Goal: Task Accomplishment & Management: Manage account settings

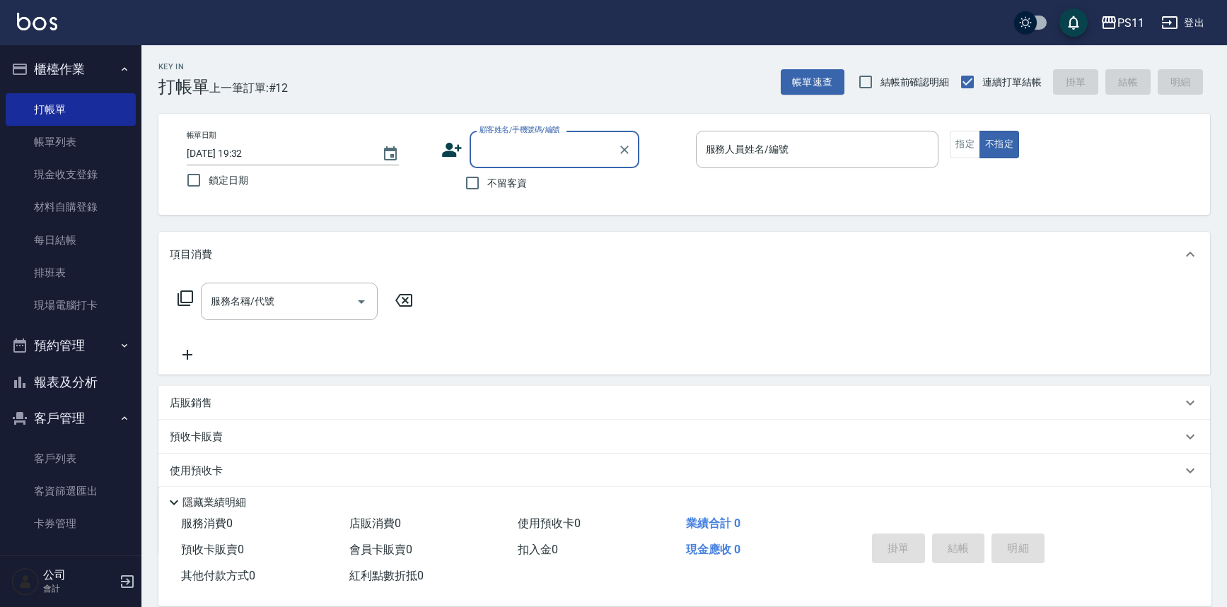
scroll to position [81, 0]
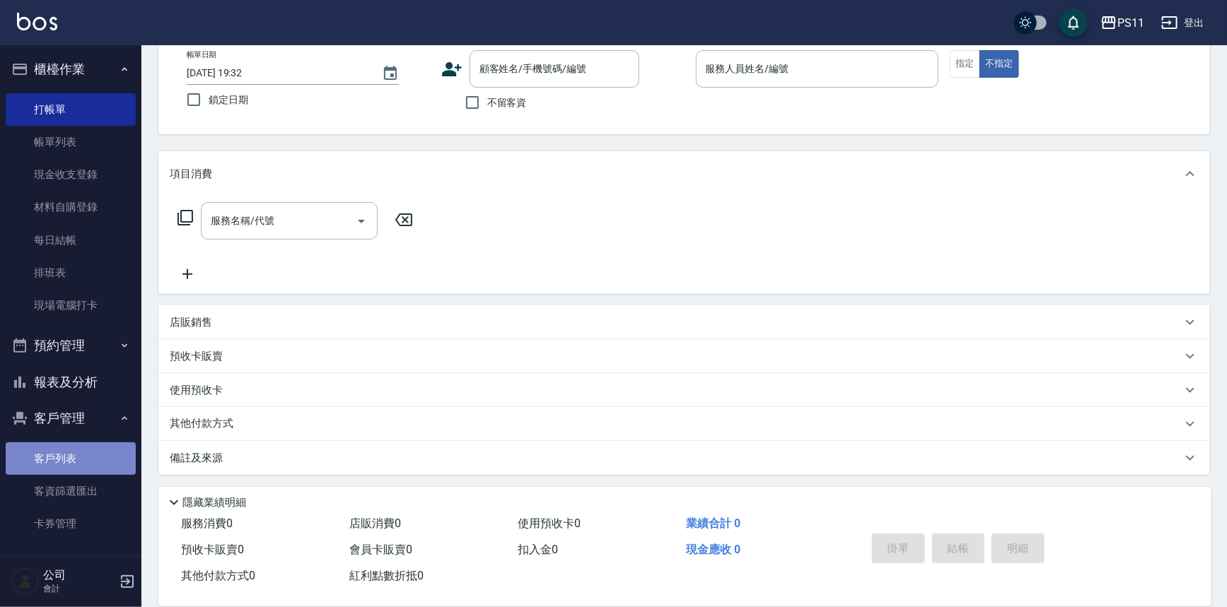
click at [93, 458] on link "客戶列表" at bounding box center [71, 459] width 130 height 33
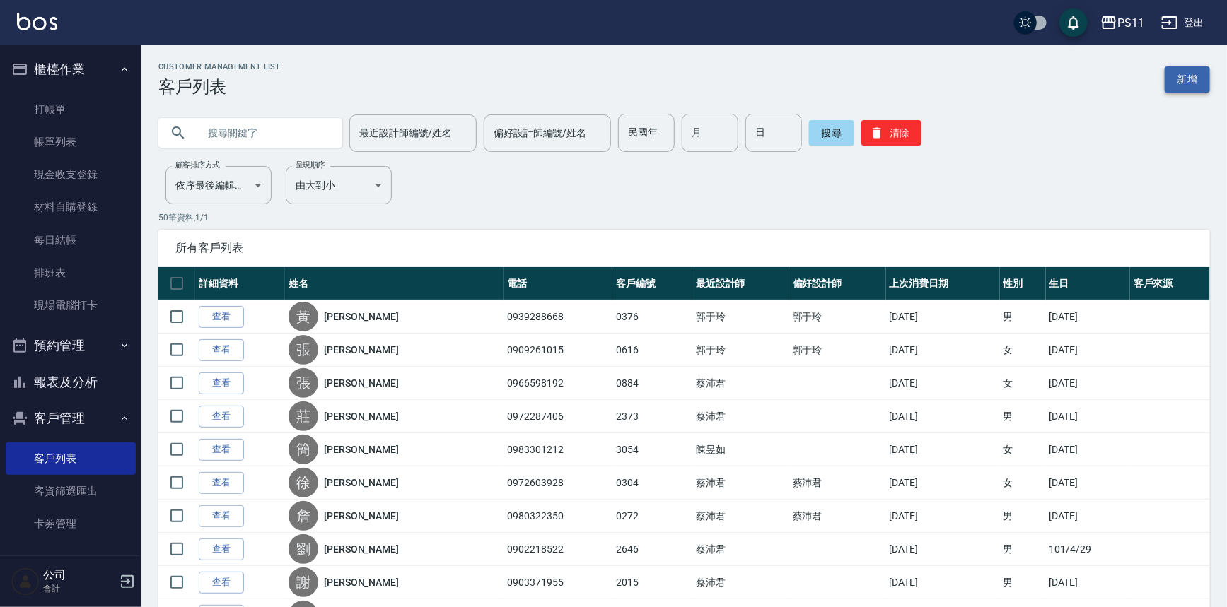
click at [1195, 76] on link "新增" at bounding box center [1187, 79] width 45 height 26
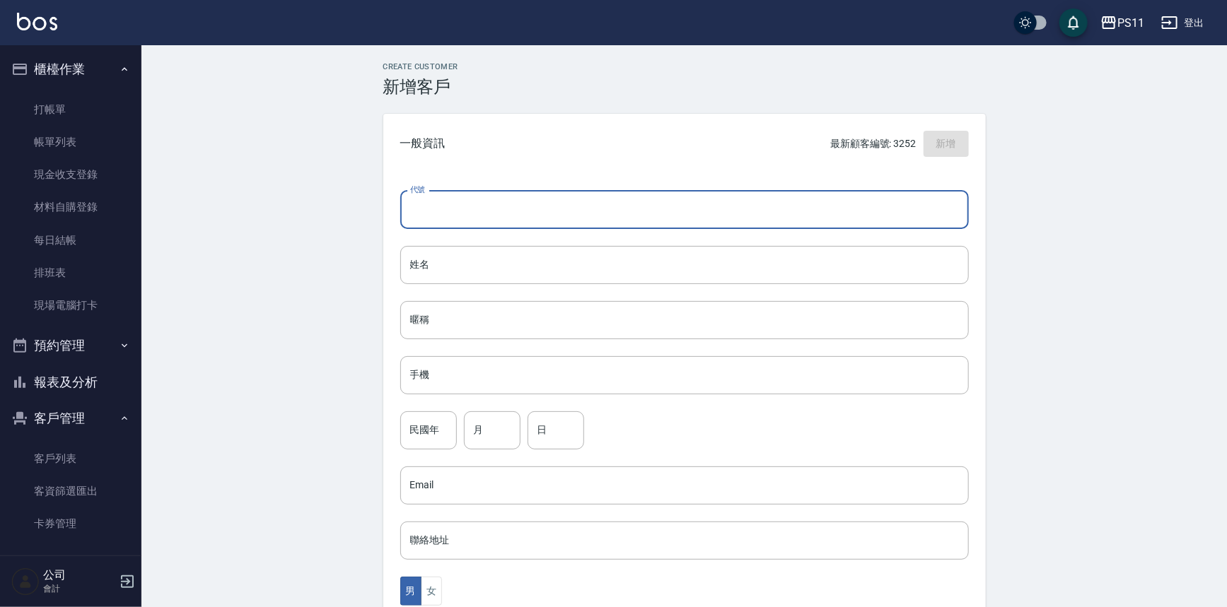
click at [578, 209] on input "代號" at bounding box center [684, 210] width 568 height 38
click at [506, 210] on input "代號" at bounding box center [684, 210] width 568 height 38
type input "3256"
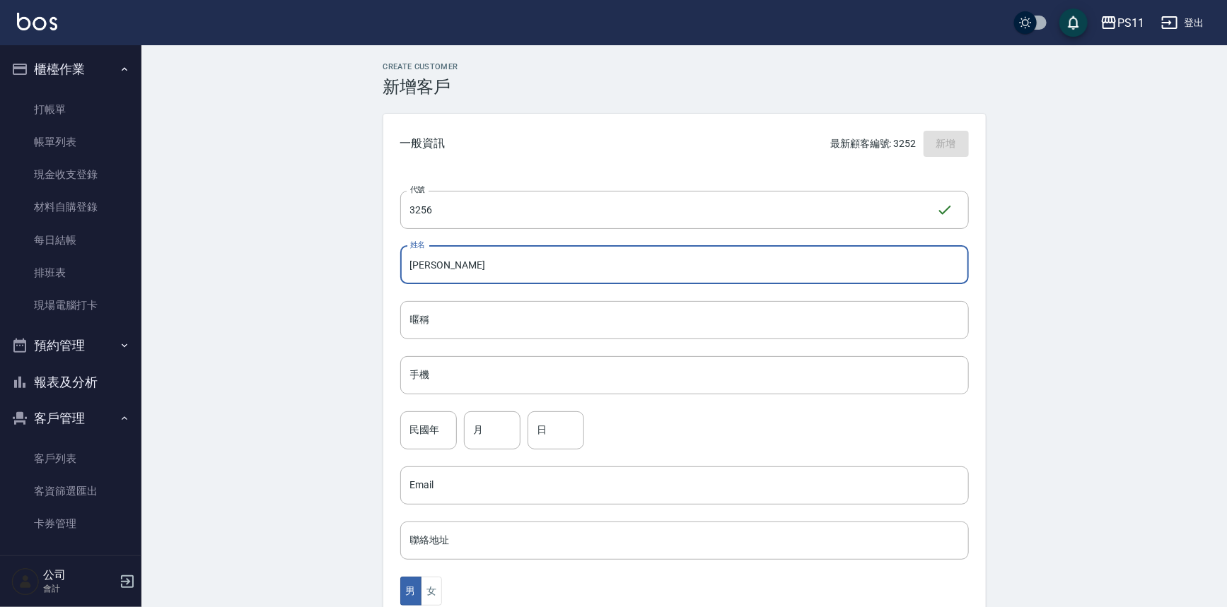
type input "[PERSON_NAME]"
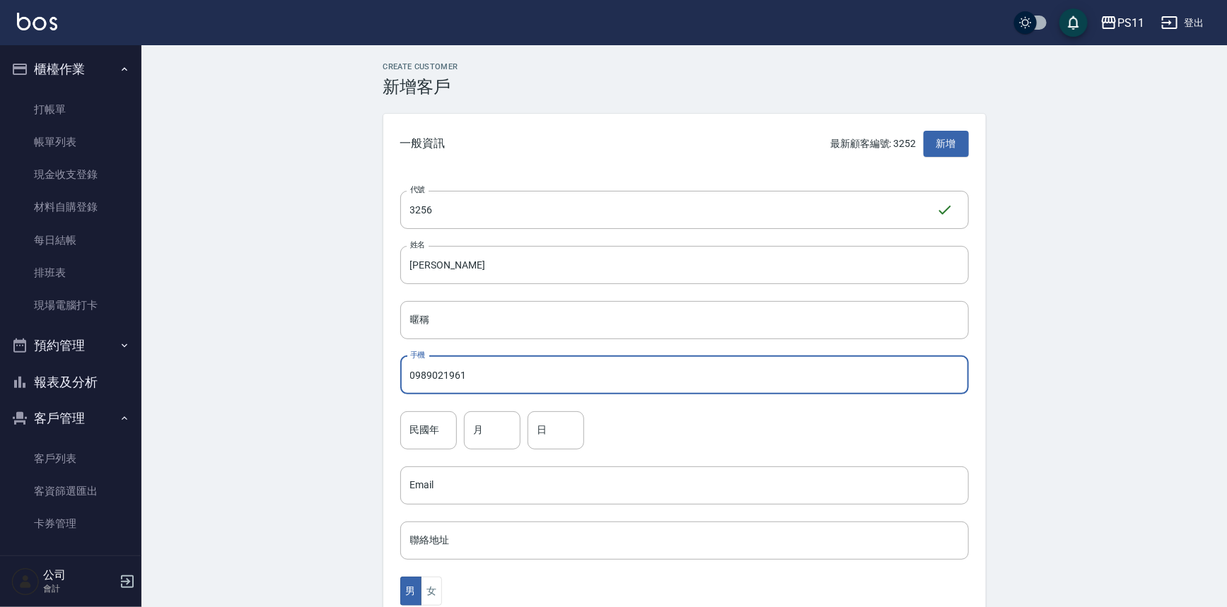
type input "0989021961"
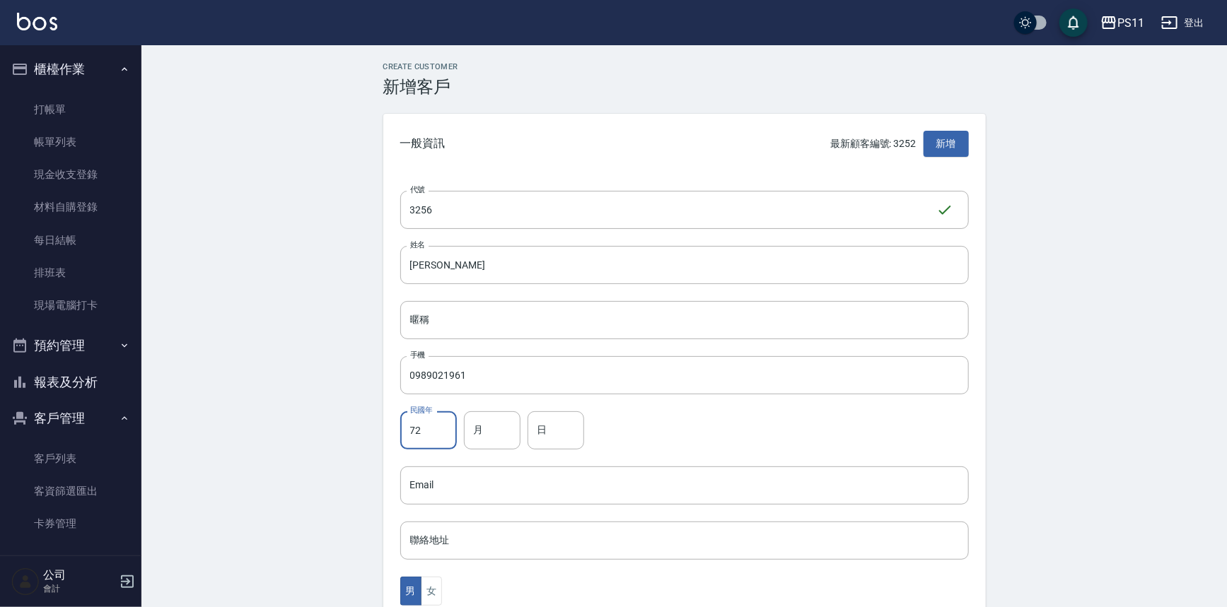
type input "72"
type input "7"
type input "12"
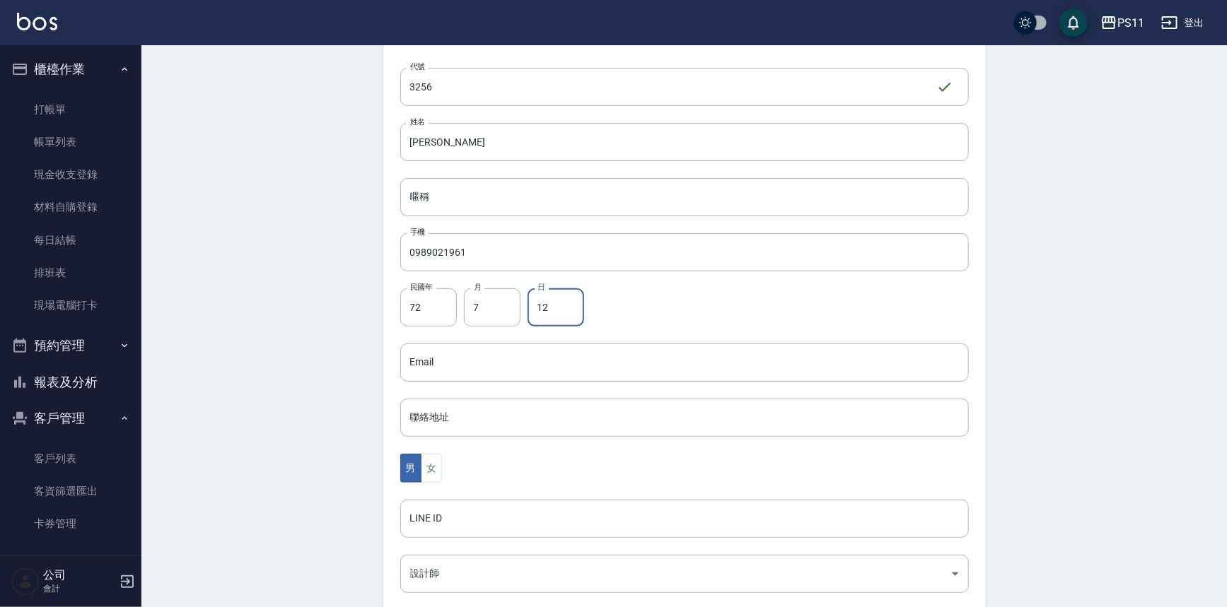
scroll to position [128, 0]
click at [429, 464] on button "女" at bounding box center [431, 463] width 21 height 29
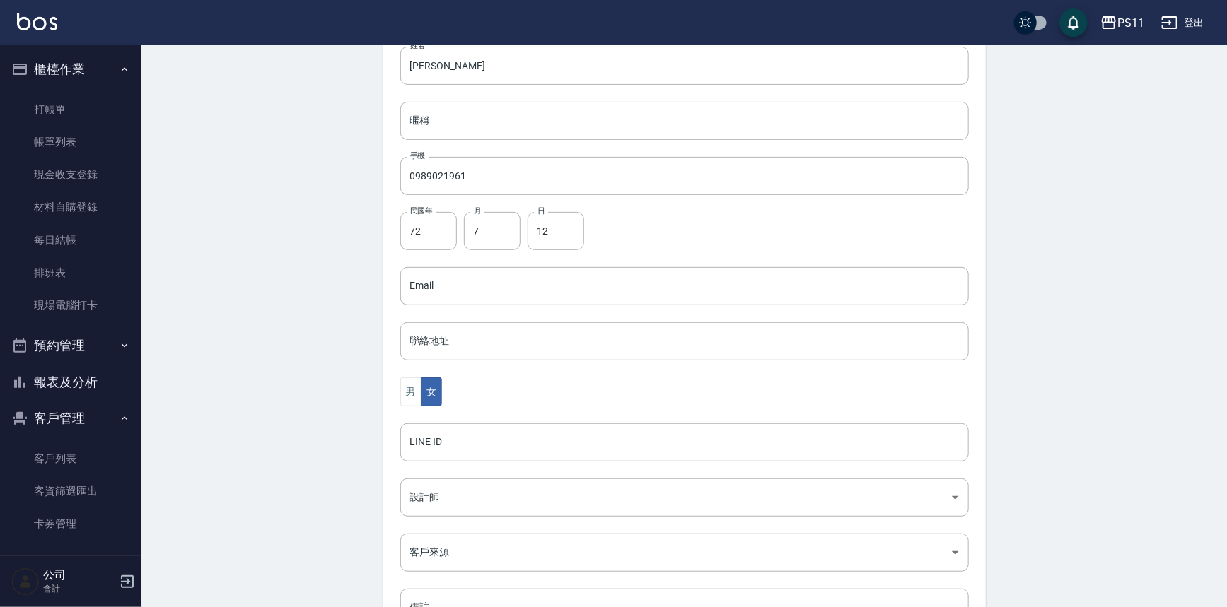
scroll to position [312, 0]
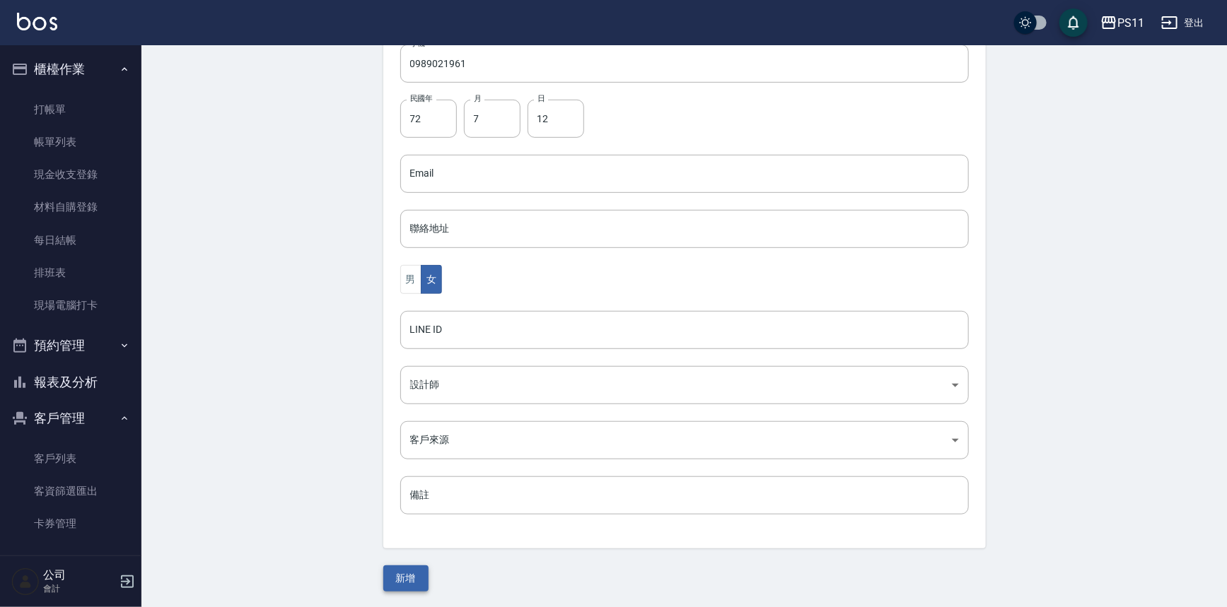
click at [410, 568] on button "新增" at bounding box center [405, 579] width 45 height 26
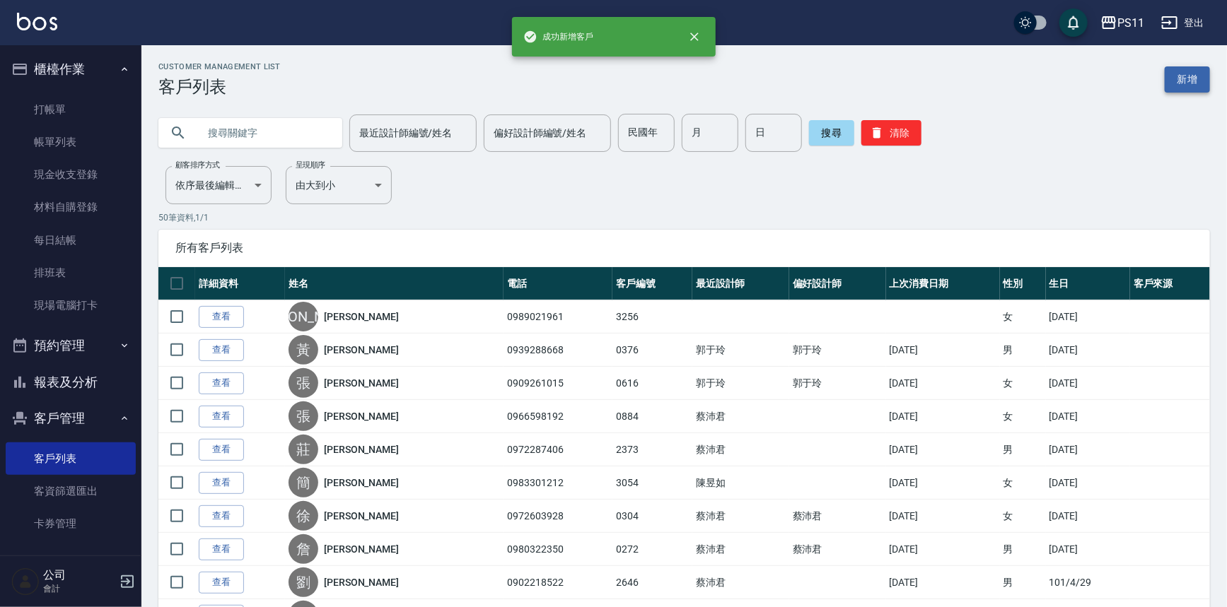
click at [1199, 70] on link "新增" at bounding box center [1187, 79] width 45 height 26
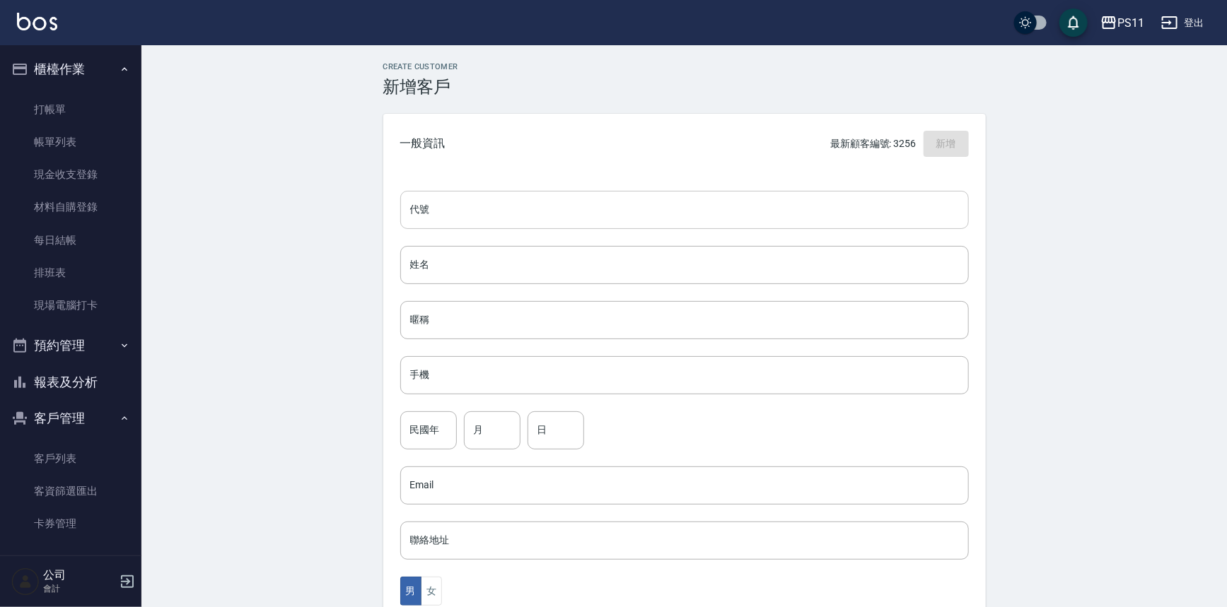
click at [597, 199] on input "代號" at bounding box center [684, 210] width 568 height 38
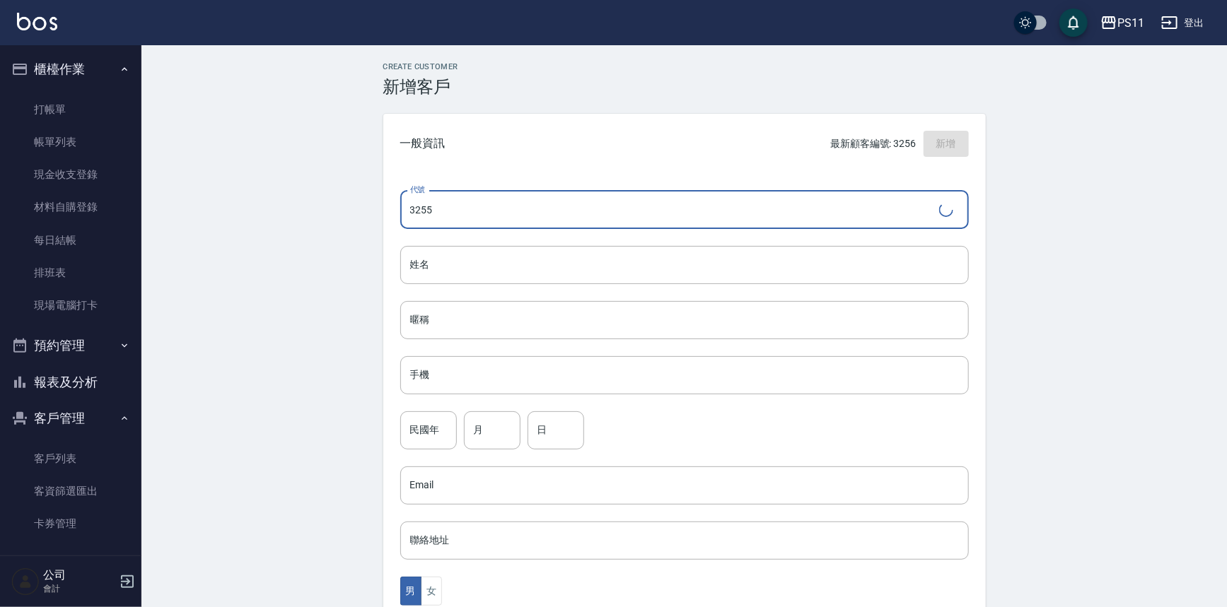
type input "3255"
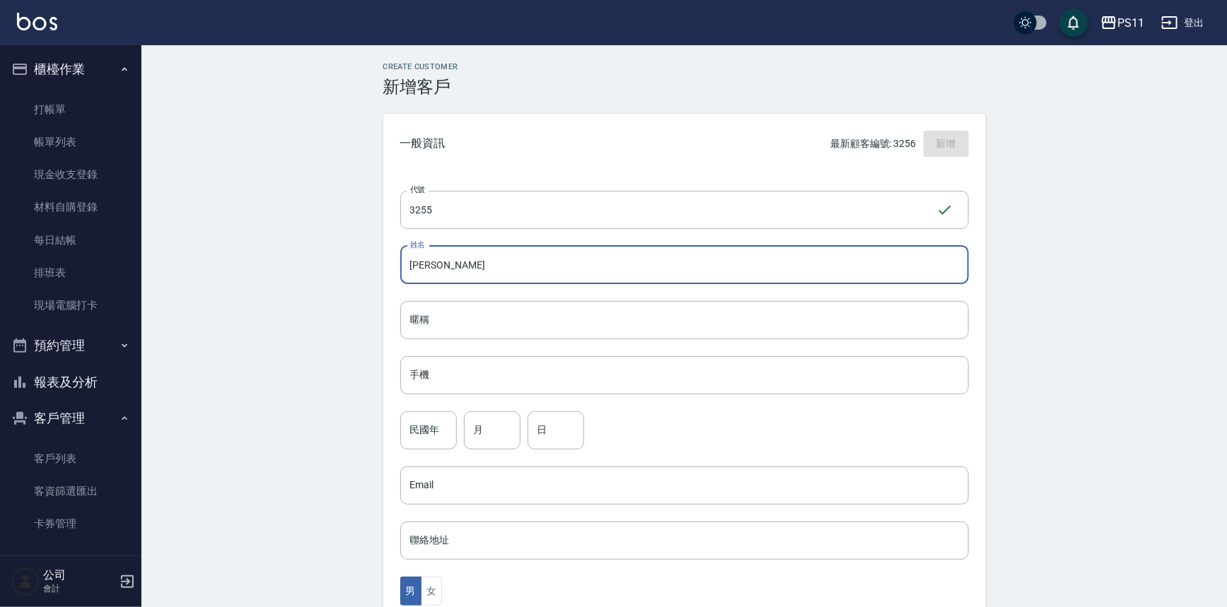
type input "[PERSON_NAME]"
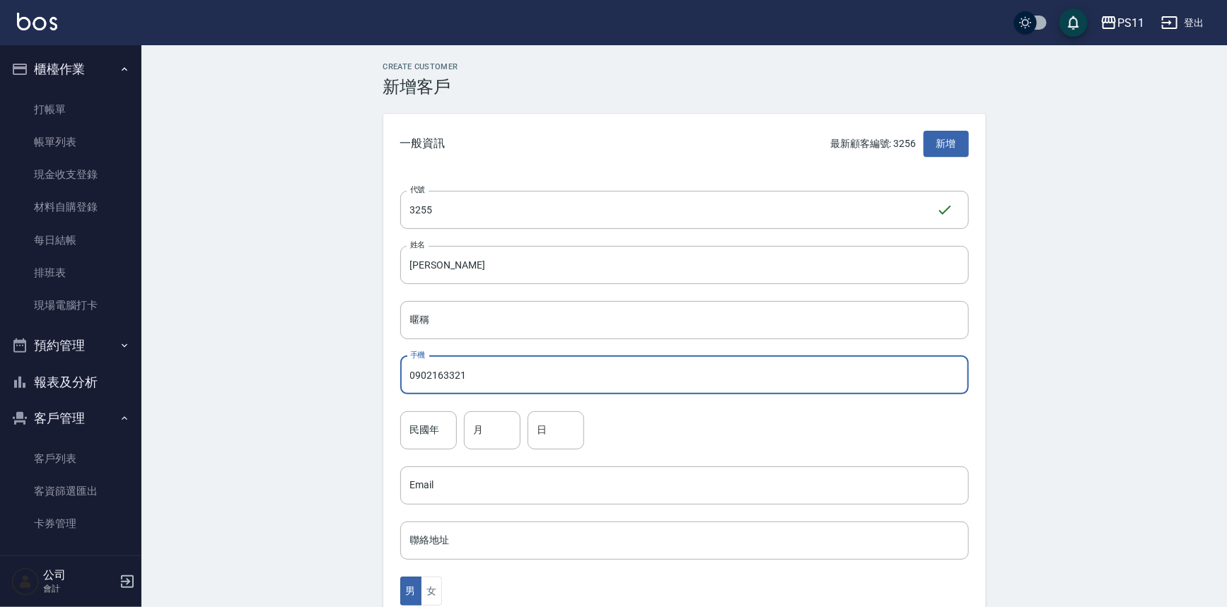
type input "0902163321"
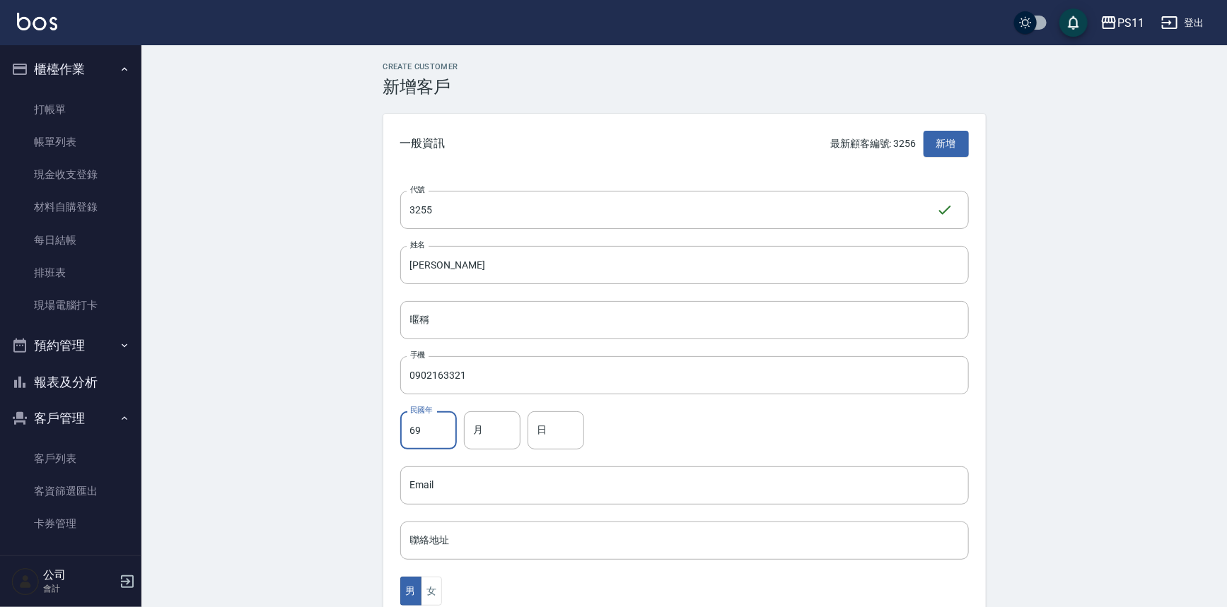
type input "69"
type input "1"
type input "2"
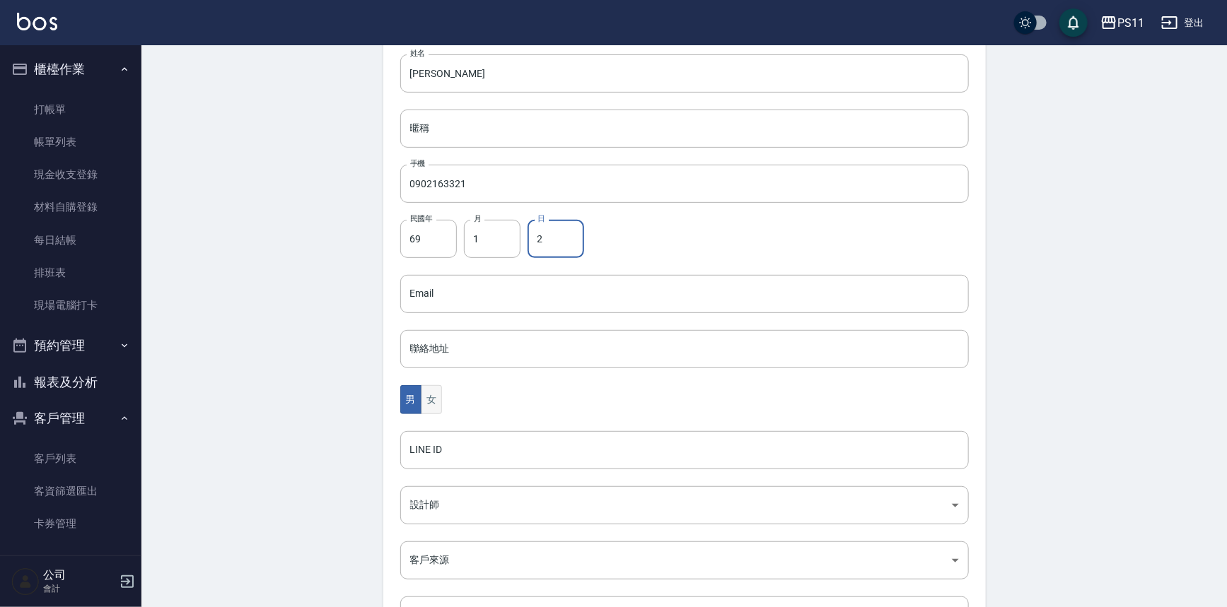
scroll to position [192, 0]
click at [428, 396] on button "女" at bounding box center [431, 399] width 21 height 29
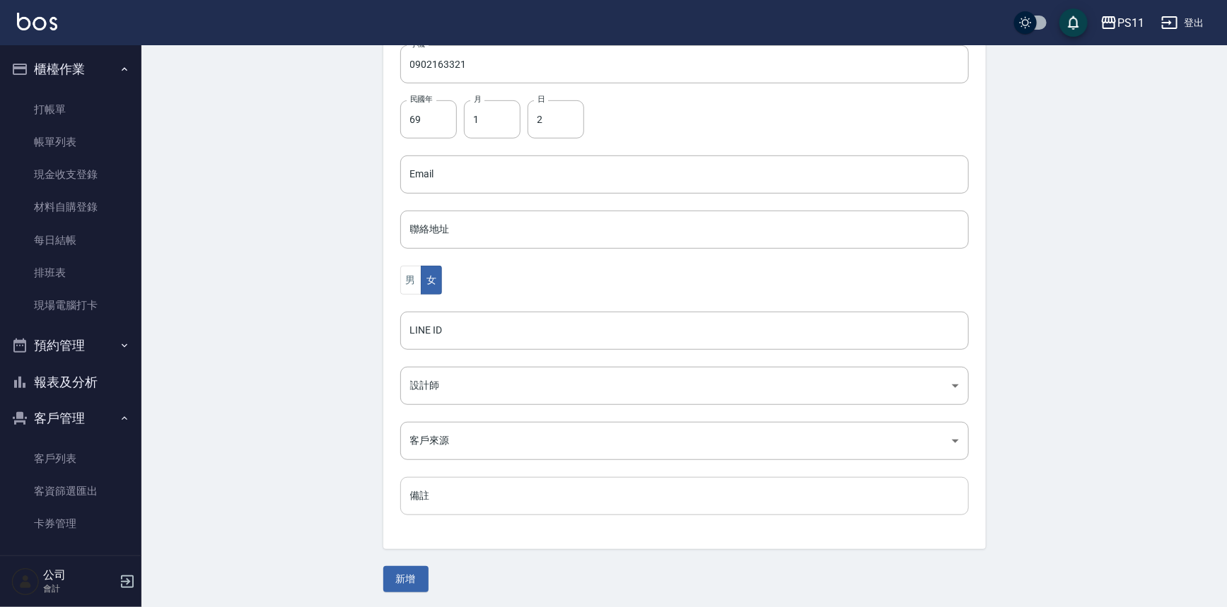
scroll to position [312, 0]
click at [404, 576] on button "新增" at bounding box center [405, 579] width 45 height 26
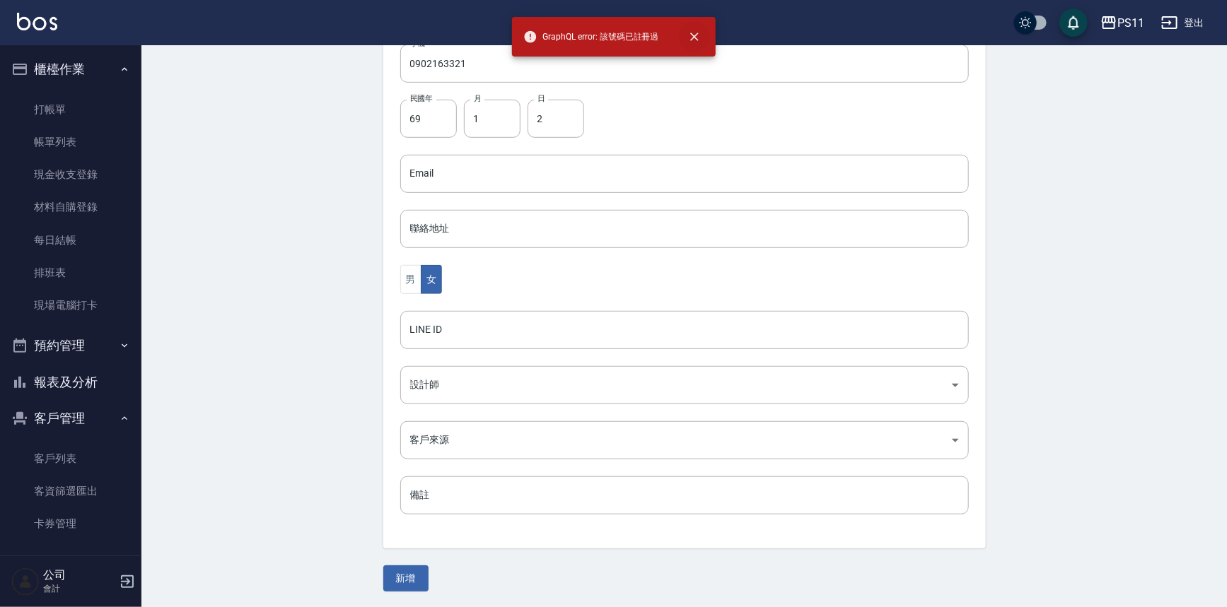
click at [692, 36] on icon "close" at bounding box center [694, 37] width 14 height 14
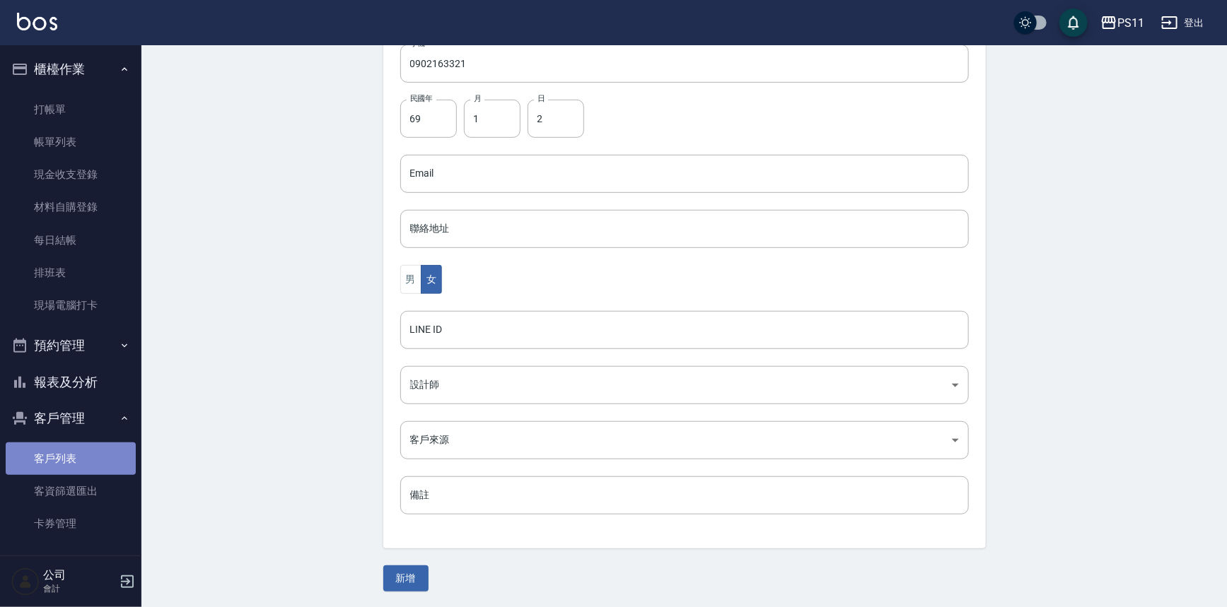
click at [110, 448] on link "客戶列表" at bounding box center [71, 459] width 130 height 33
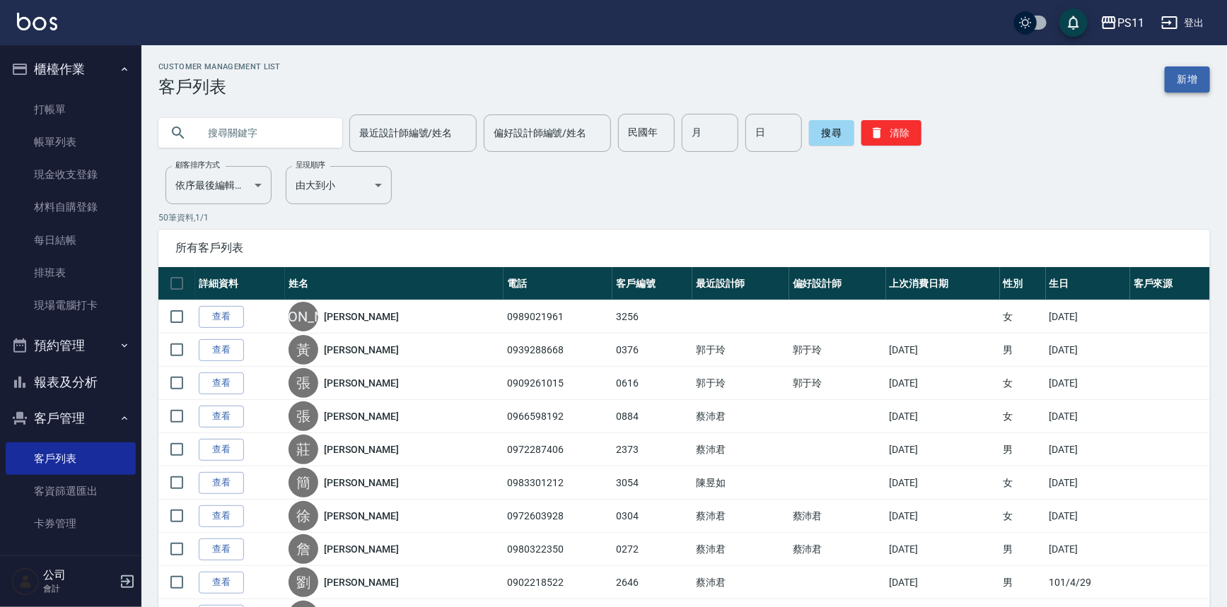
click at [1184, 77] on link "新增" at bounding box center [1187, 79] width 45 height 26
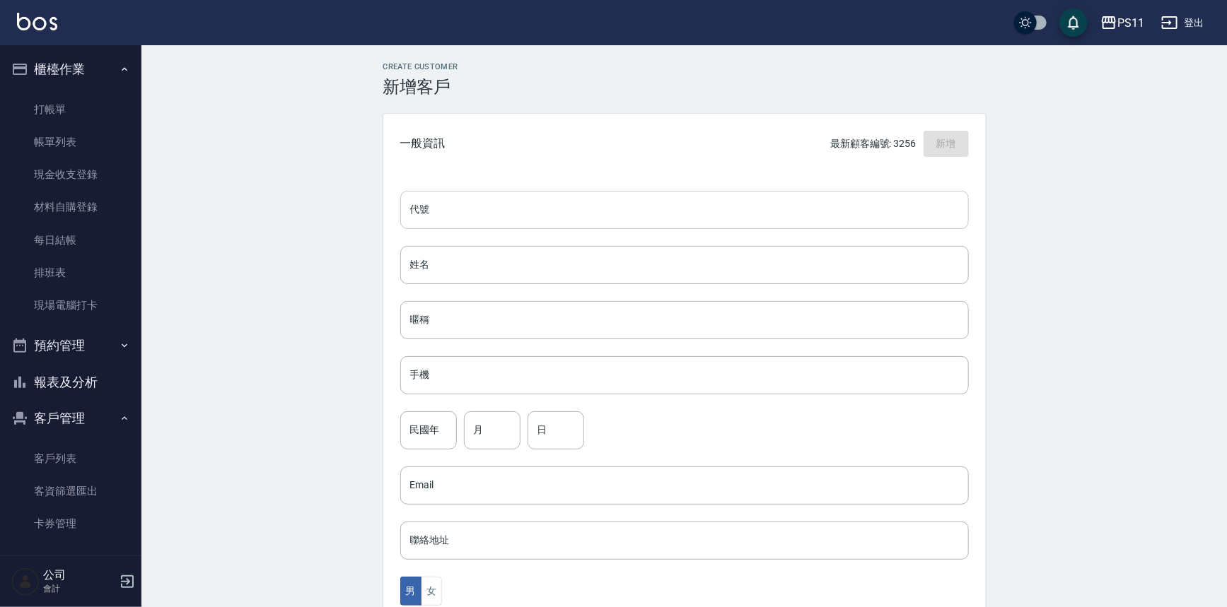
click at [710, 221] on input "代號" at bounding box center [684, 210] width 568 height 38
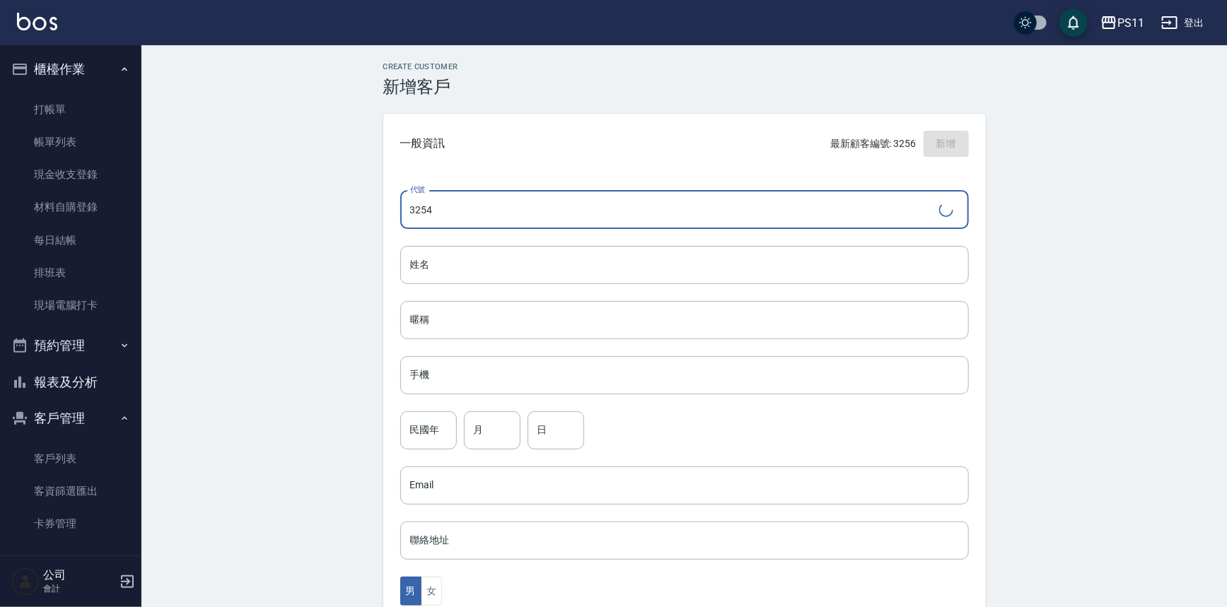
type input "3254"
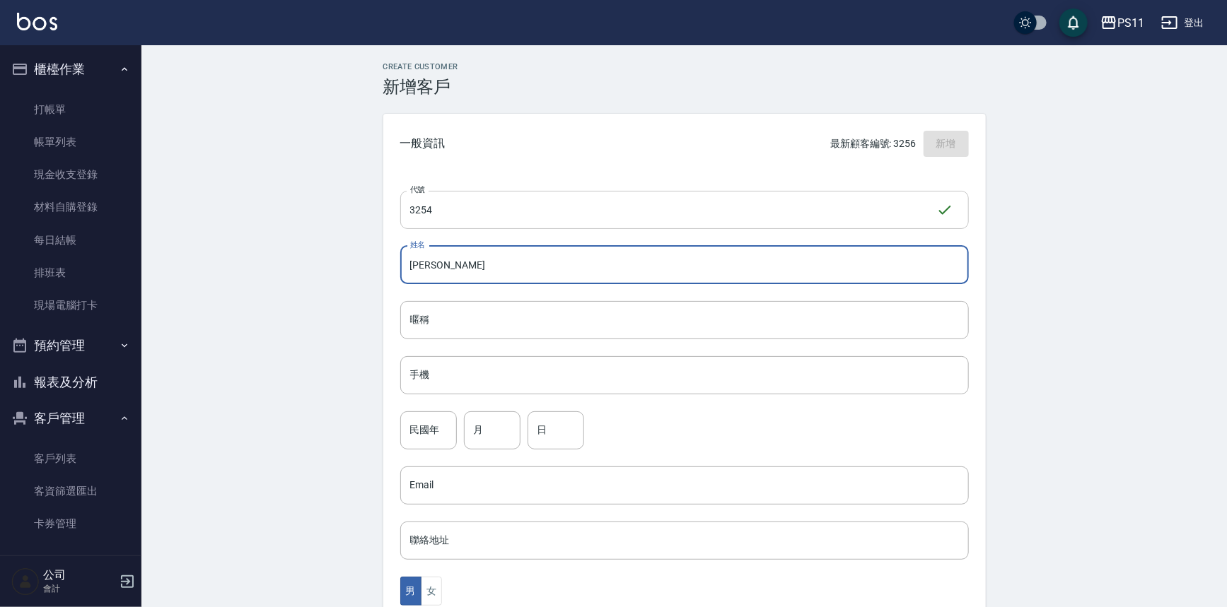
type input "[PERSON_NAME]"
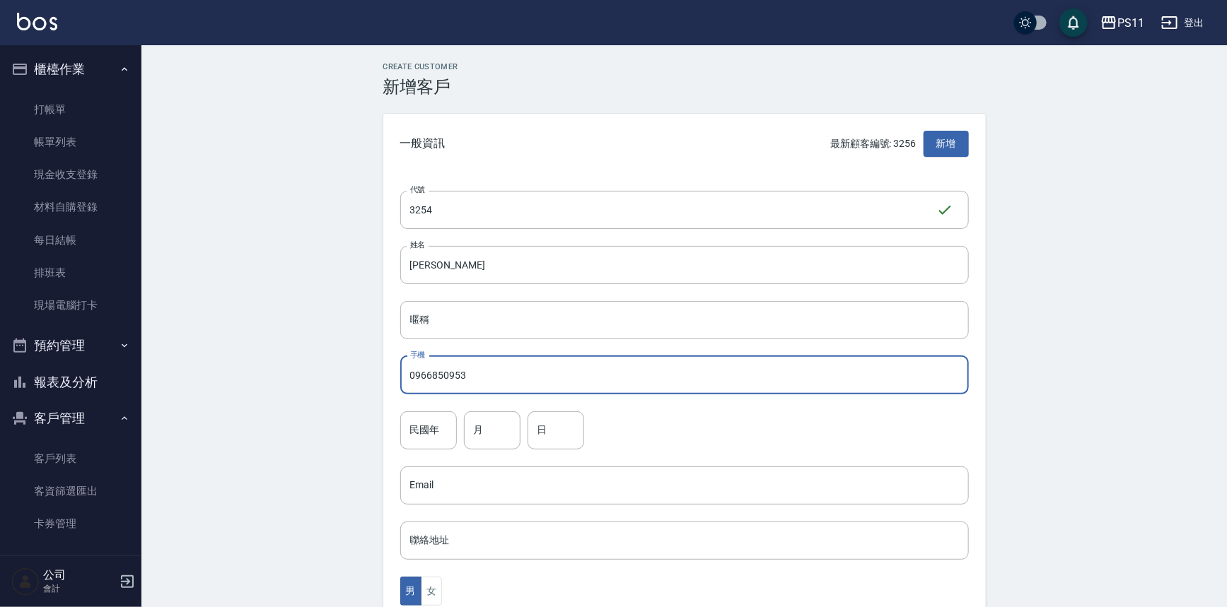
type input "0966850953"
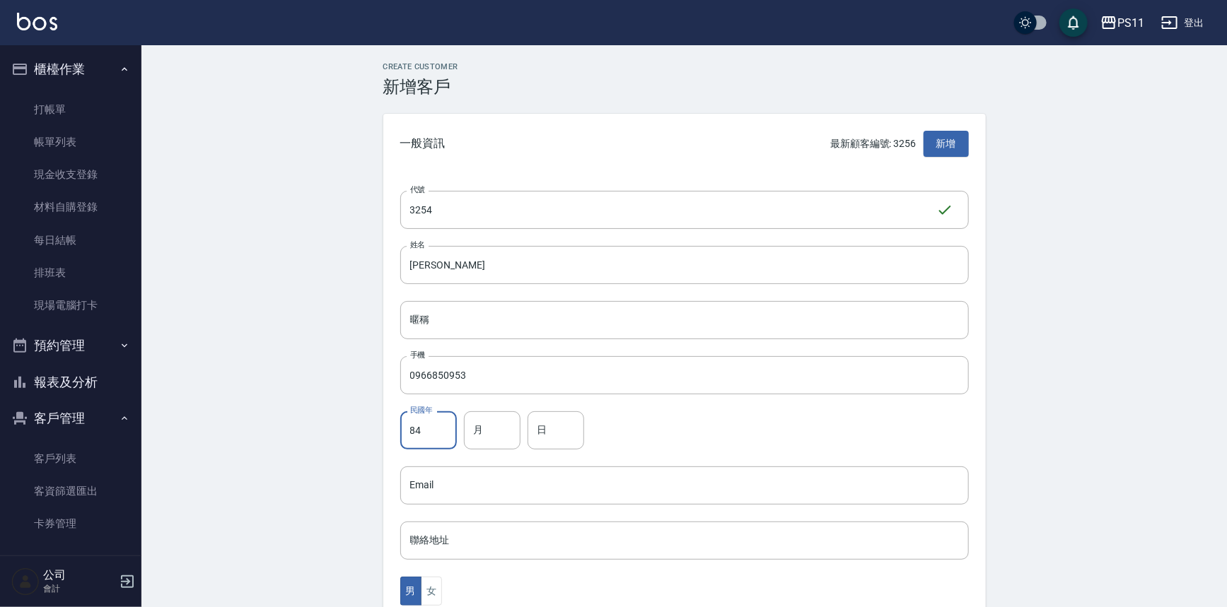
type input "84"
type input "5"
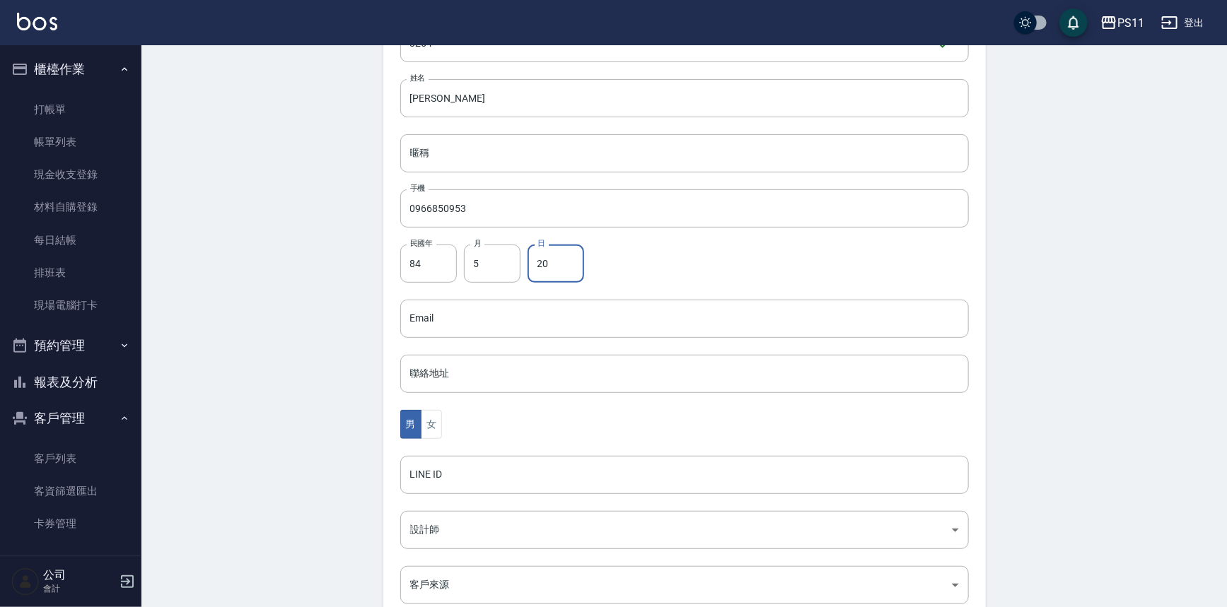
scroll to position [192, 0]
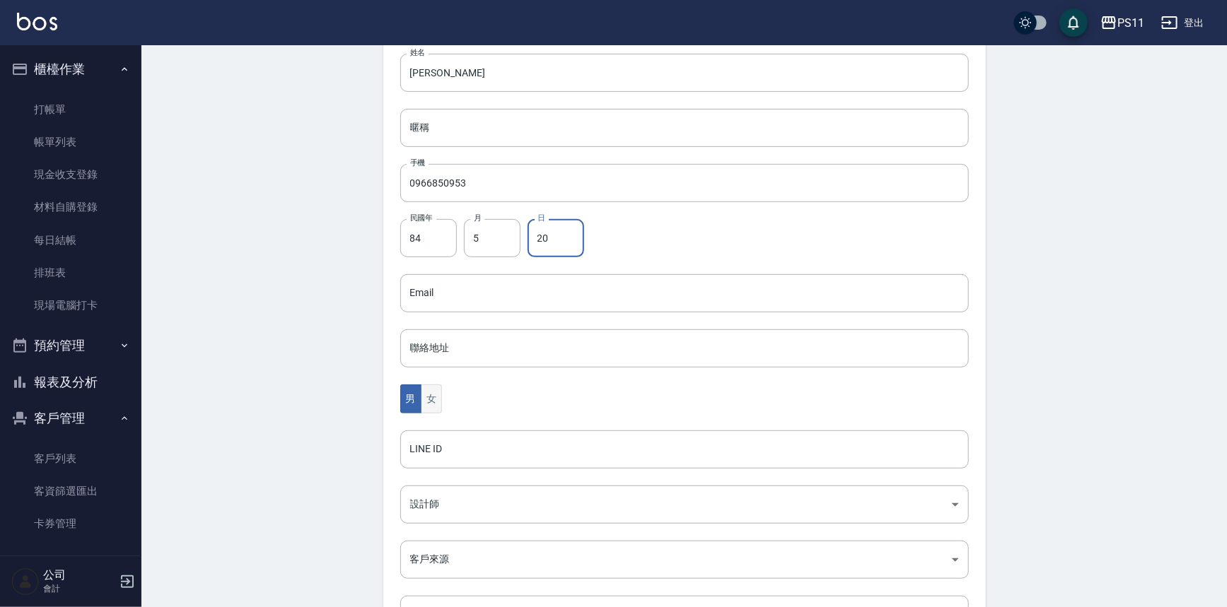
type input "20"
click at [430, 389] on button "女" at bounding box center [431, 399] width 21 height 29
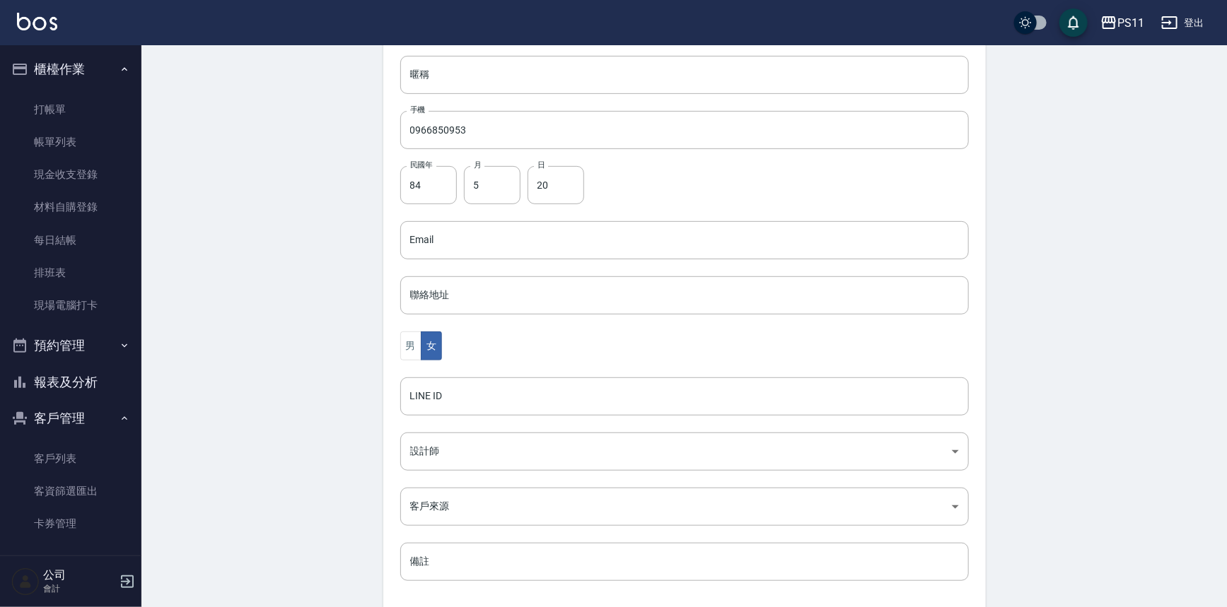
scroll to position [312, 0]
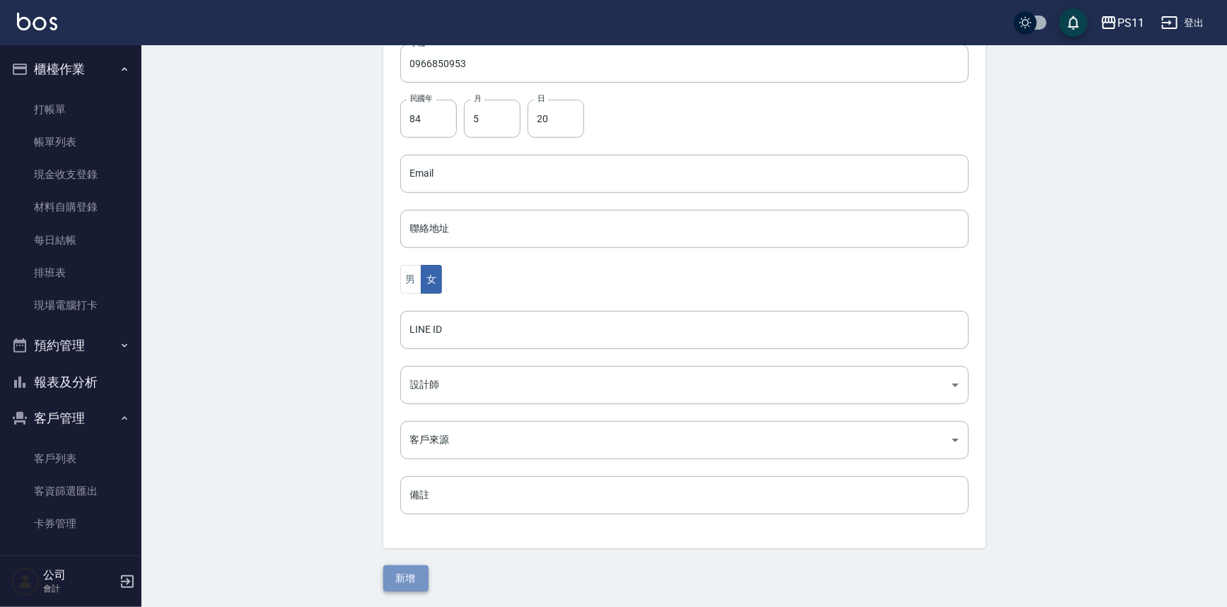
click at [405, 567] on button "新增" at bounding box center [405, 579] width 45 height 26
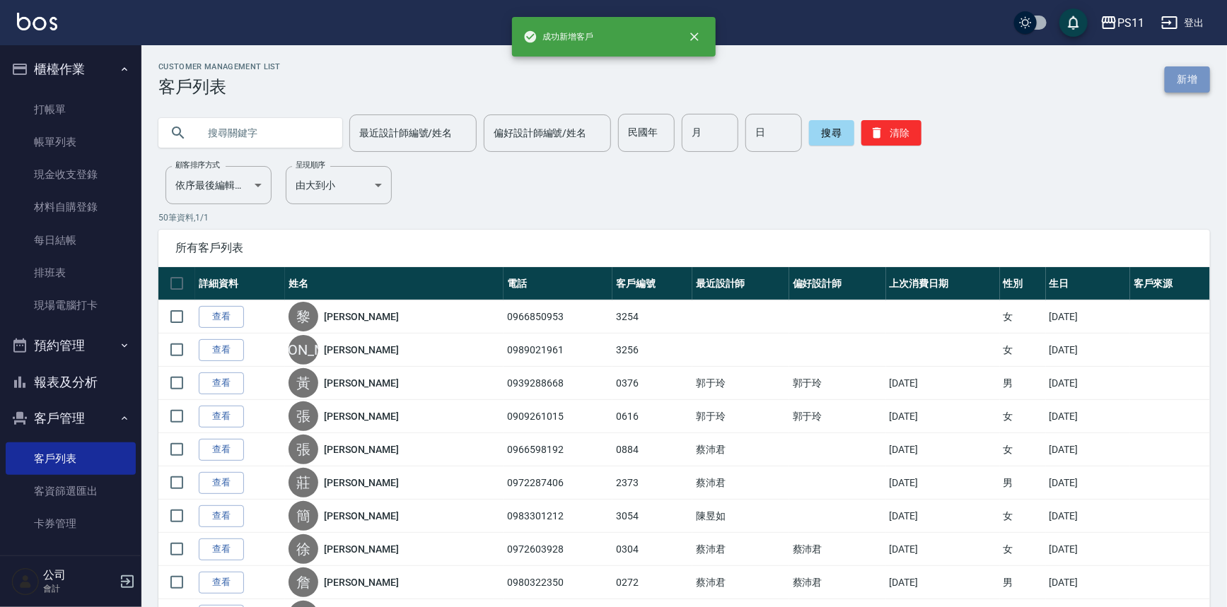
click at [1187, 73] on link "新增" at bounding box center [1187, 79] width 45 height 26
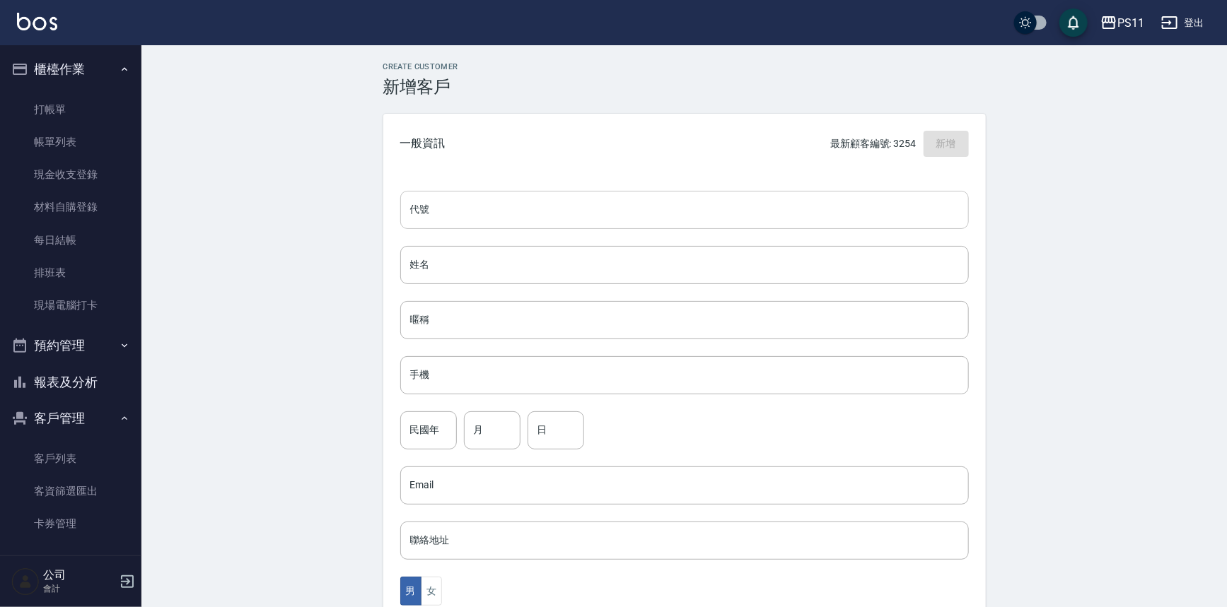
click at [765, 202] on input "代號" at bounding box center [684, 210] width 568 height 38
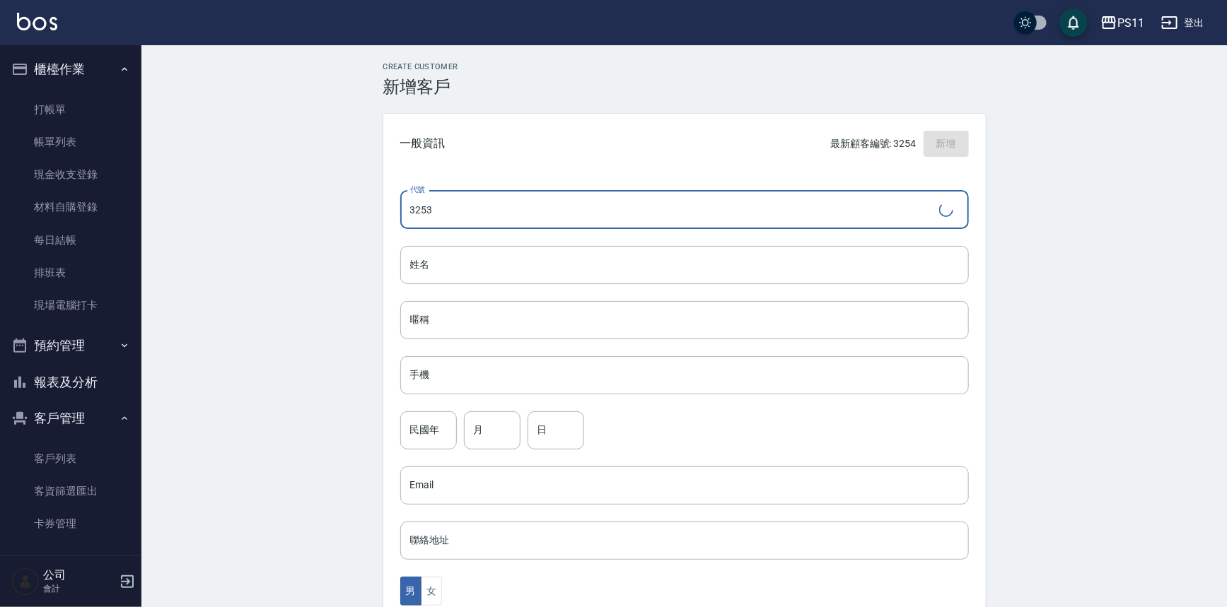
type input "3253"
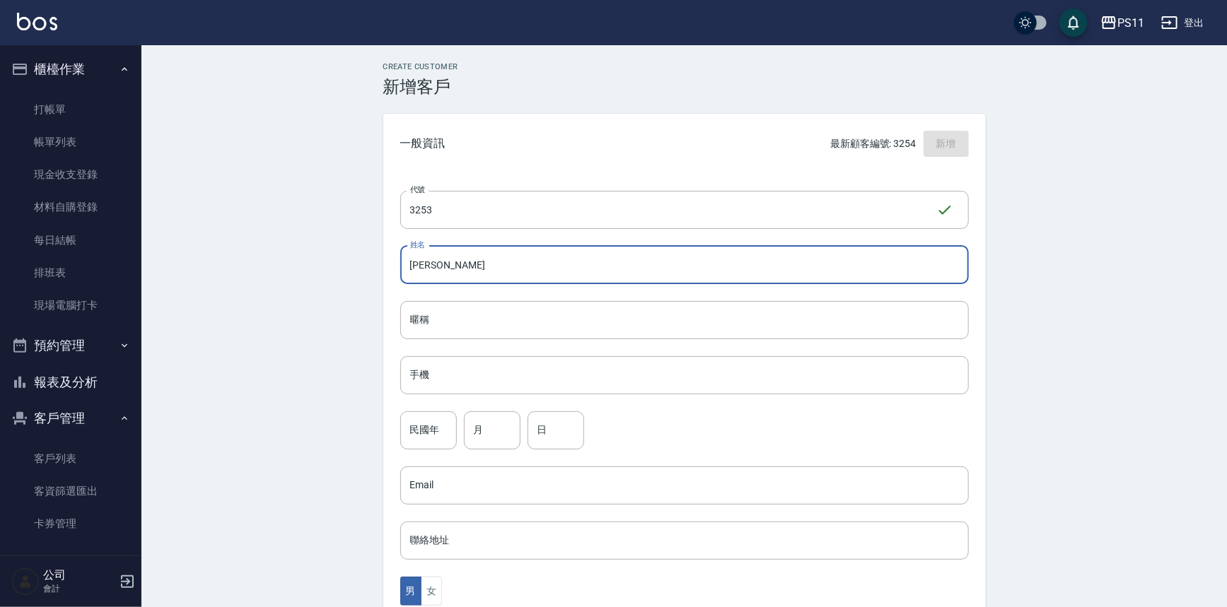
type input "[PERSON_NAME]"
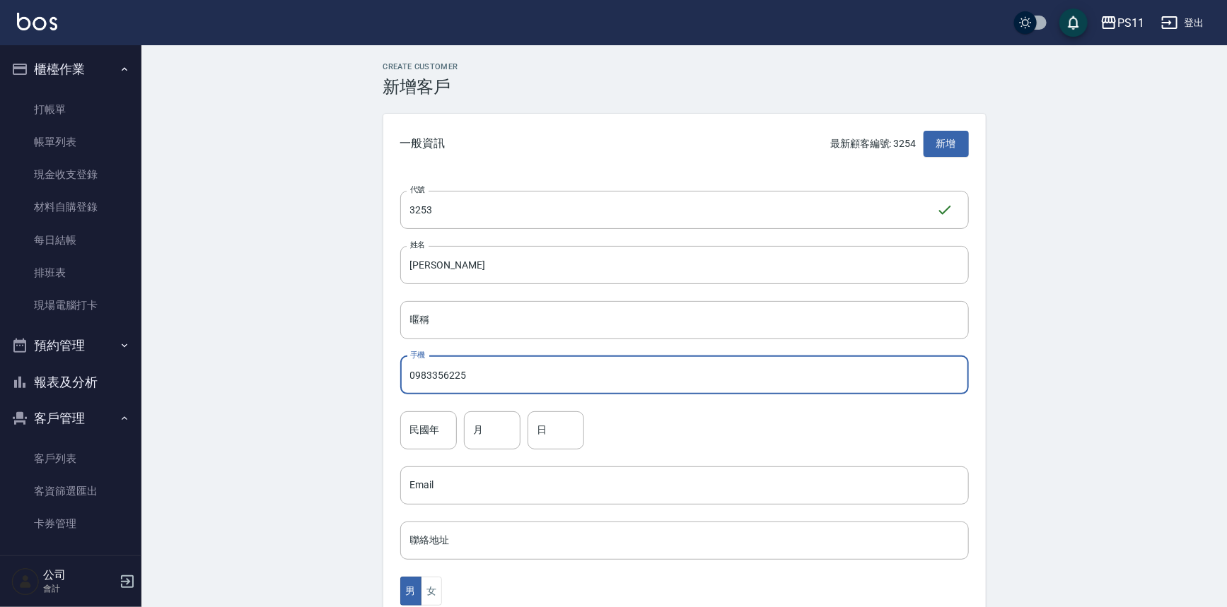
type input "0983356225"
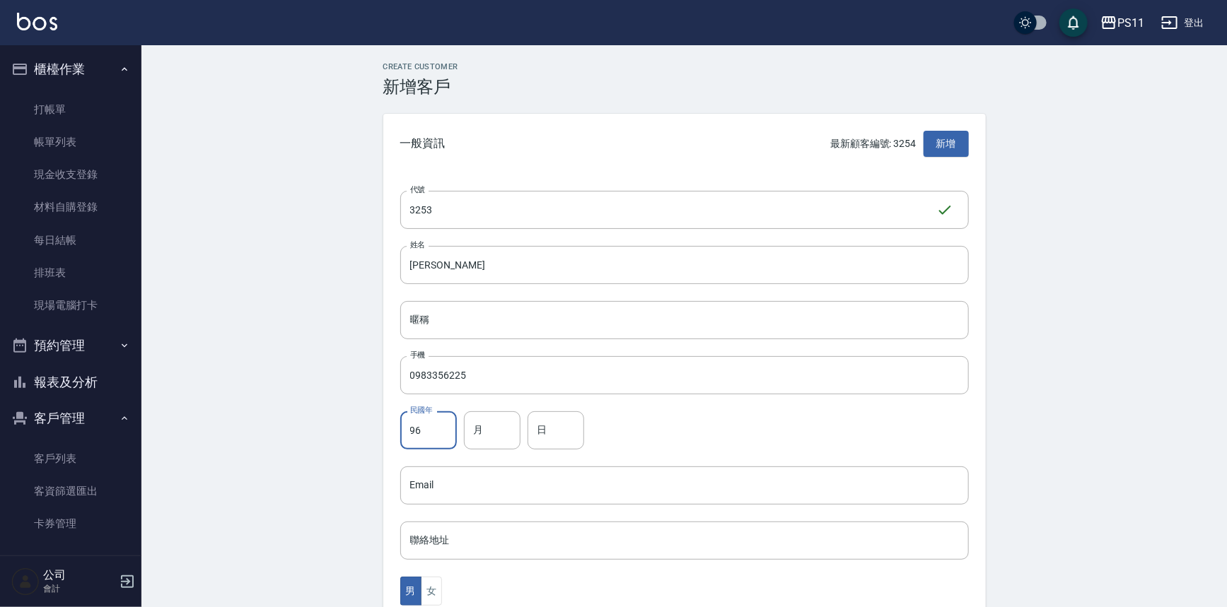
type input "96"
type input "11"
type input "20"
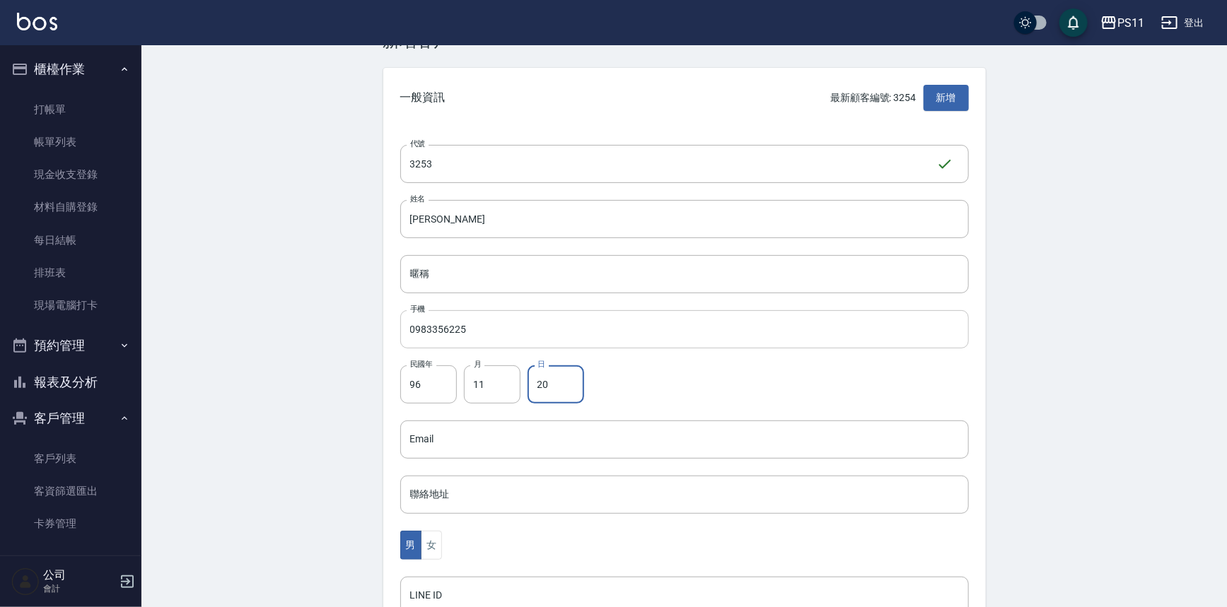
scroll to position [128, 0]
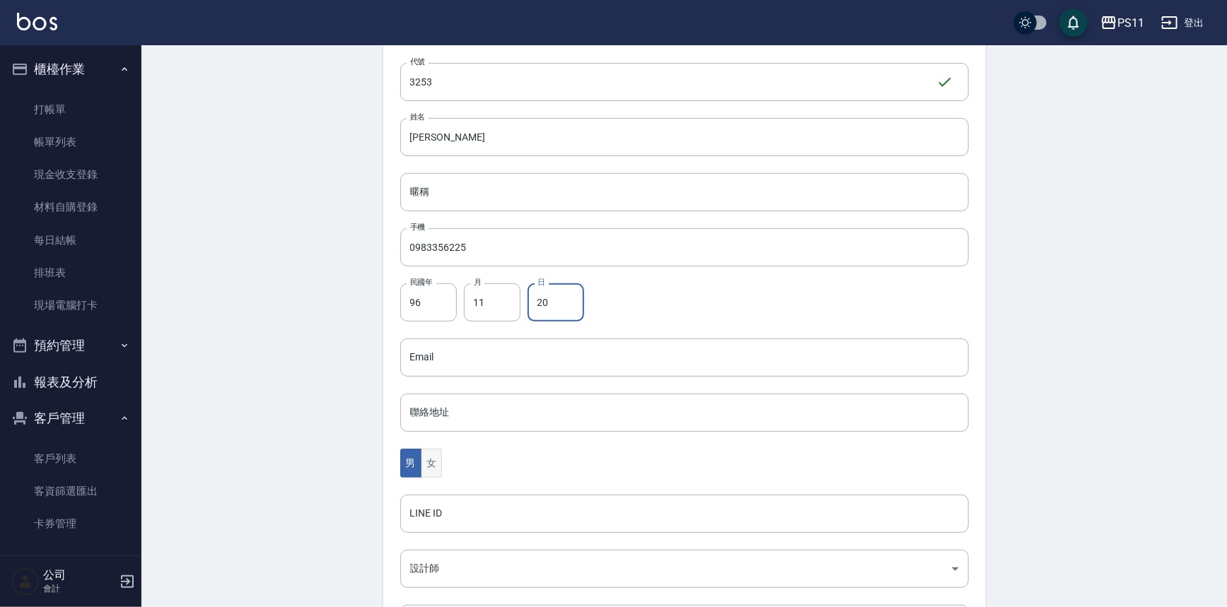
click at [431, 461] on button "女" at bounding box center [431, 463] width 21 height 29
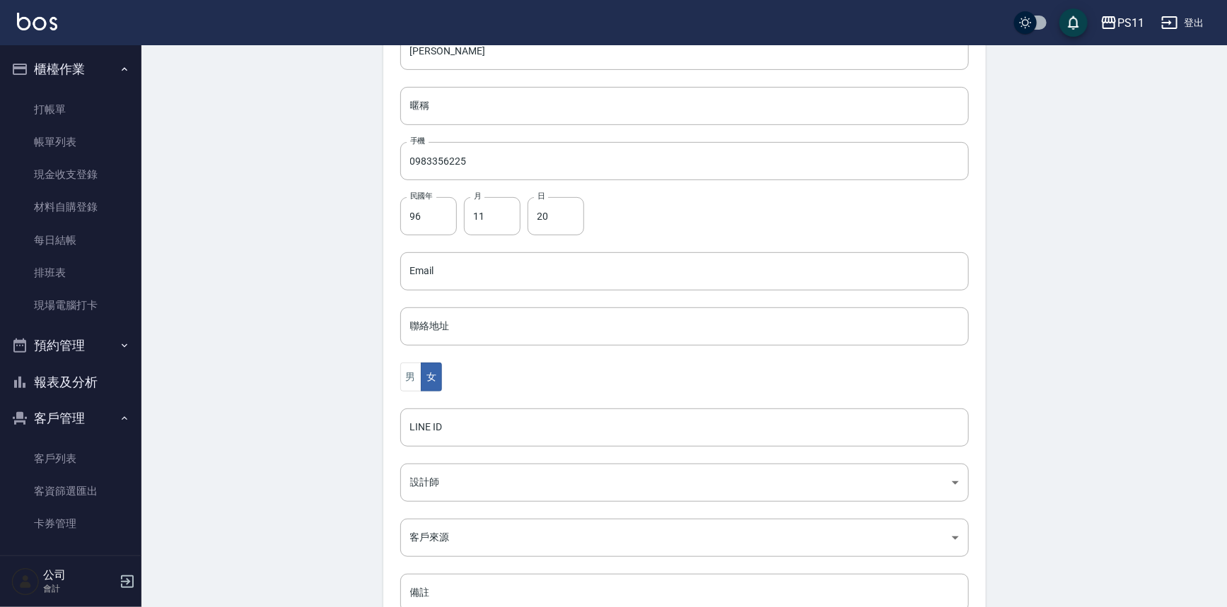
scroll to position [312, 0]
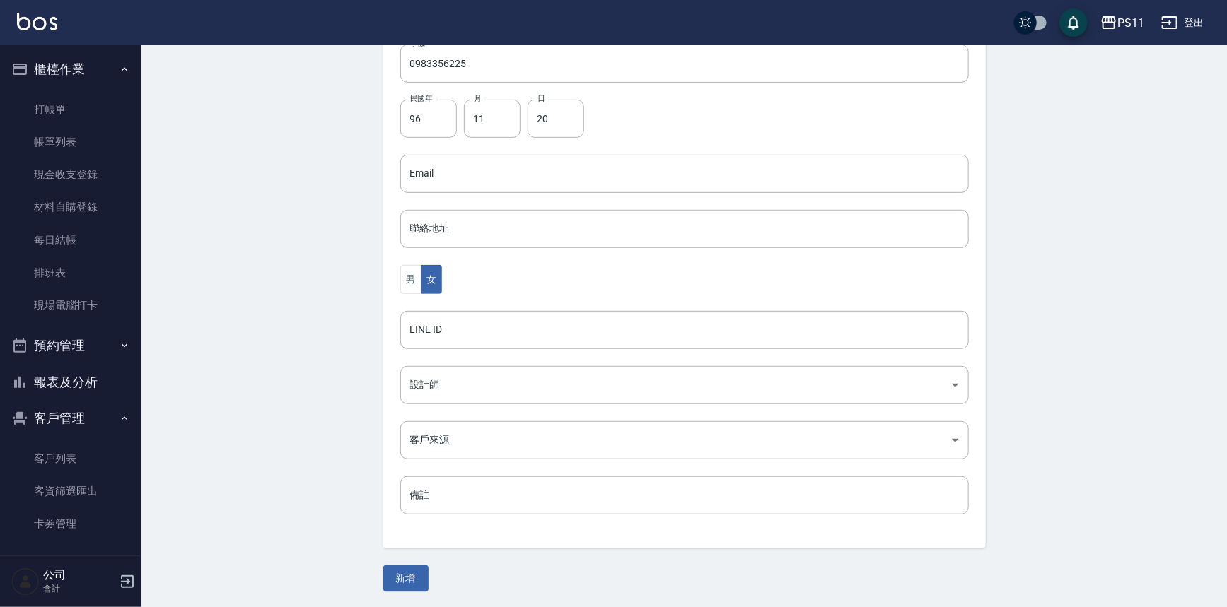
click at [421, 566] on button "新增" at bounding box center [405, 579] width 45 height 26
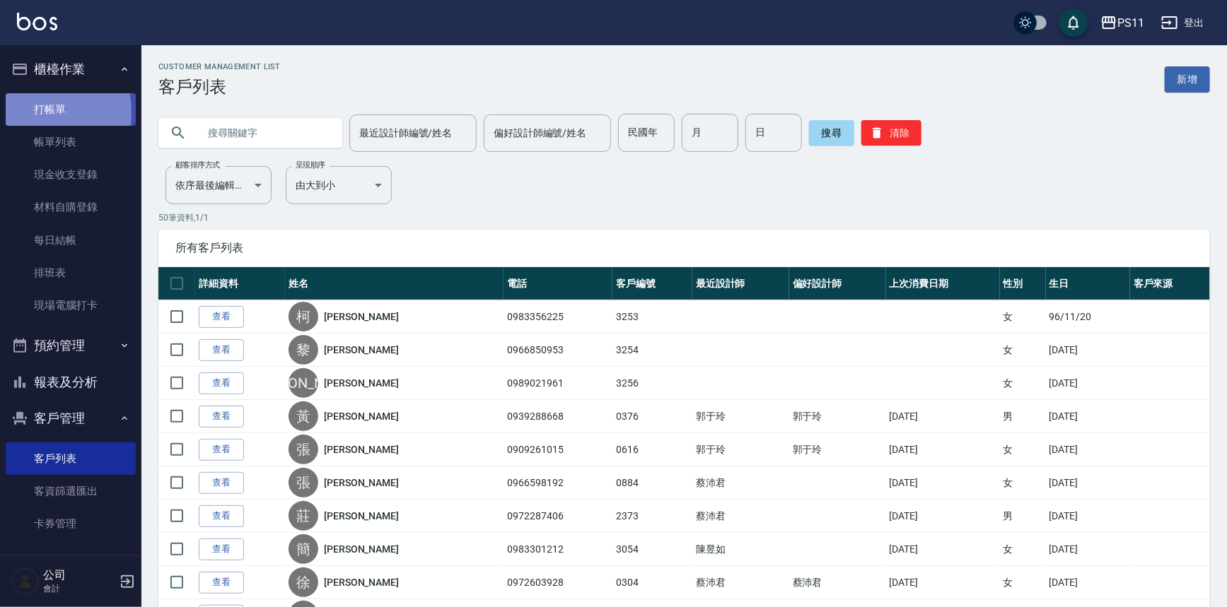
click at [19, 113] on link "打帳單" at bounding box center [71, 109] width 130 height 33
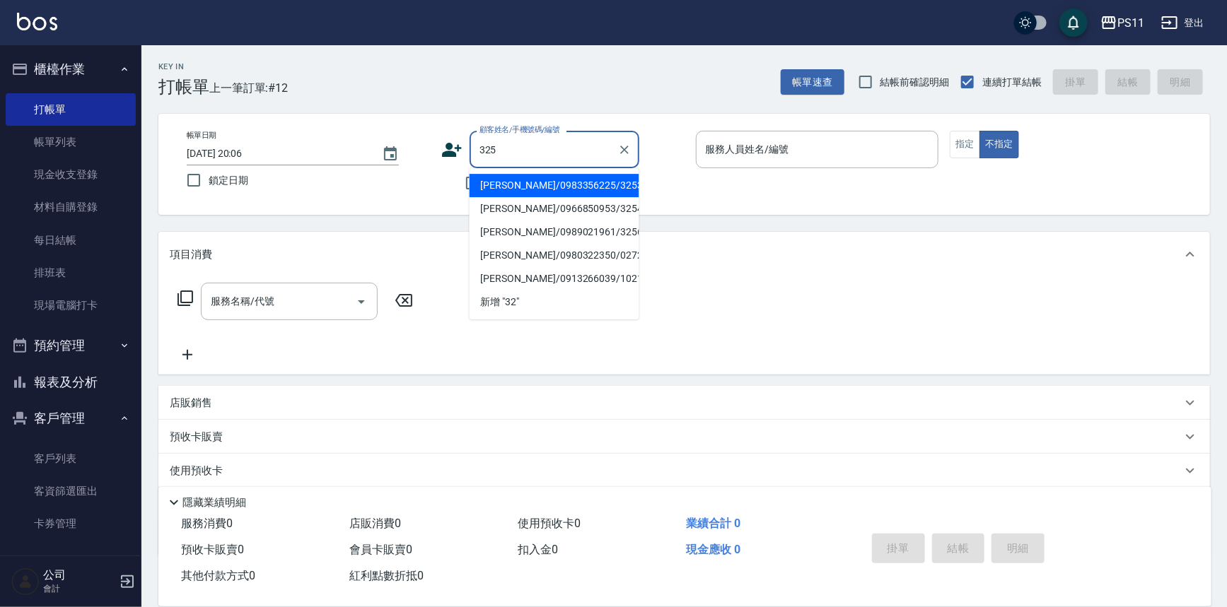
type input "3255"
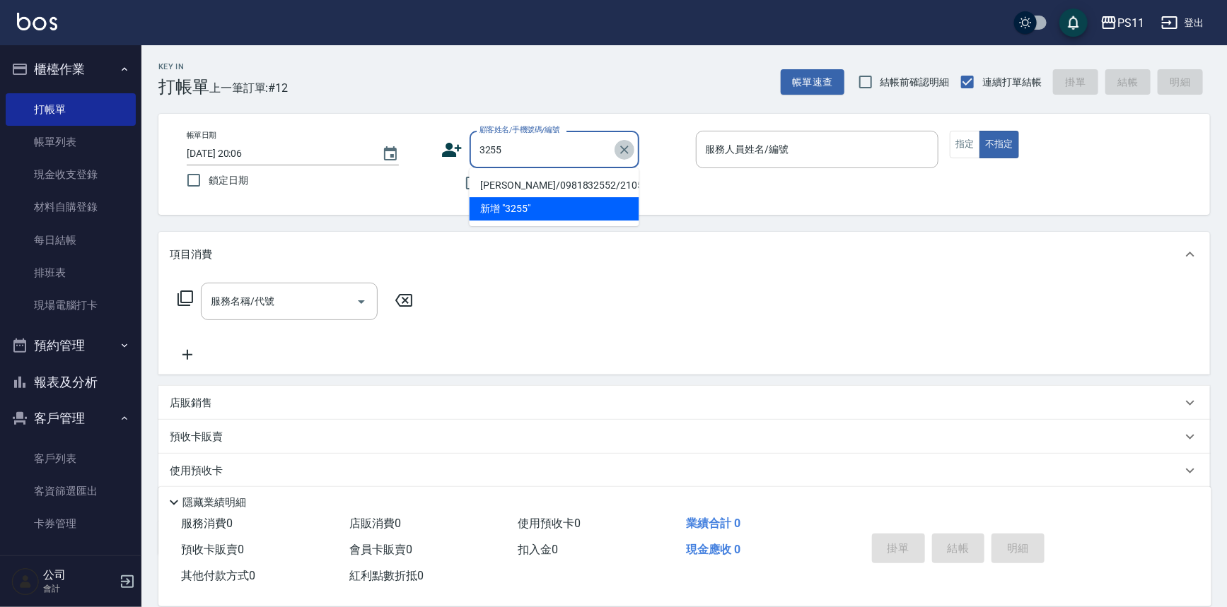
click at [619, 155] on icon "Clear" at bounding box center [624, 150] width 14 height 14
click at [547, 191] on li "[PERSON_NAME]/0902163321/1669" at bounding box center [554, 185] width 170 height 23
type input "[PERSON_NAME]/0902163321/1669"
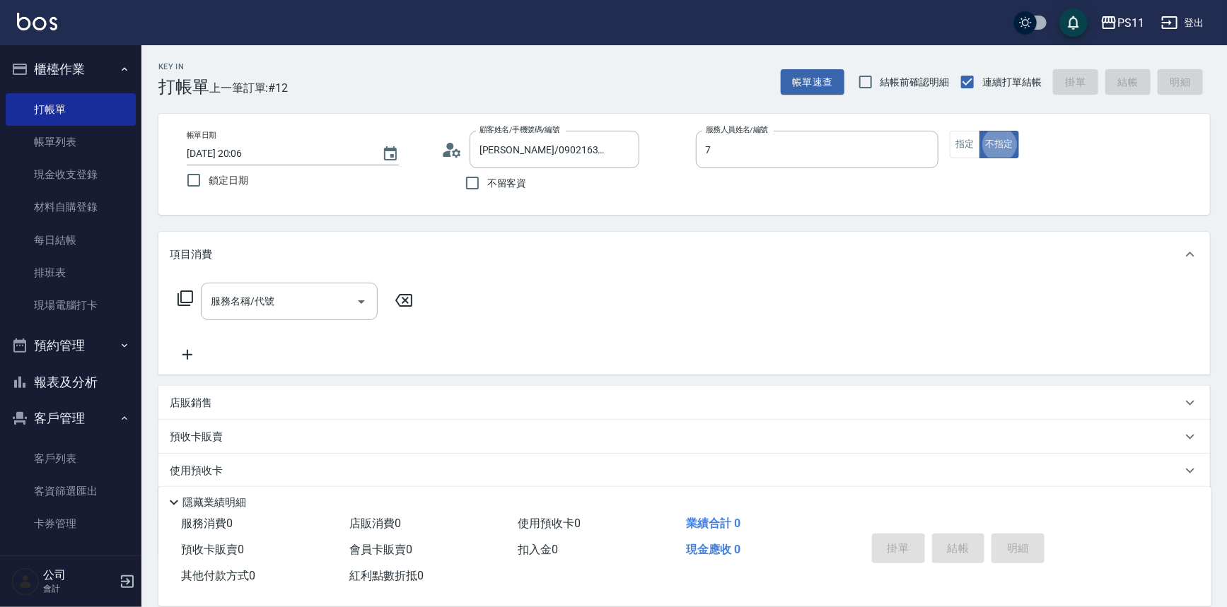
type input "陳昱如-7"
type button "false"
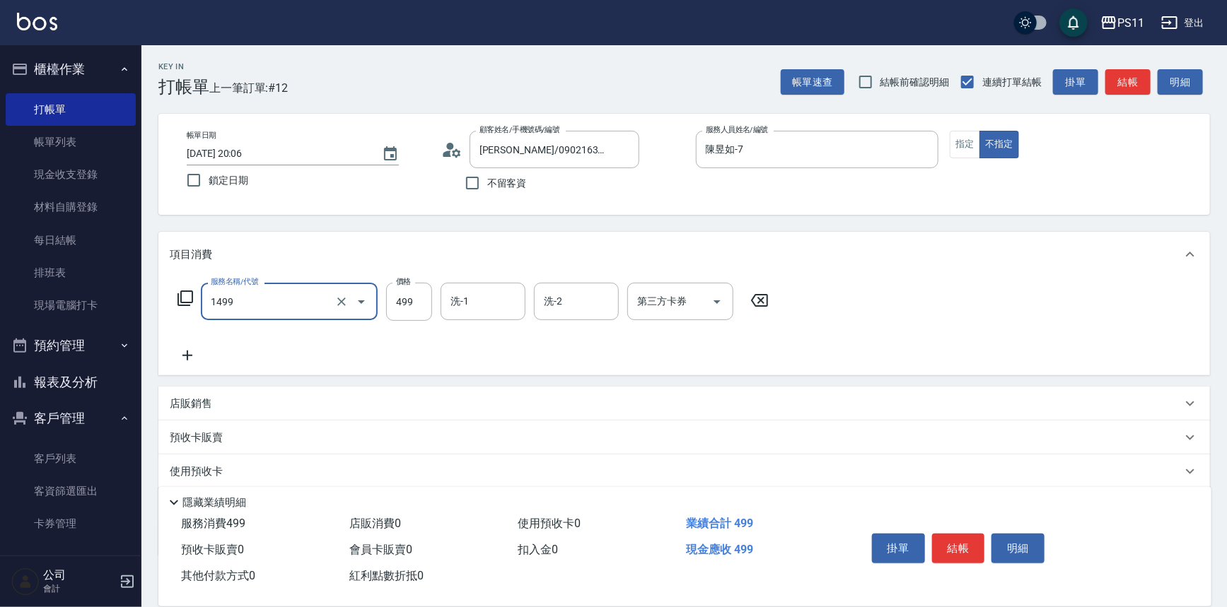
type input "活氧毛囊淨化髮浴(1499)"
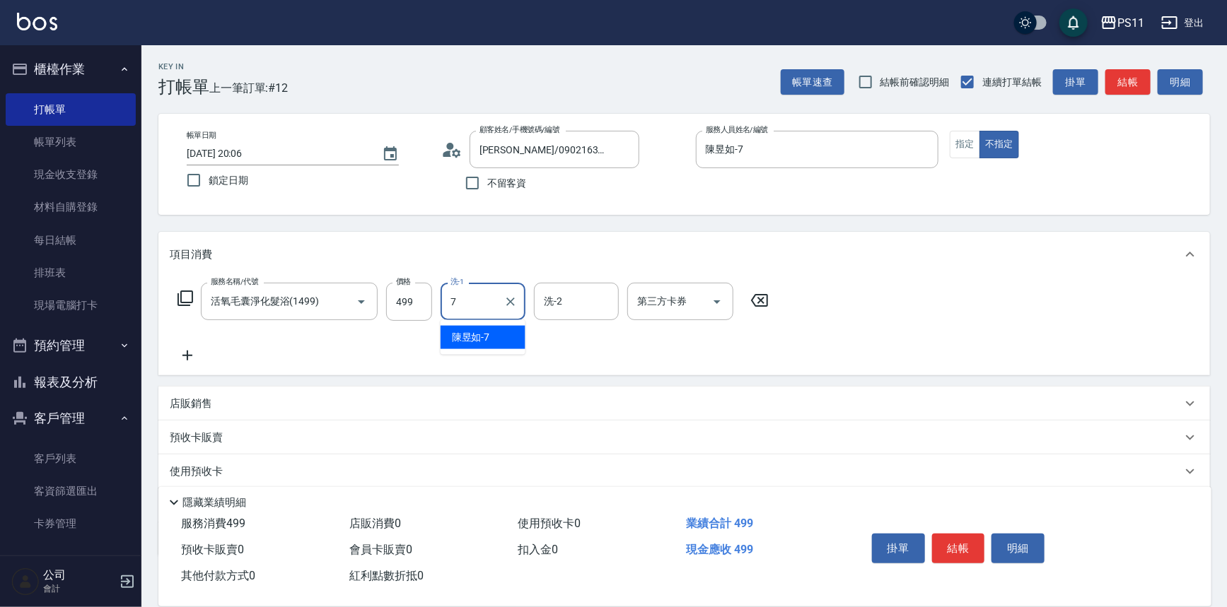
type input "陳昱如-7"
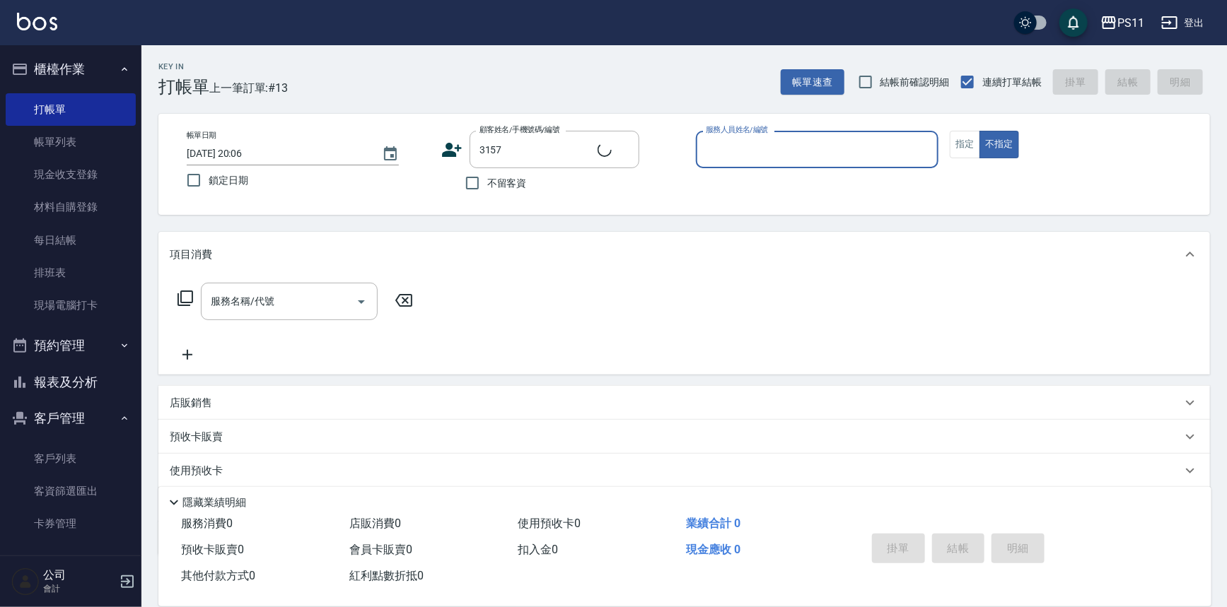
type input "[PERSON_NAME]/0909419415/3157"
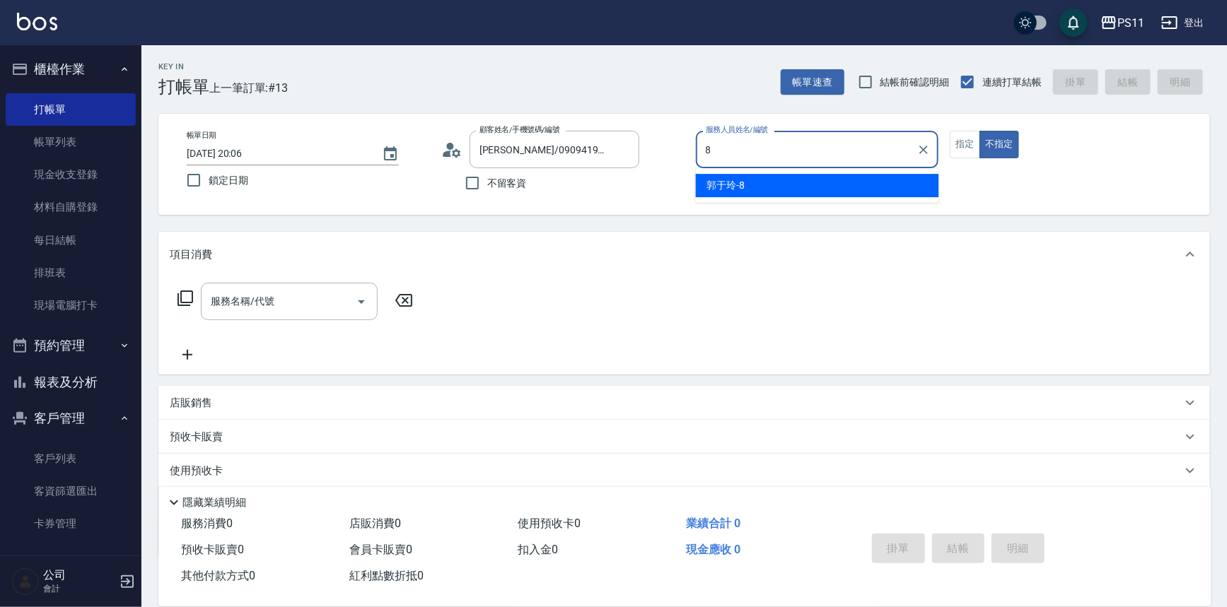
type input "[PERSON_NAME]-8"
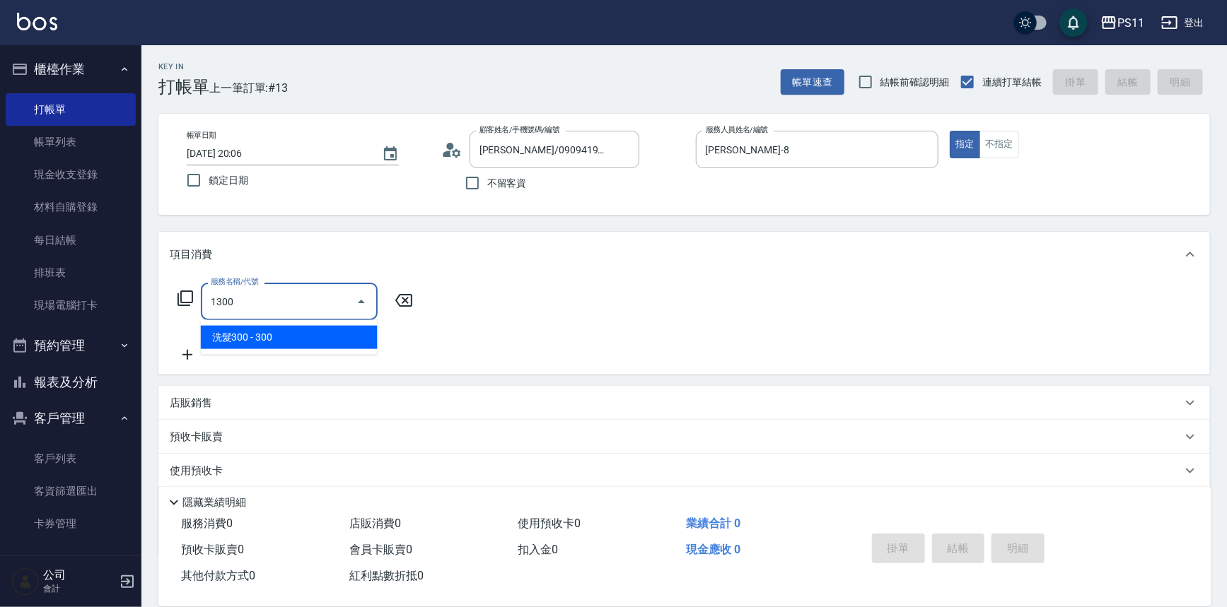
type input "洗髮300(1300)"
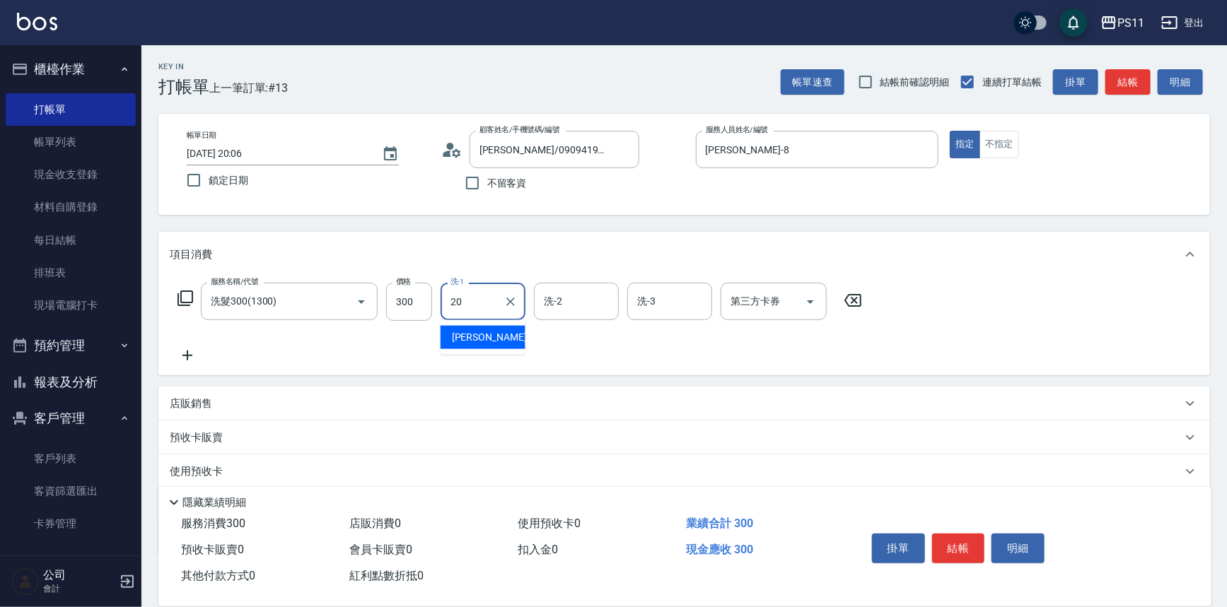
type input "[PERSON_NAME]-20"
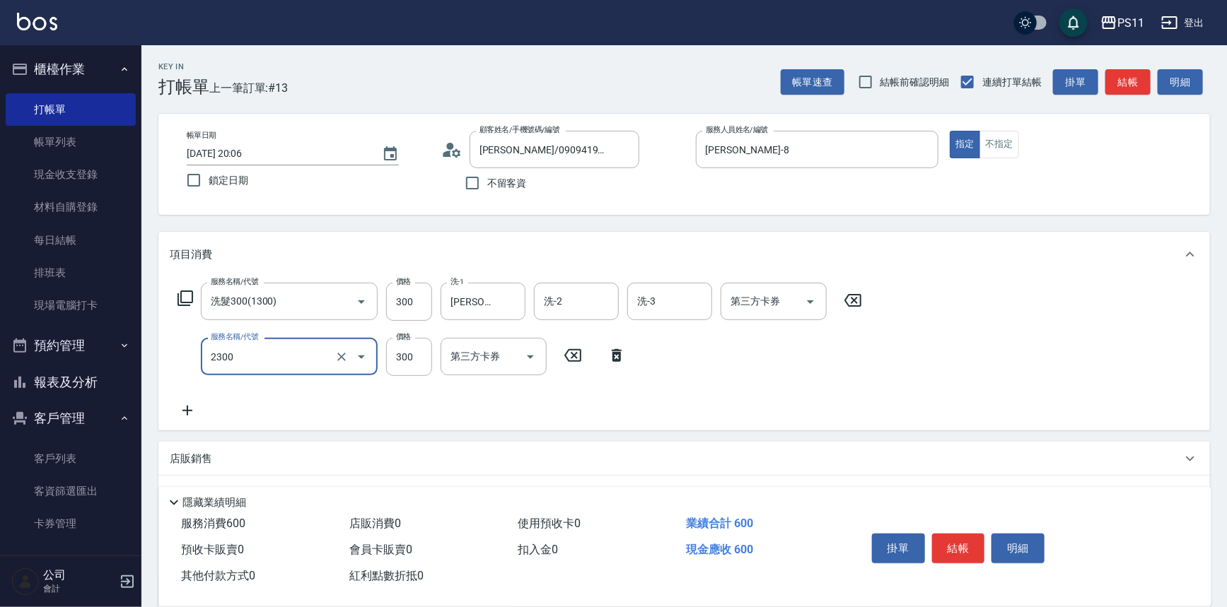
type input "剪髮(2300)"
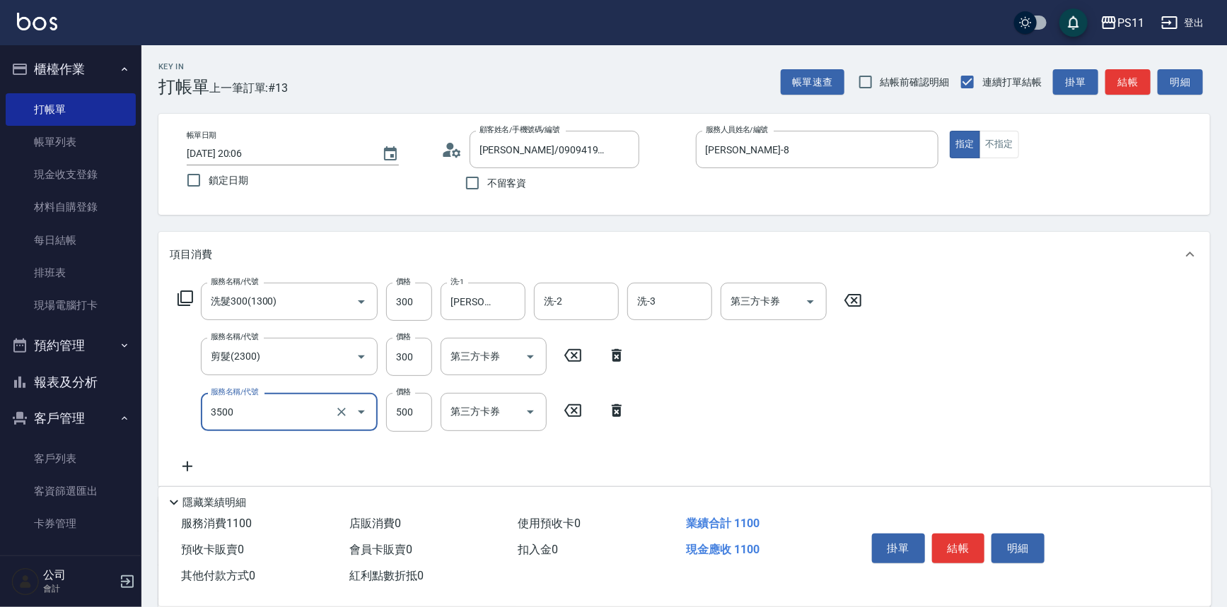
type input "補燙(3500)"
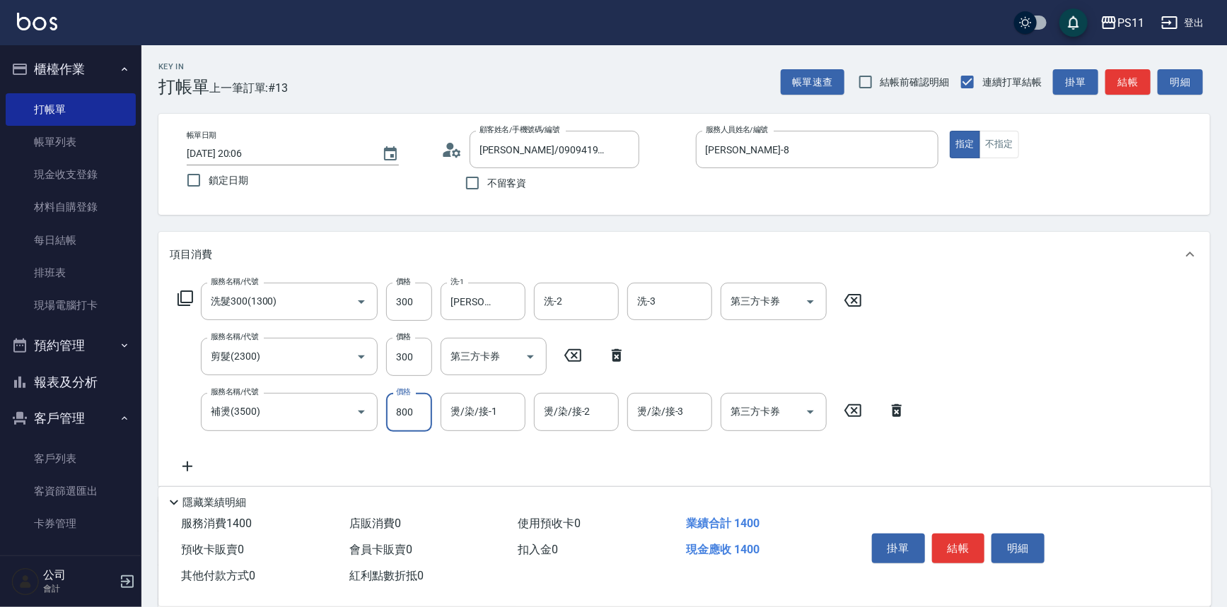
type input "800"
type input "[PERSON_NAME]-20"
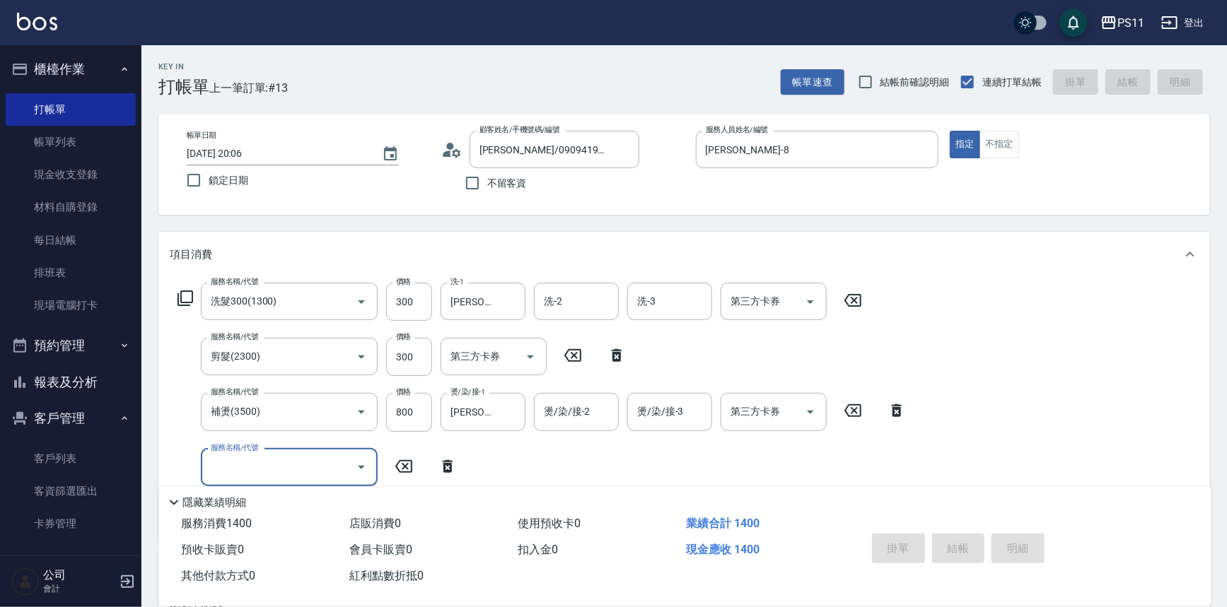
type input "[DATE] 20:07"
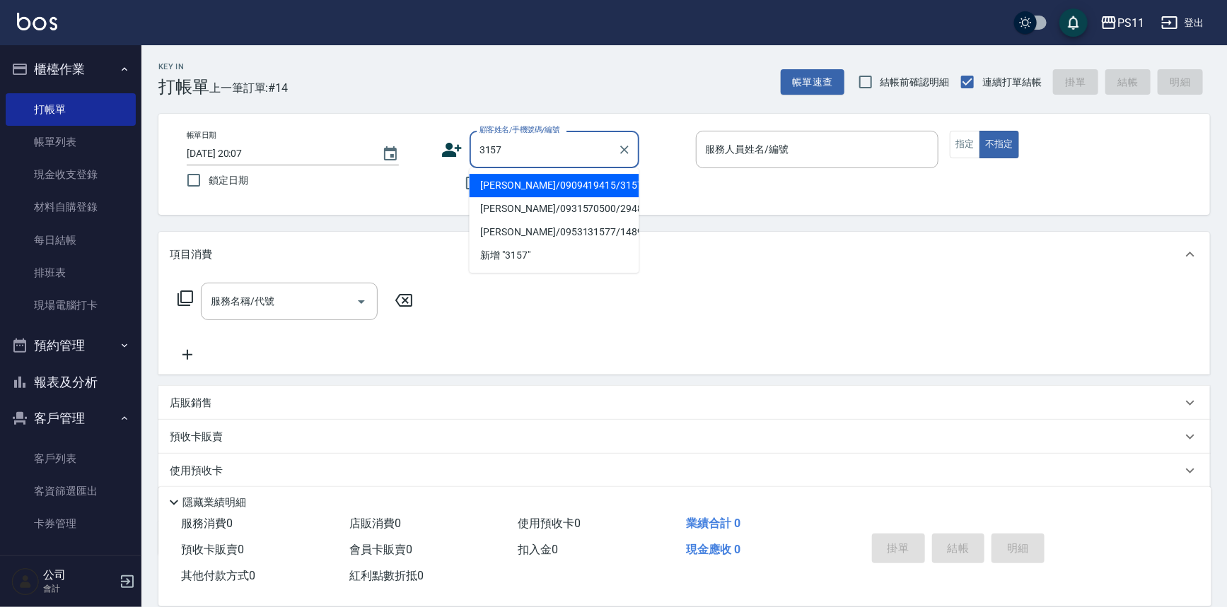
type input "[PERSON_NAME]/0909419415/3157"
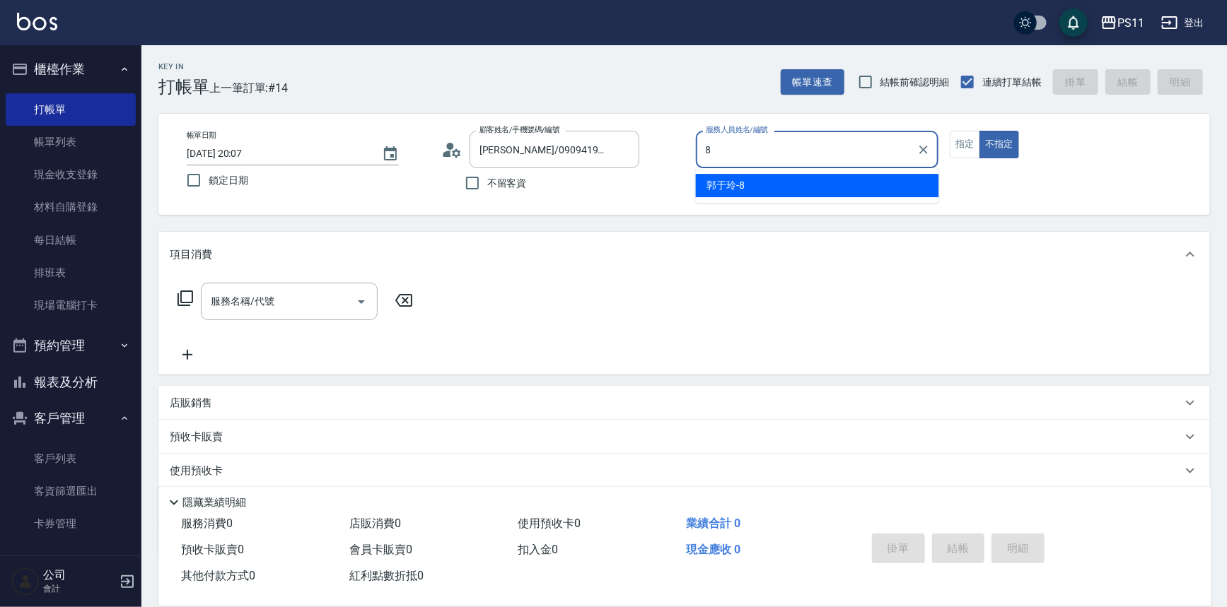
type input "[PERSON_NAME]-8"
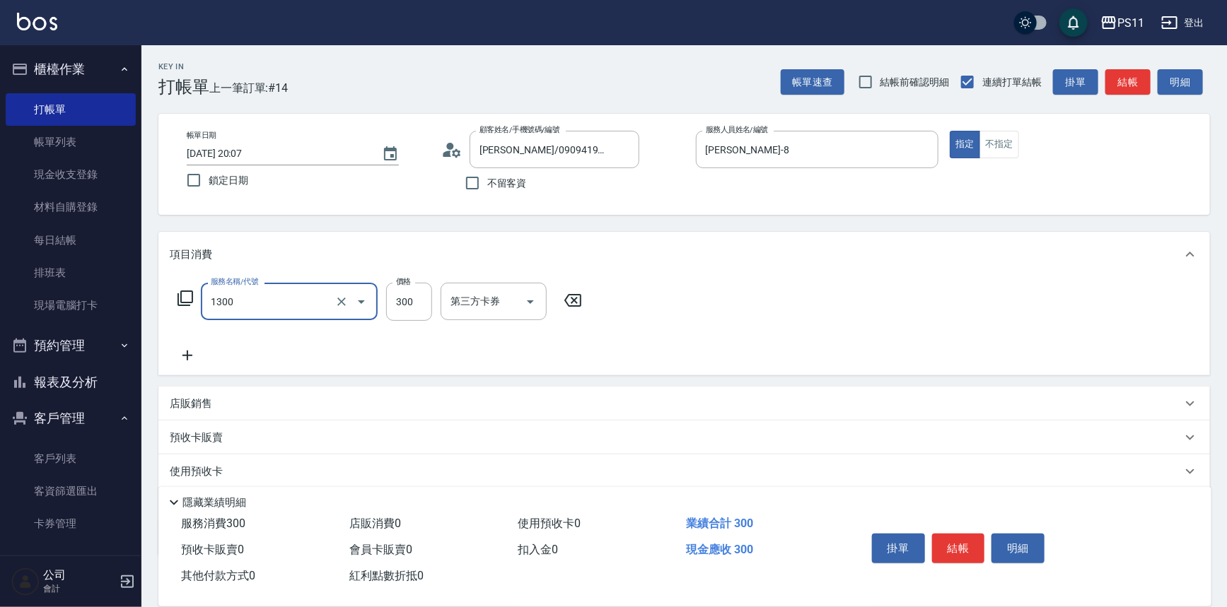
type input "洗髮300(1300)"
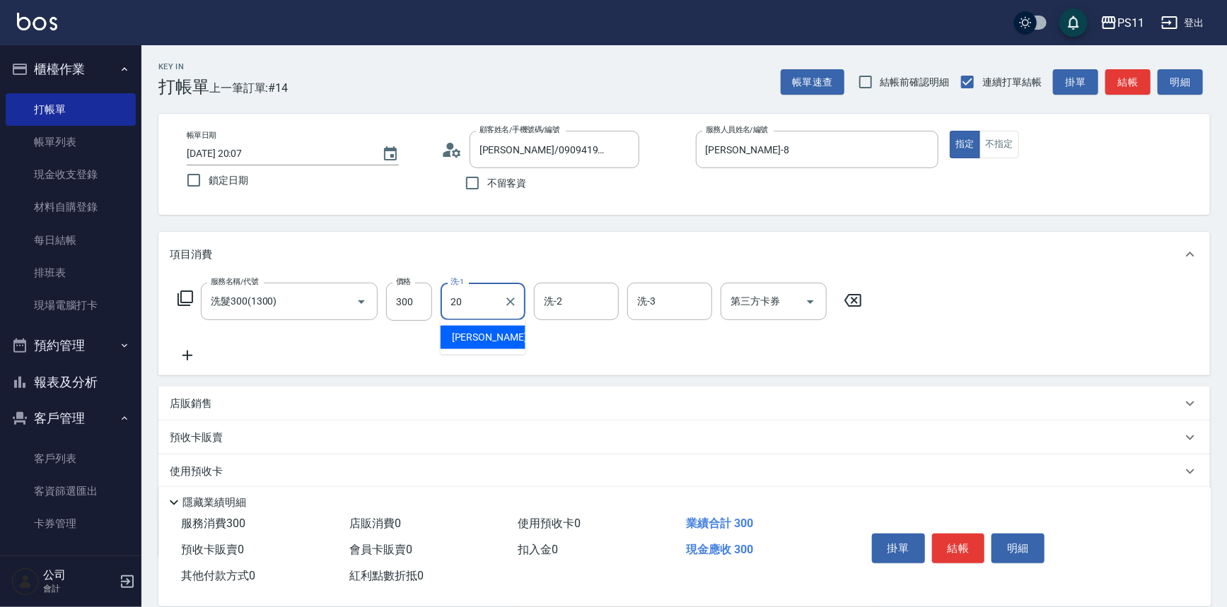
type input "[PERSON_NAME]-20"
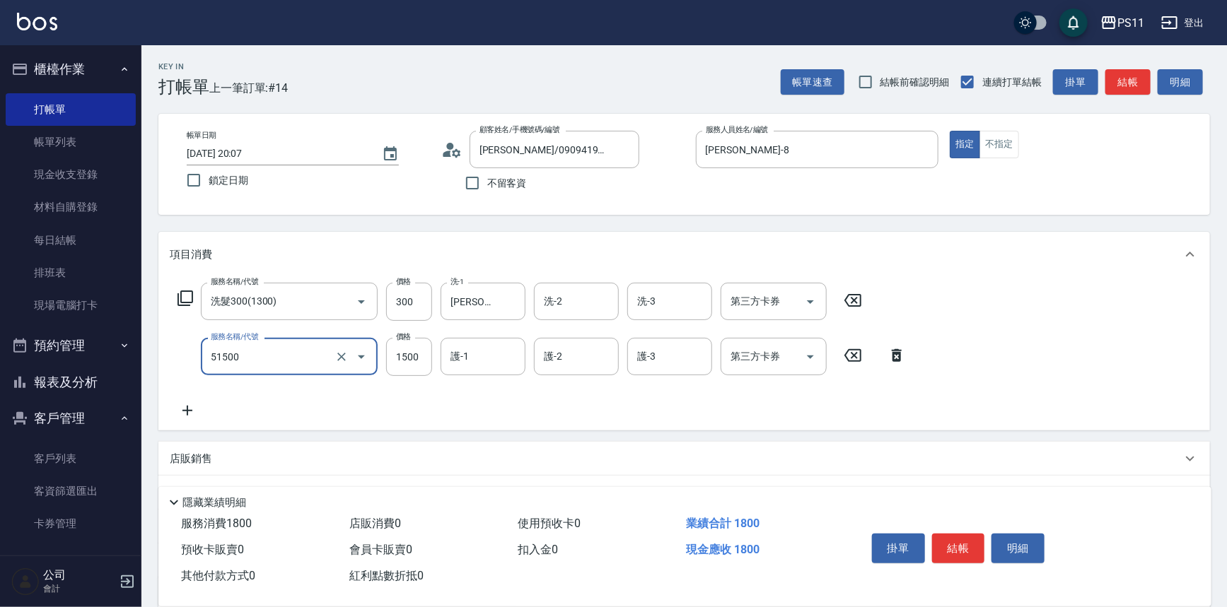
type input "原價1201~1500護髮(51500)"
type input "750"
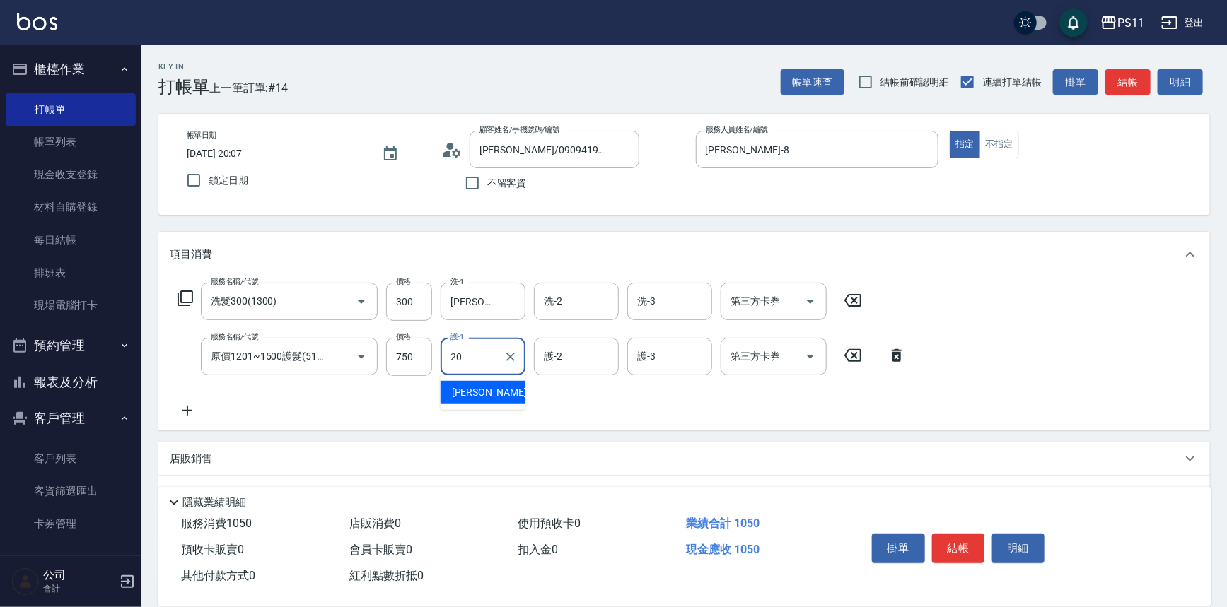
type input "[PERSON_NAME]-20"
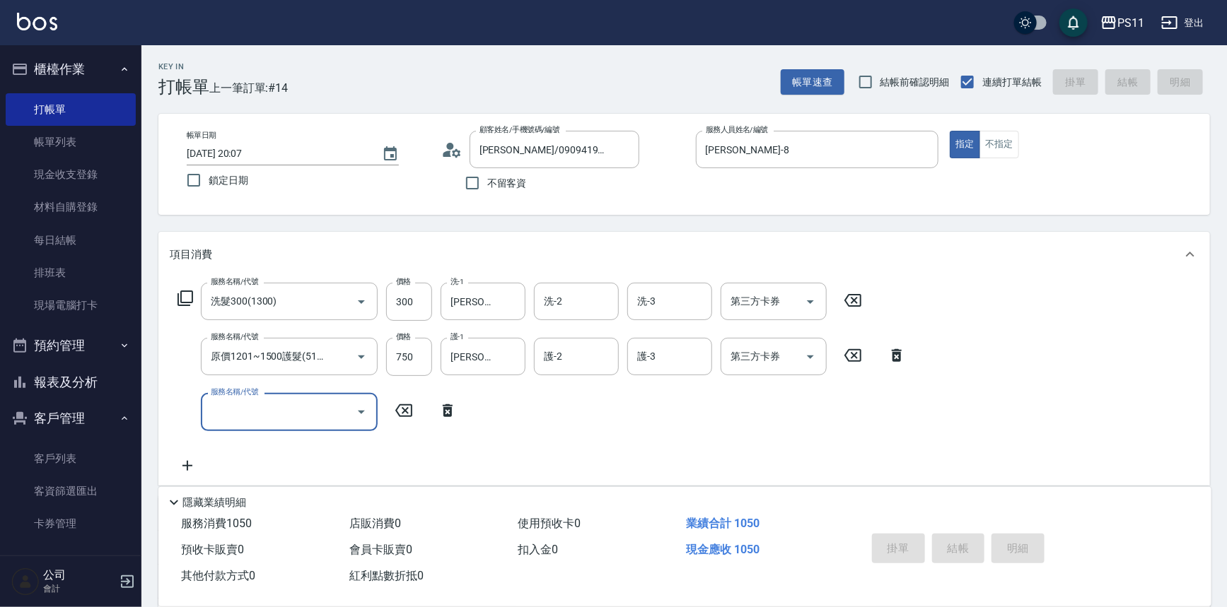
type input "[DATE] 20:08"
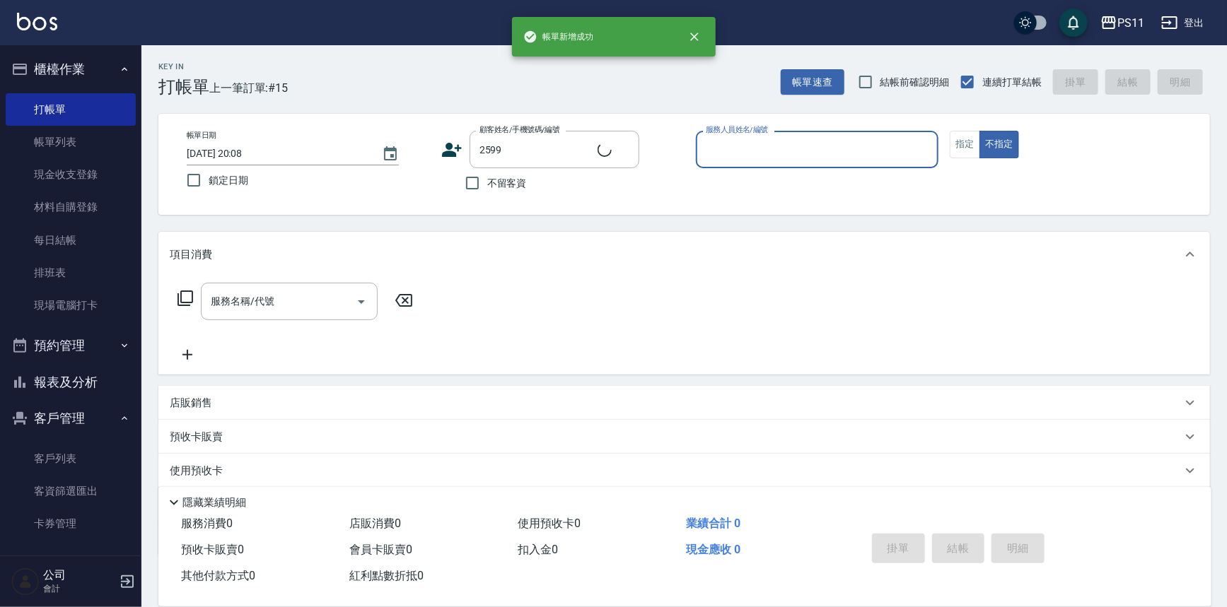
type input "[PERSON_NAME]/0905168147/2599"
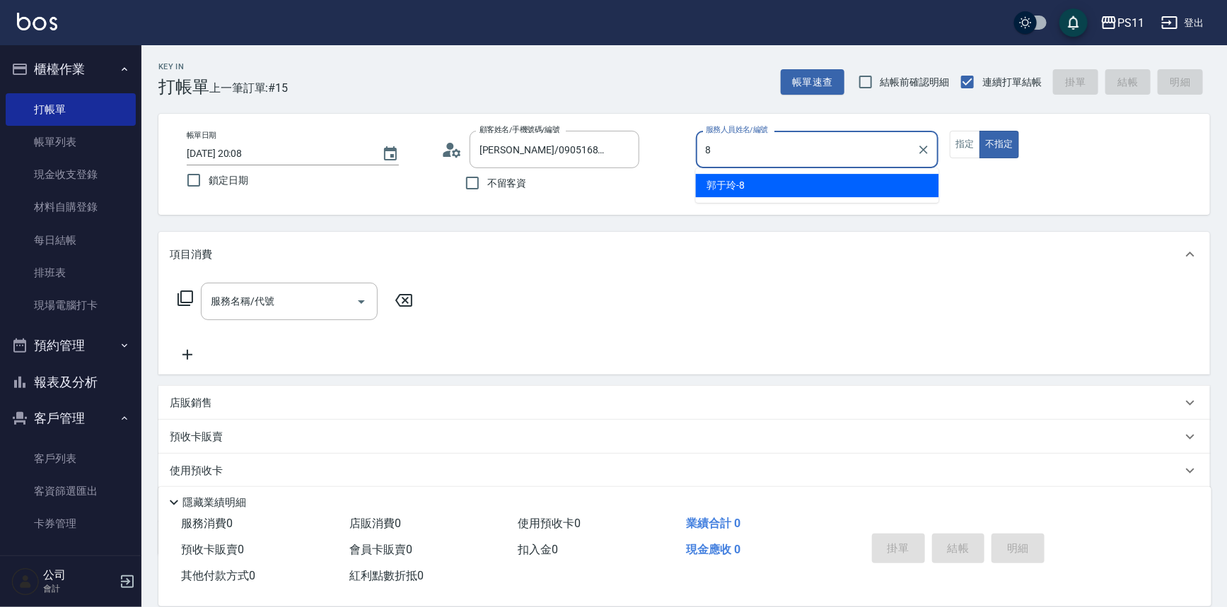
type input "[PERSON_NAME]-8"
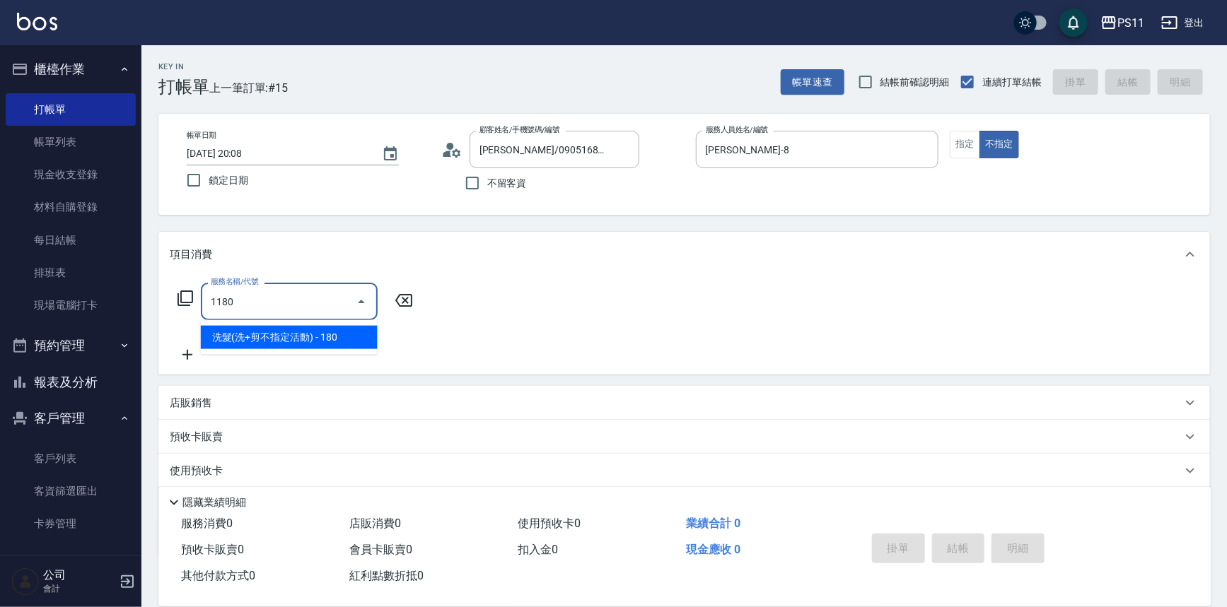
type input "洗髮(洗+剪不指定活動)(1180)"
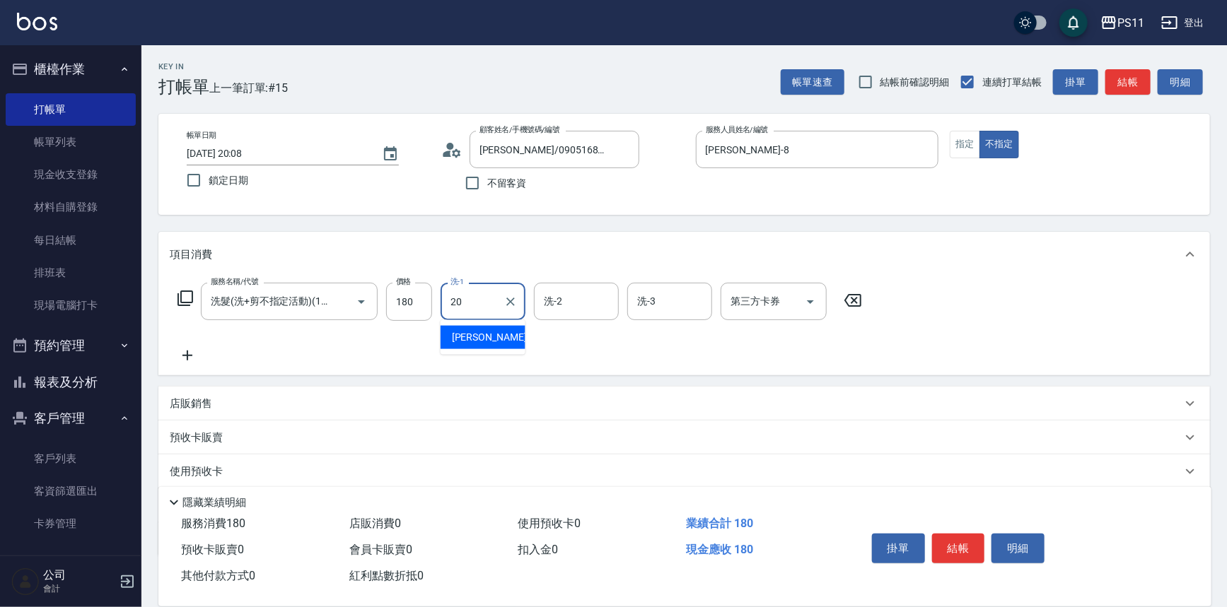
type input "[PERSON_NAME]-20"
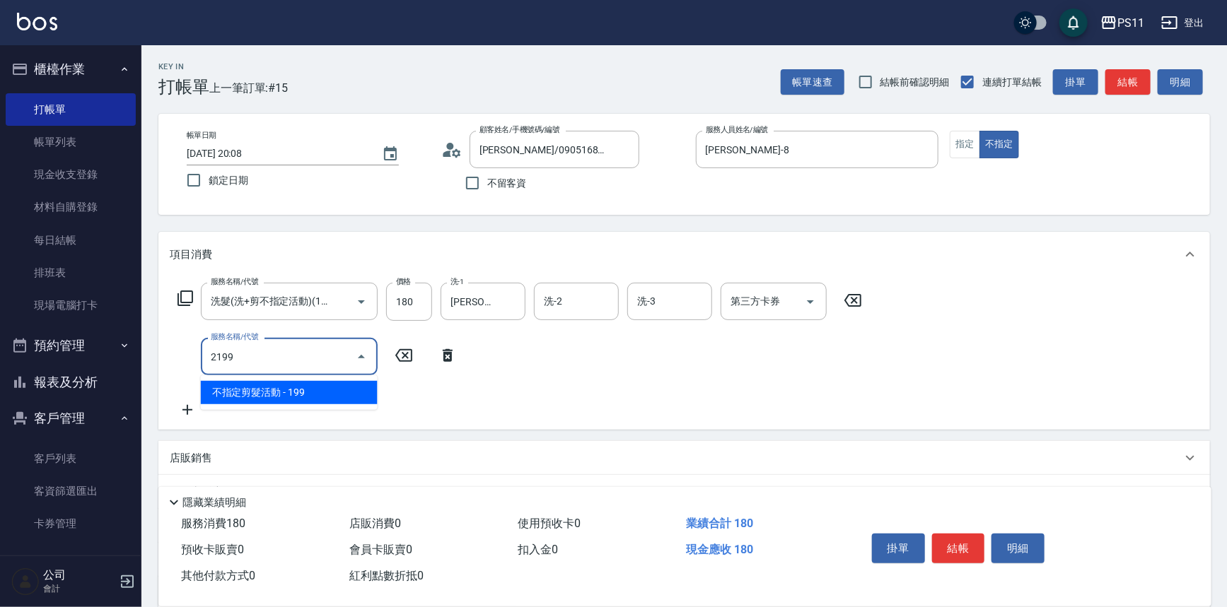
type input "不指定剪髮活動(2199)"
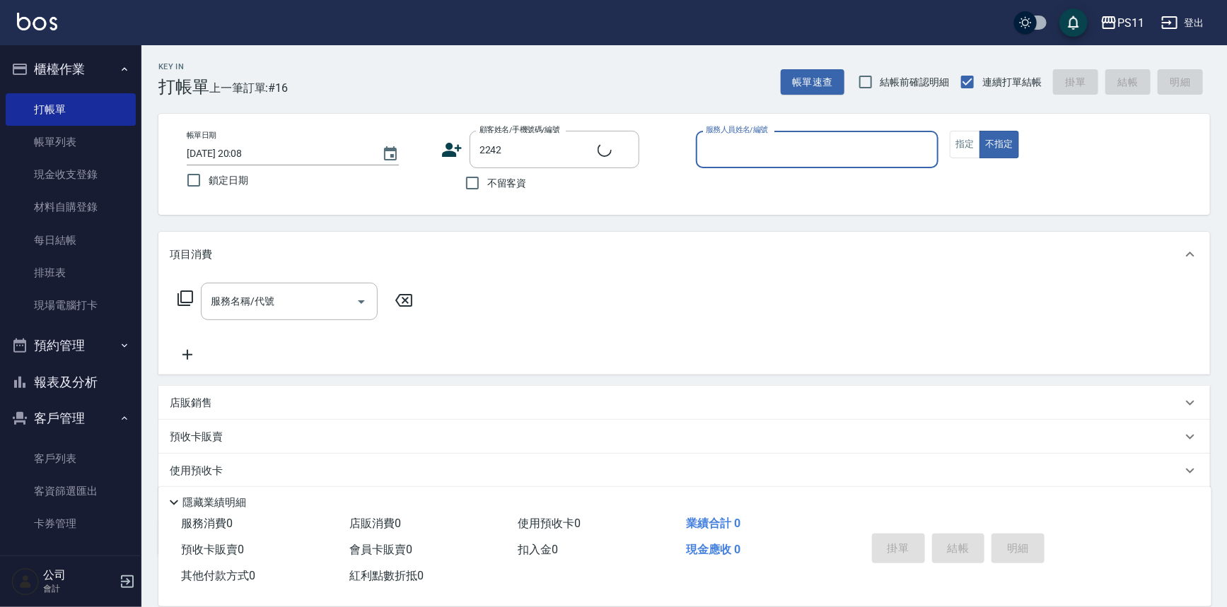
type input "[PERSON_NAME]/0905673776/2242"
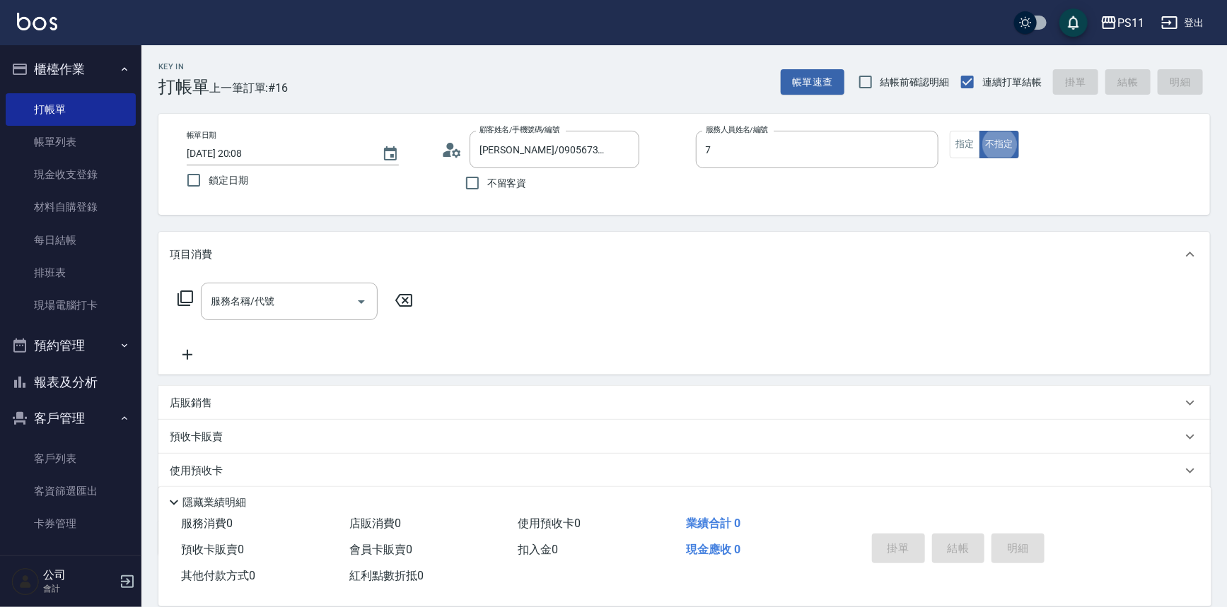
type input "陳昱如-7"
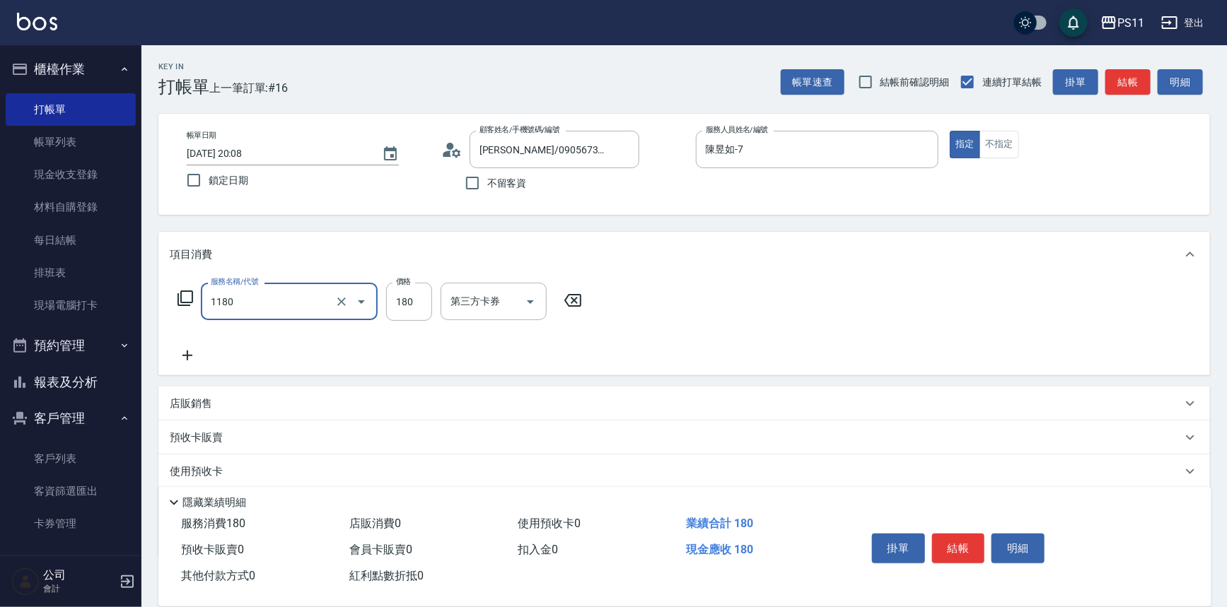
type input "洗髮(洗+剪不指定活動)(1180)"
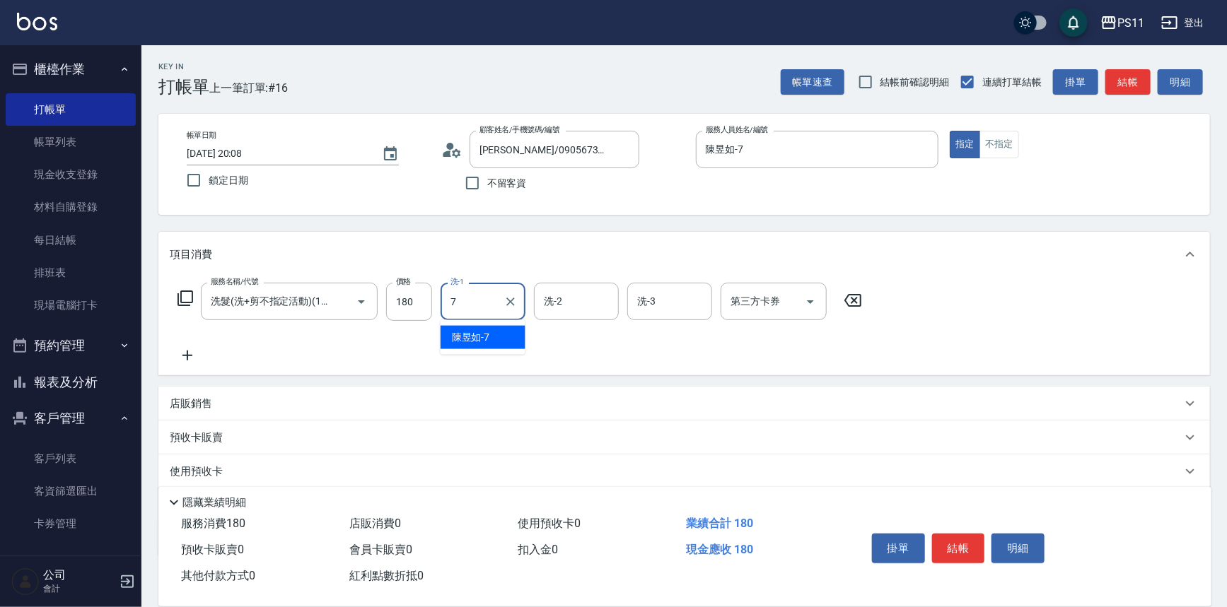
type input "陳昱如-7"
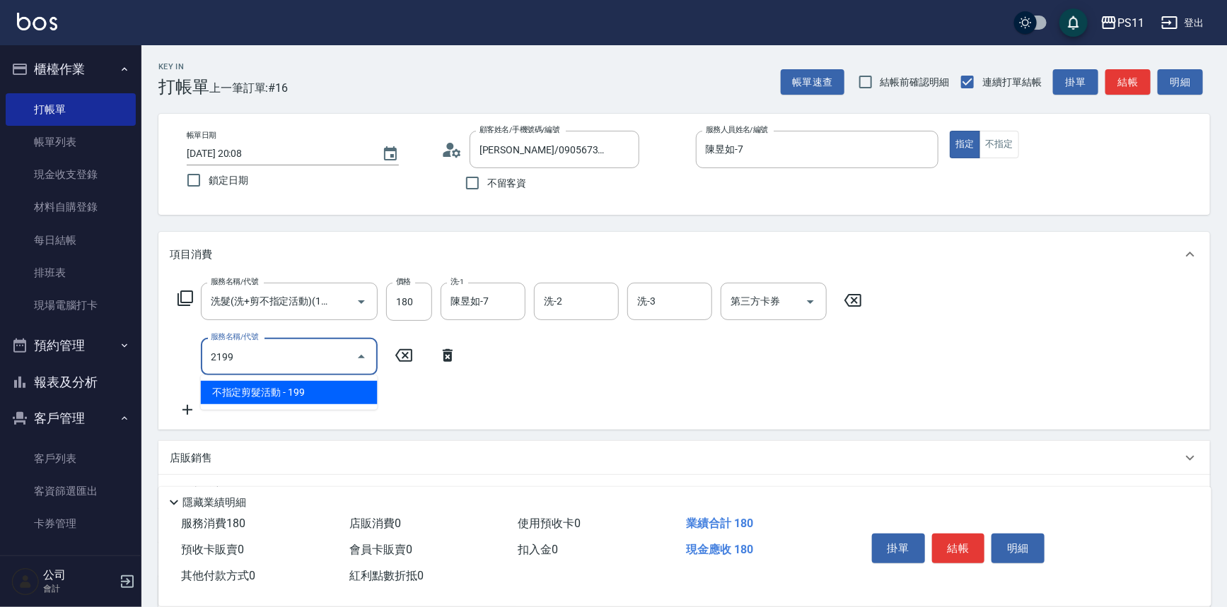
type input "不指定剪髮活動(2199)"
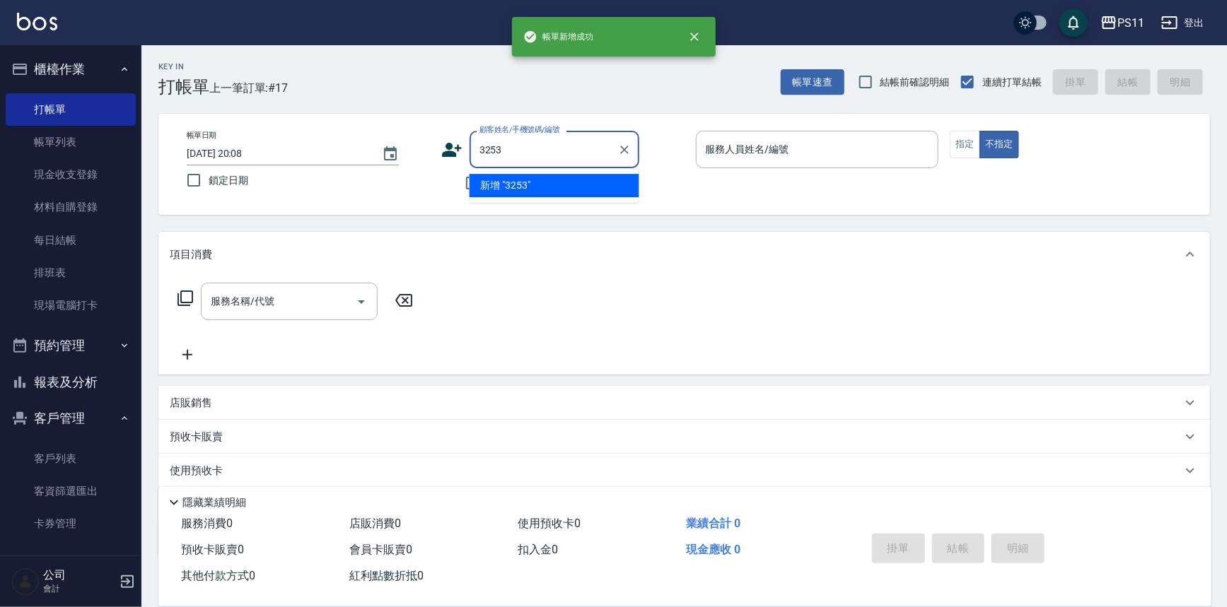
type input "3253"
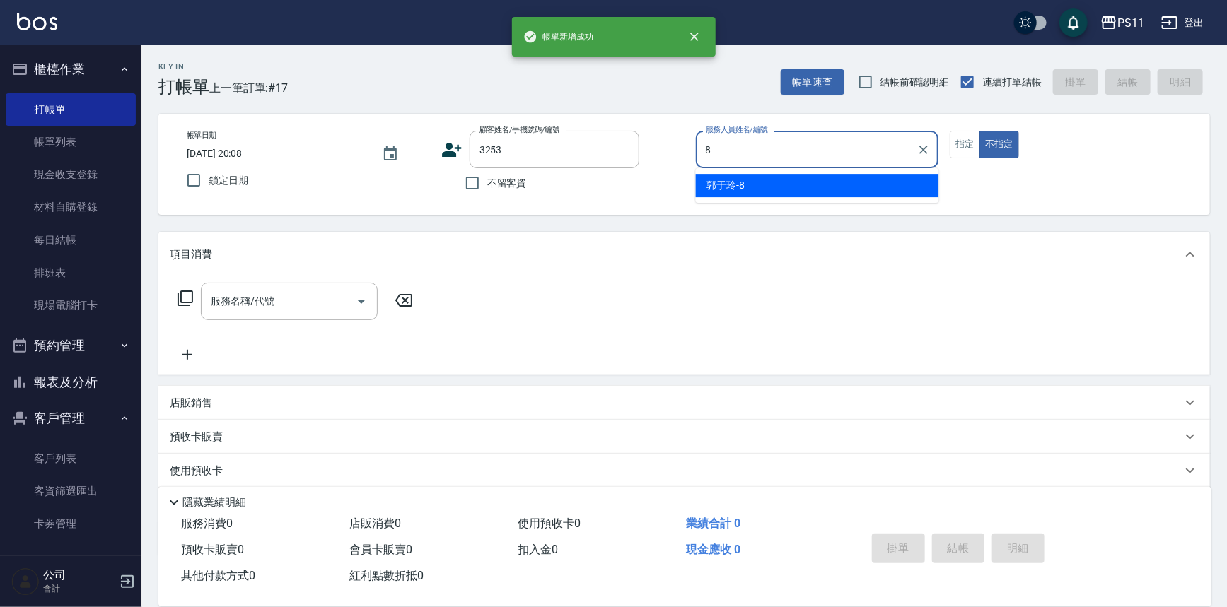
type input "[PERSON_NAME]-8"
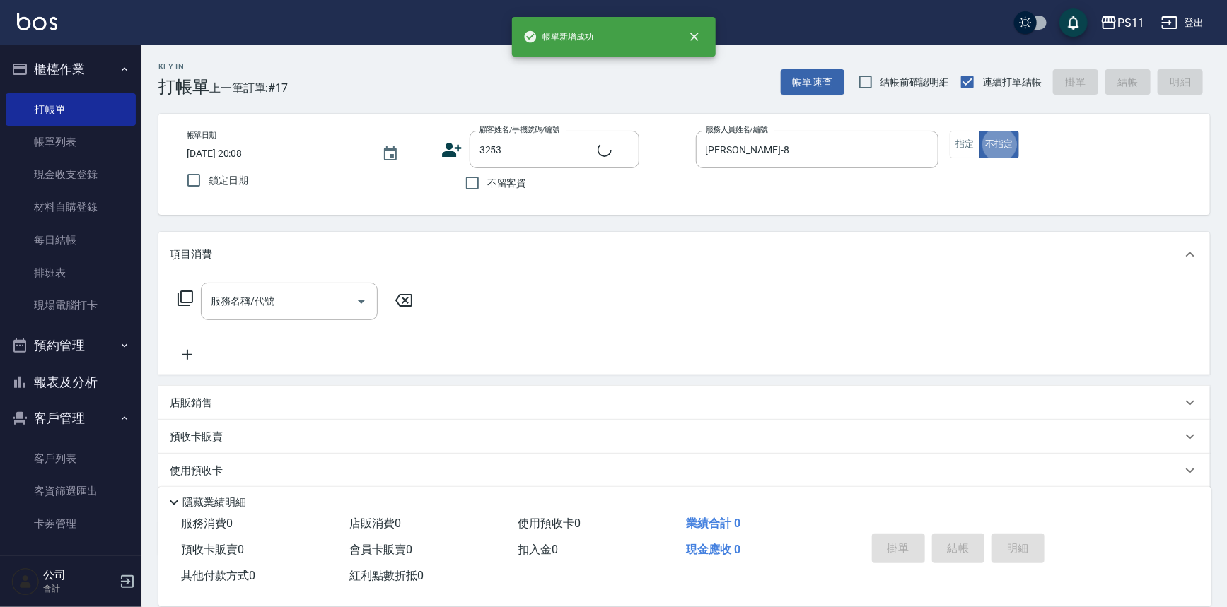
type input "[PERSON_NAME]/0983356225/3253"
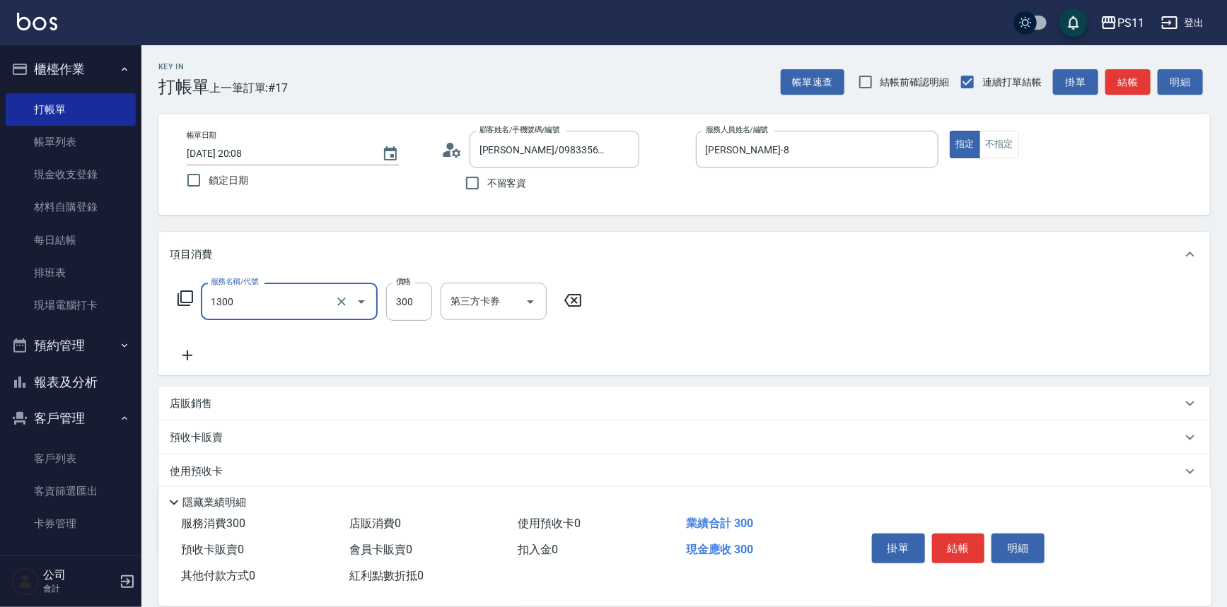
type input "洗髮300(1300)"
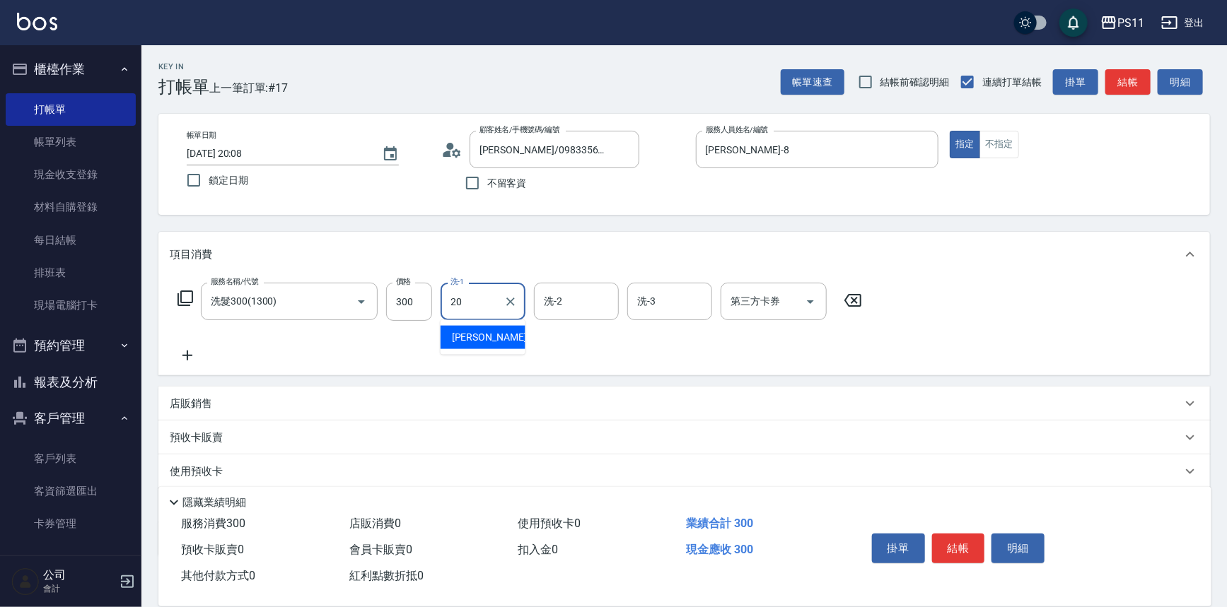
type input "[PERSON_NAME]-20"
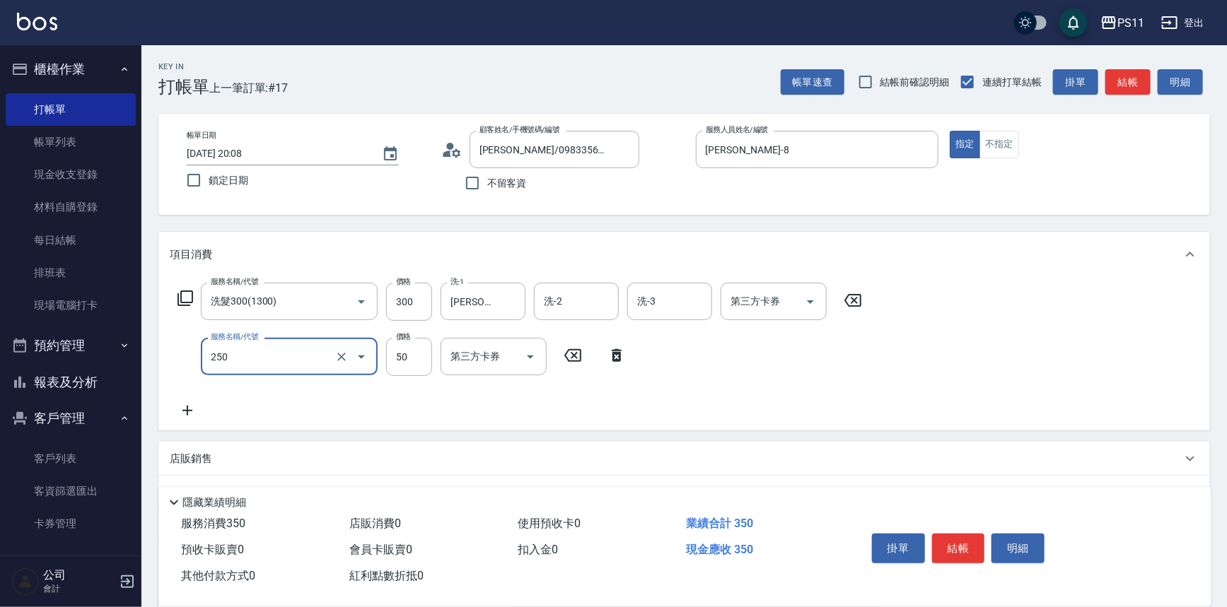
type input "剪瀏海(250)"
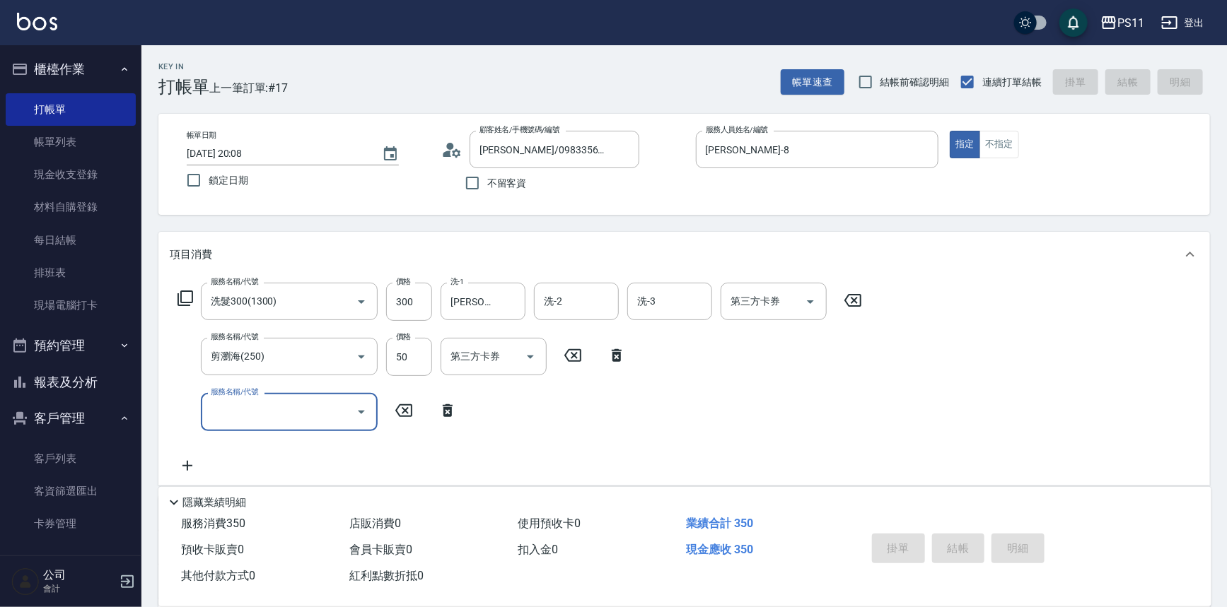
type input "[DATE] 20:09"
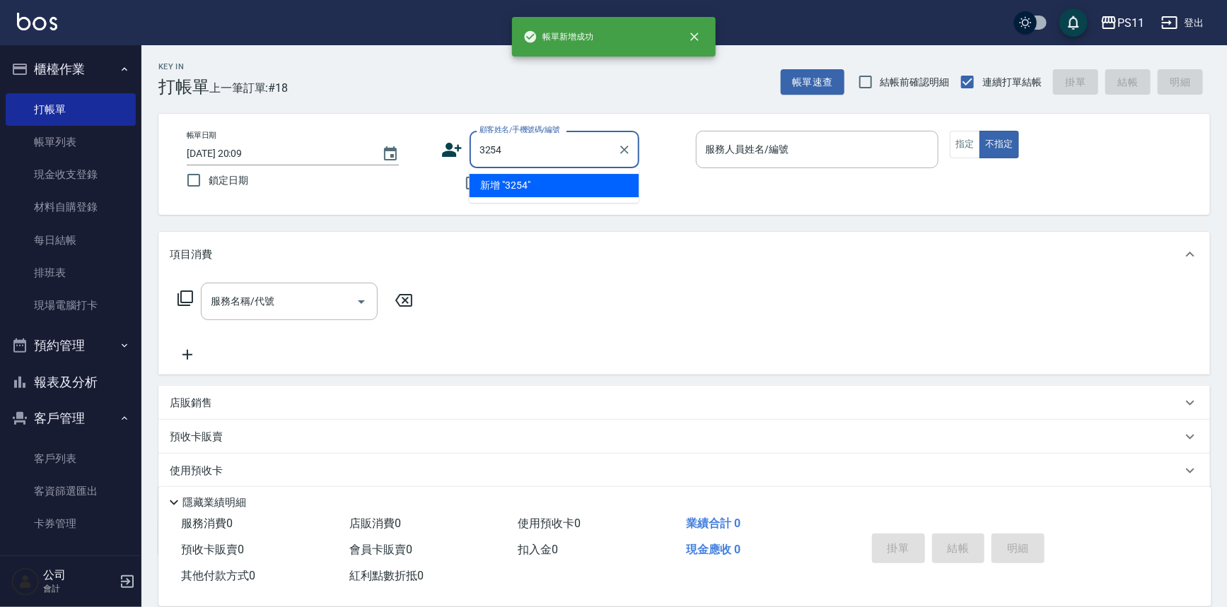
type input "3254"
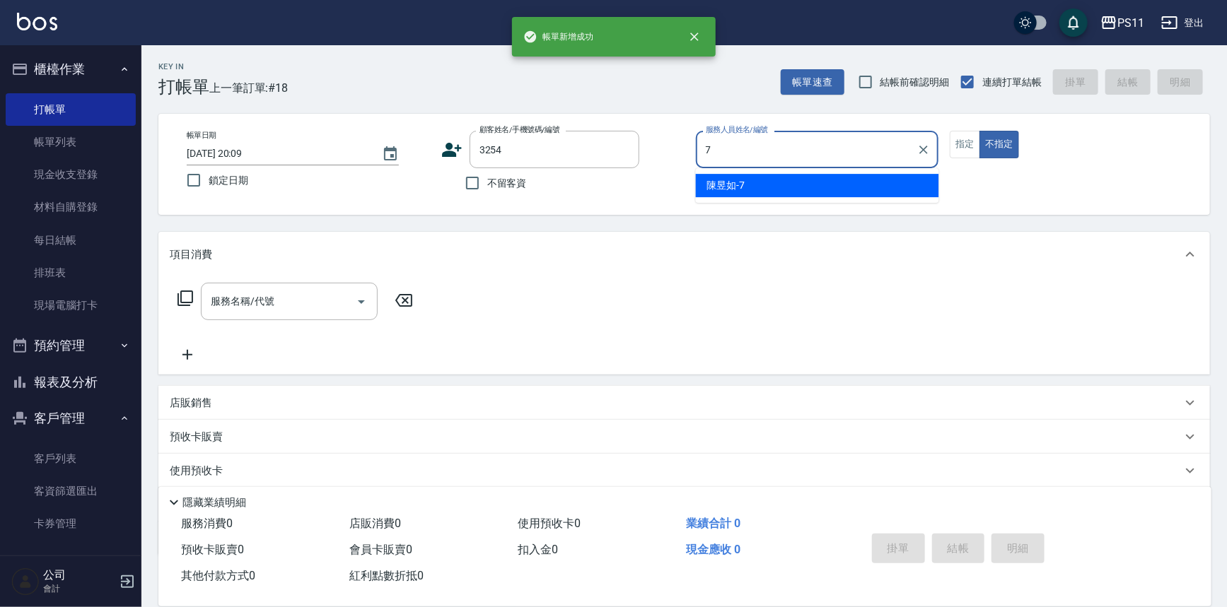
type input "陳昱如-7"
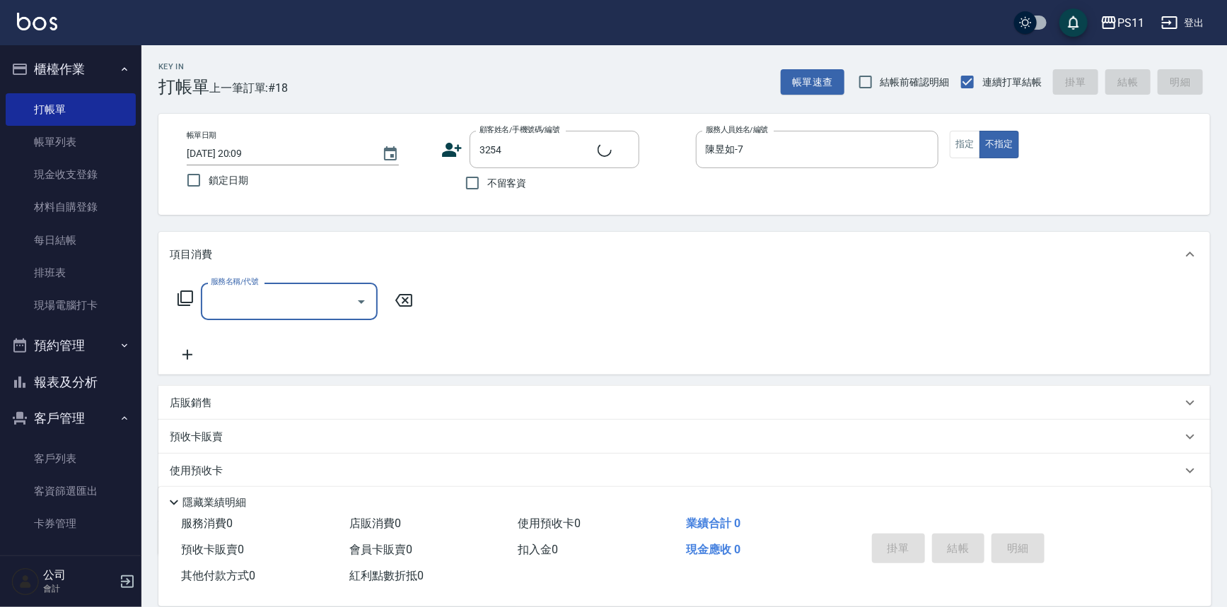
type input "[PERSON_NAME]/0966850953/3254"
click at [968, 144] on button "指定" at bounding box center [965, 145] width 30 height 28
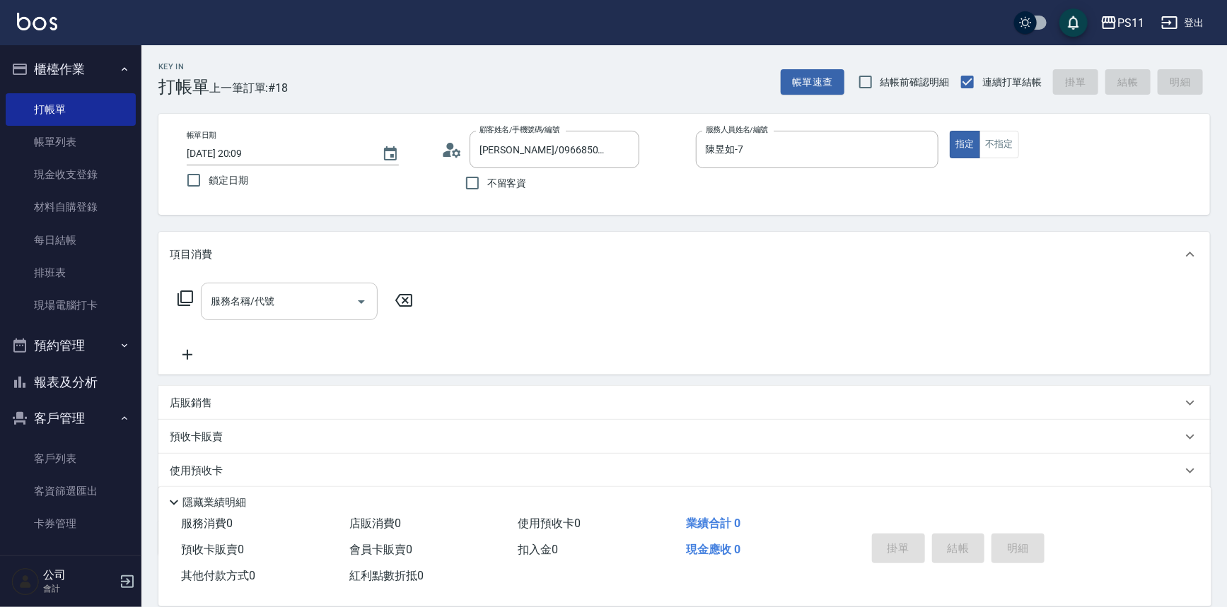
click at [232, 300] on input "服務名稱/代號" at bounding box center [278, 301] width 143 height 25
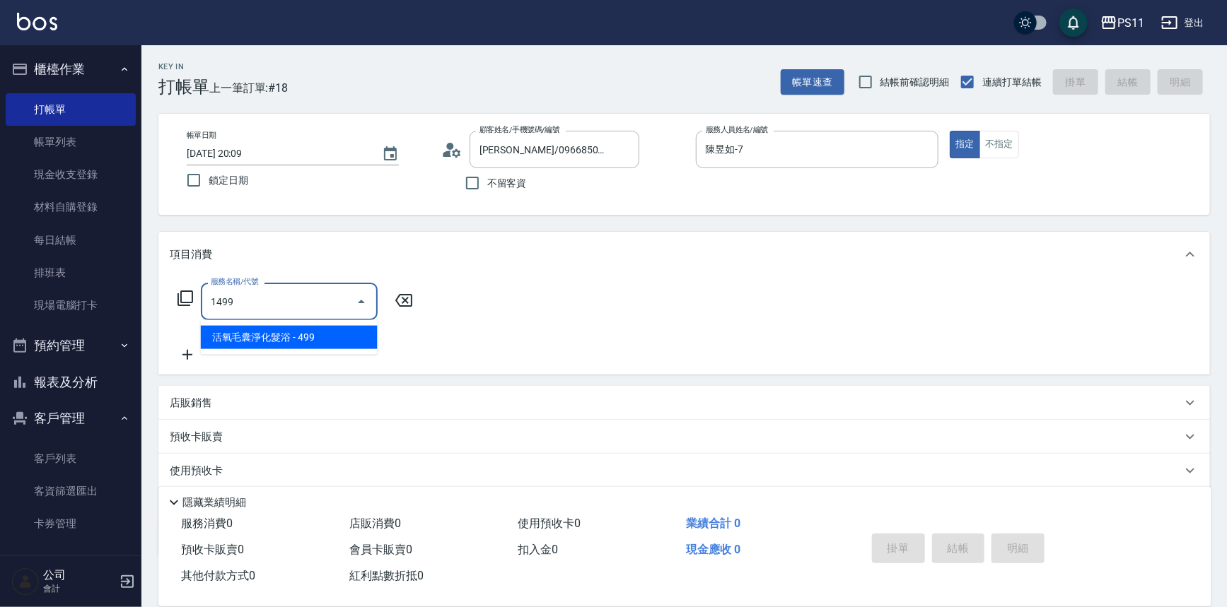
type input "活氧毛囊淨化髮浴(1499)"
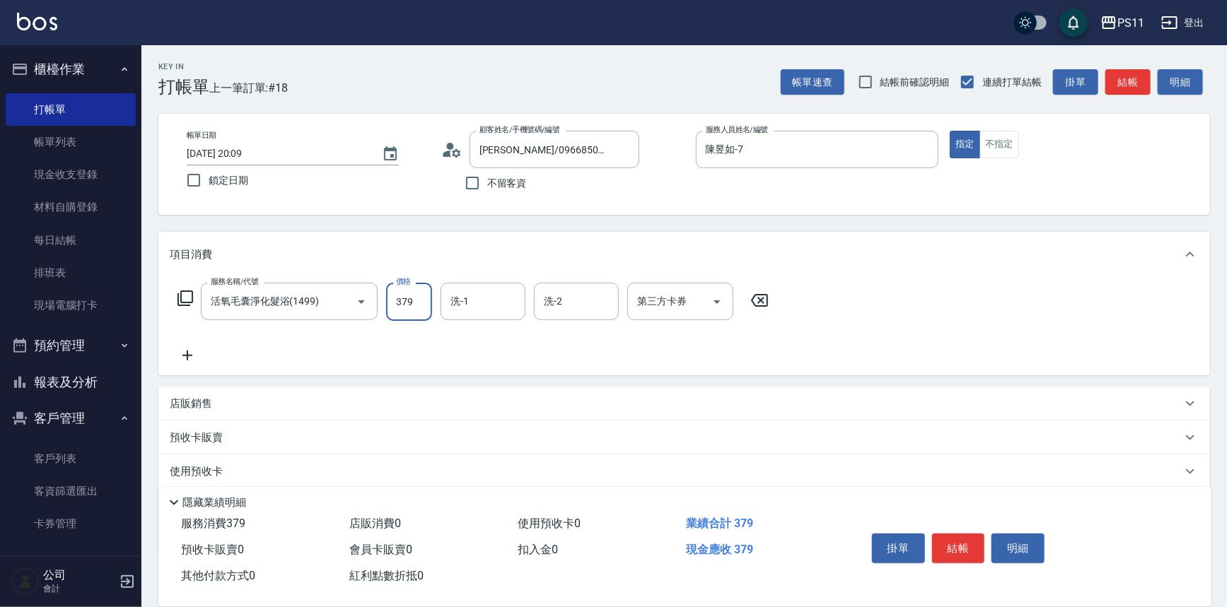
type input "379"
type input "陳昱如-7"
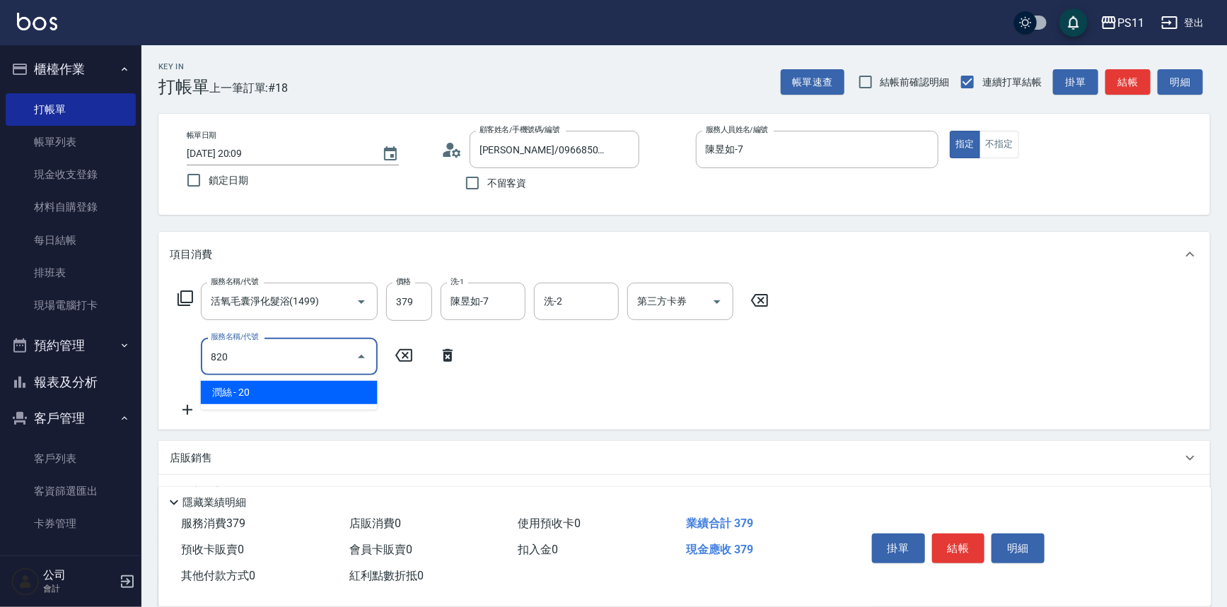
type input "潤絲(820)"
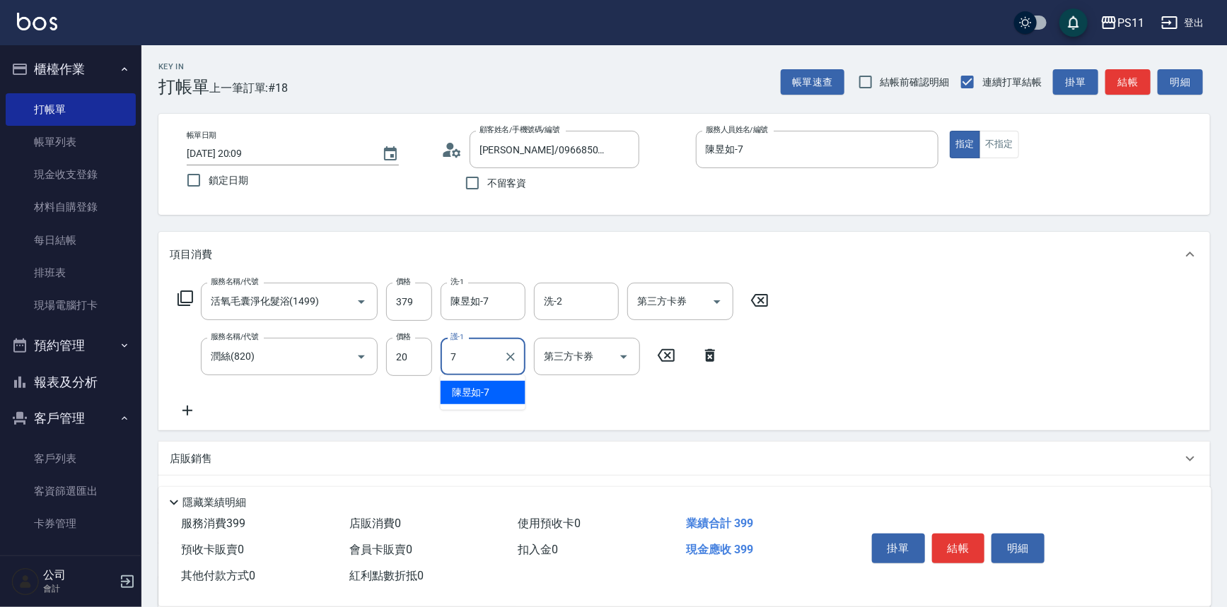
type input "陳昱如-7"
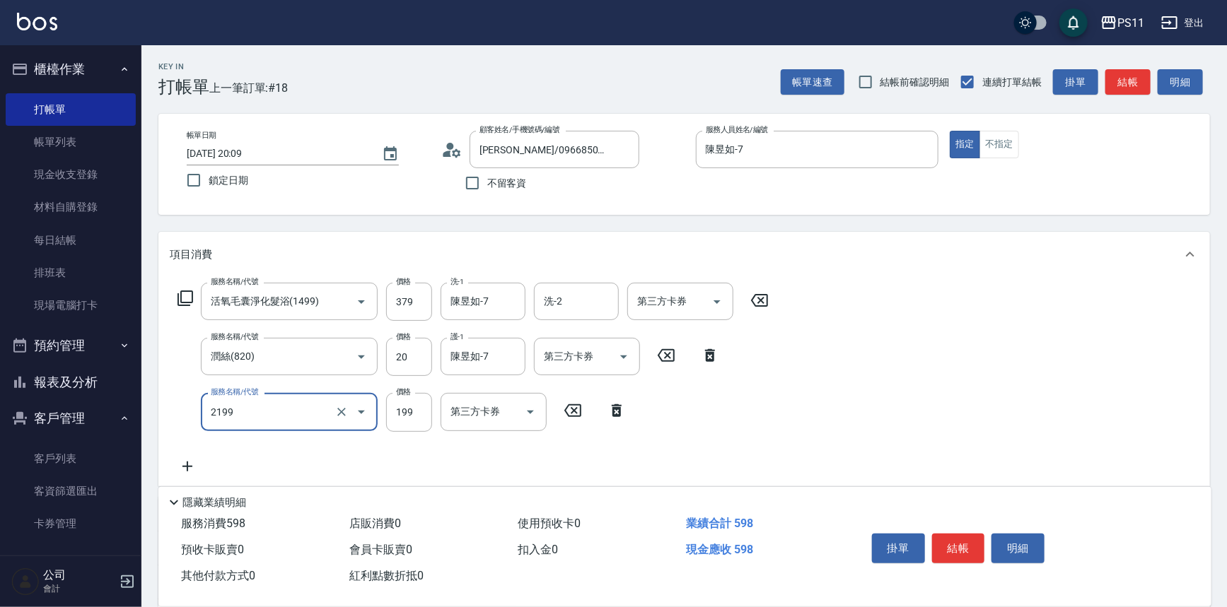
type input "不指定剪髮活動(2199)"
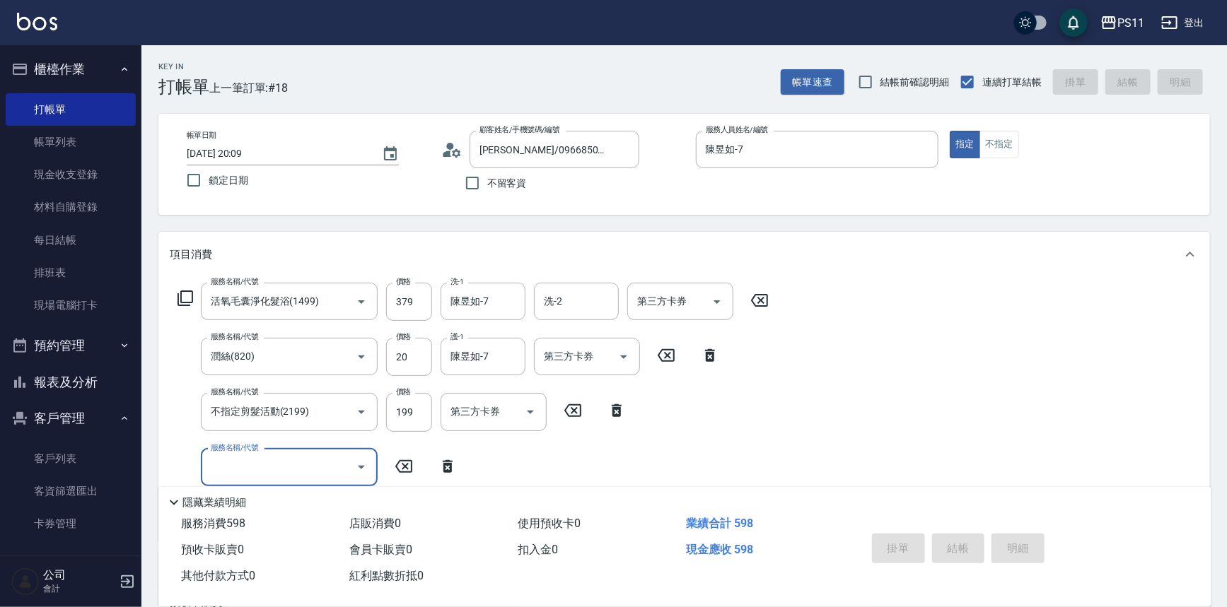
type input "[DATE] 20:10"
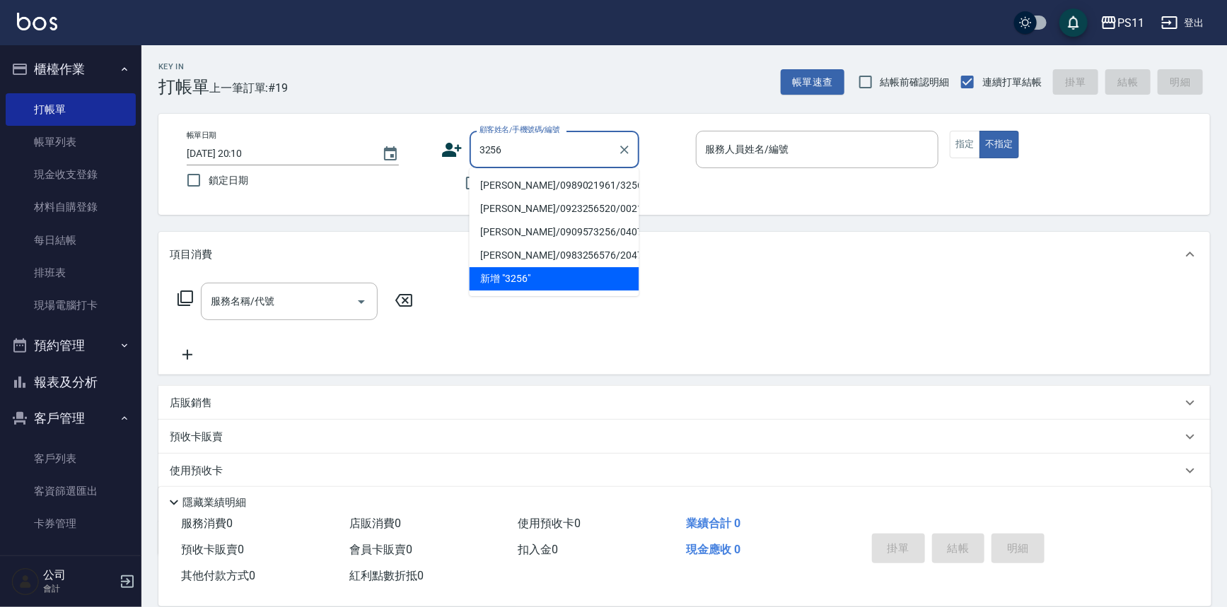
type input "[PERSON_NAME]/0989021961/3256"
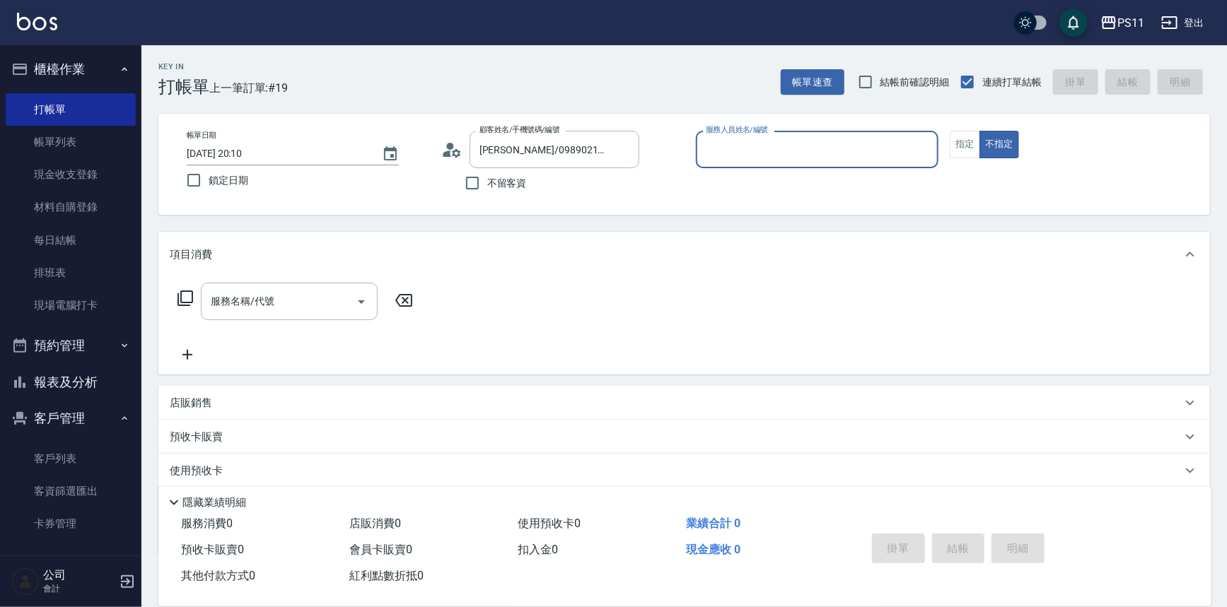
type input "4"
type input "陳昱如-7"
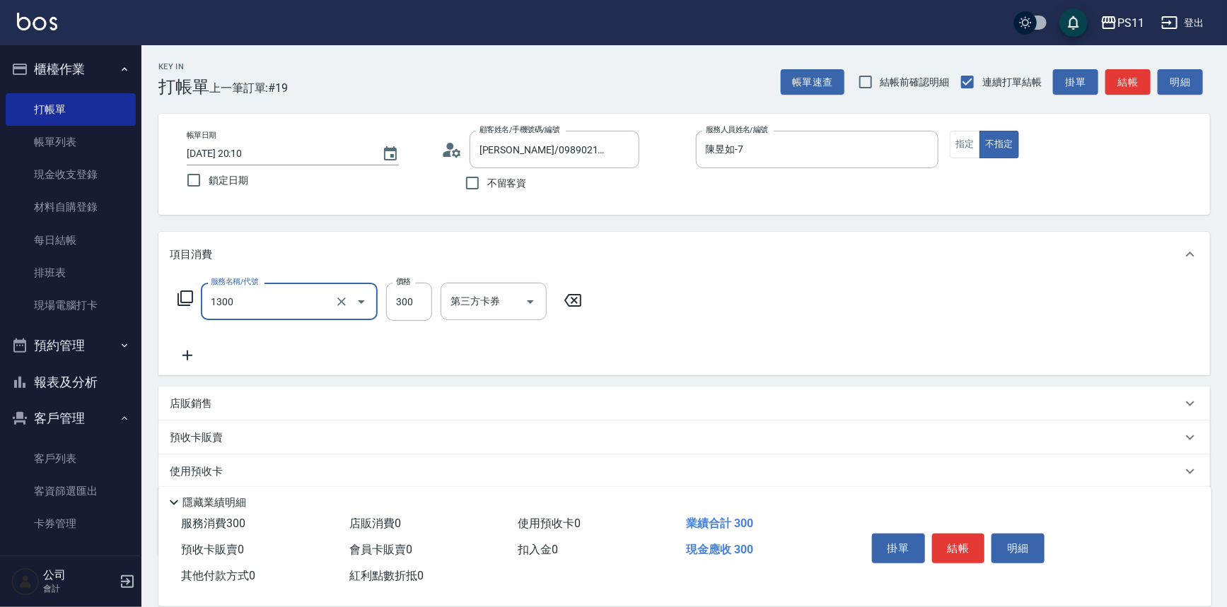
type input "洗髮300(1300)"
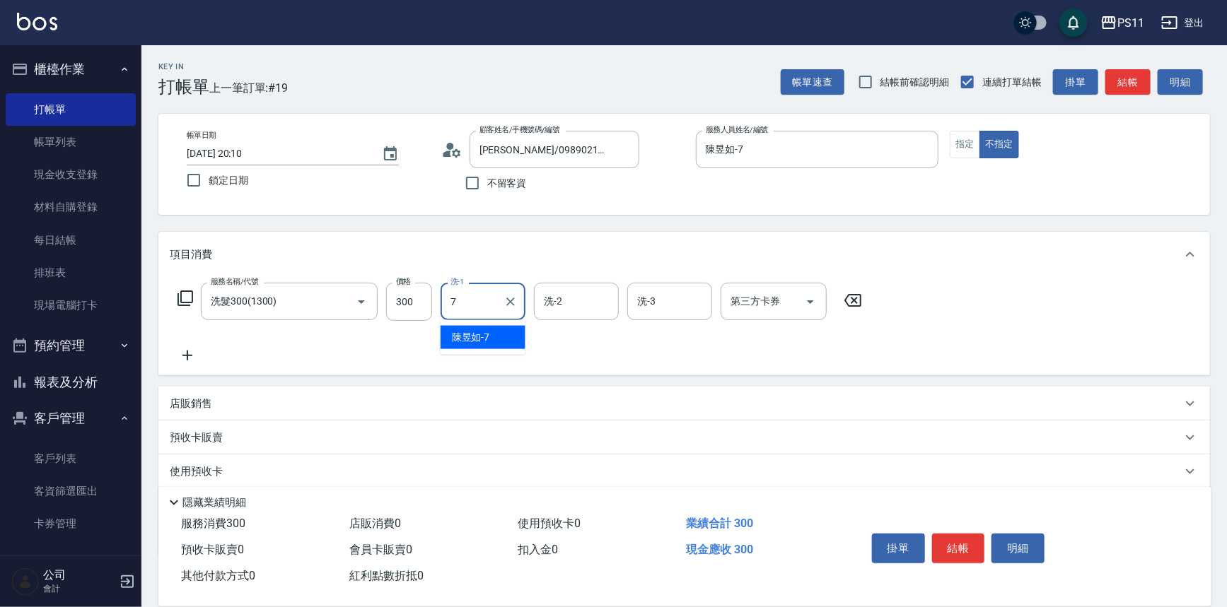
type input "陳昱如-7"
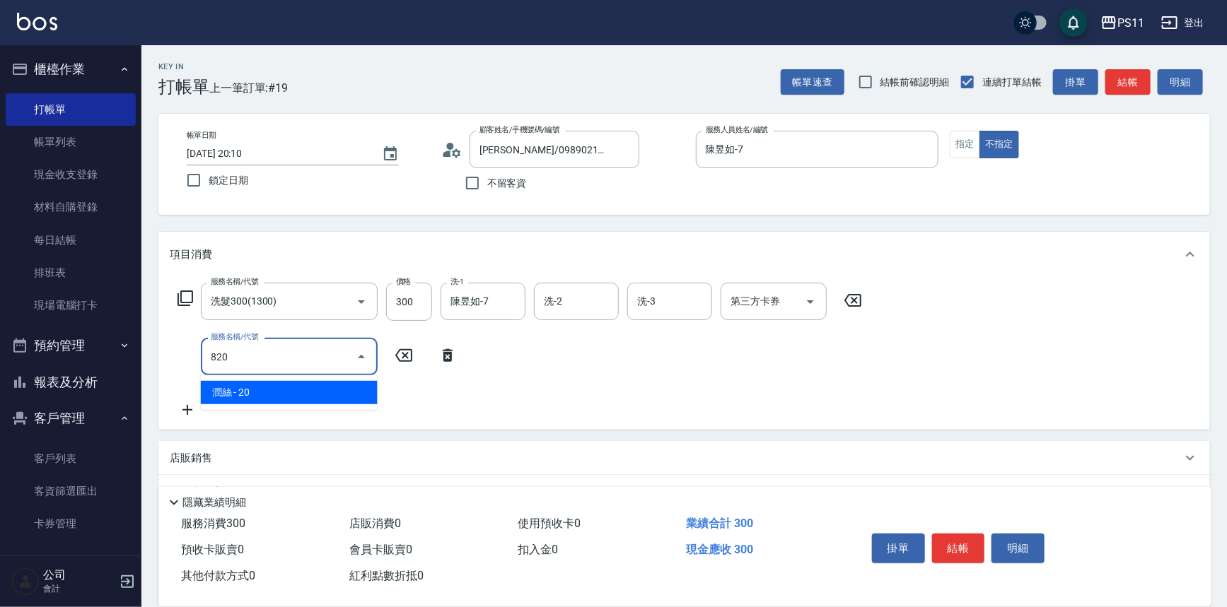
type input "潤絲(820)"
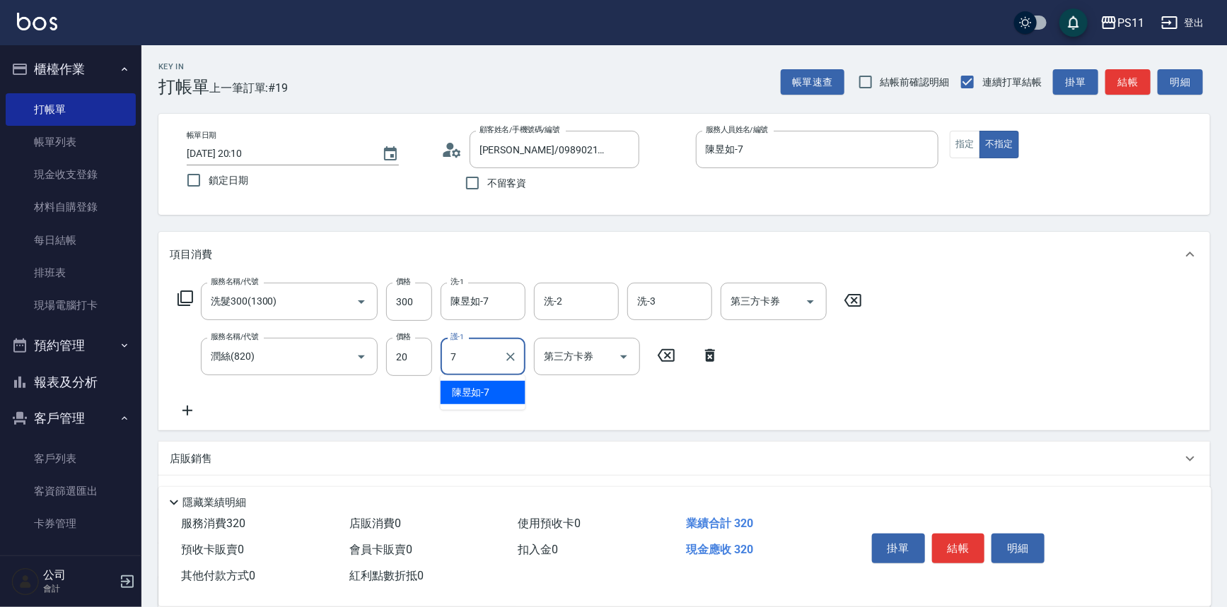
type input "陳昱如-7"
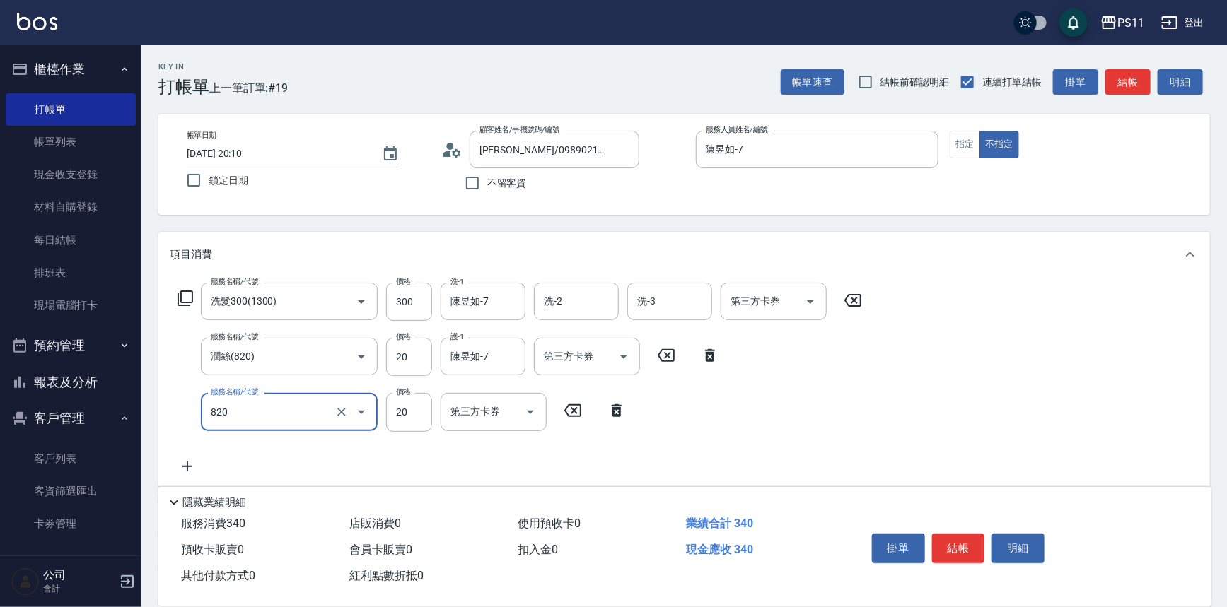
type input "潤絲(820)"
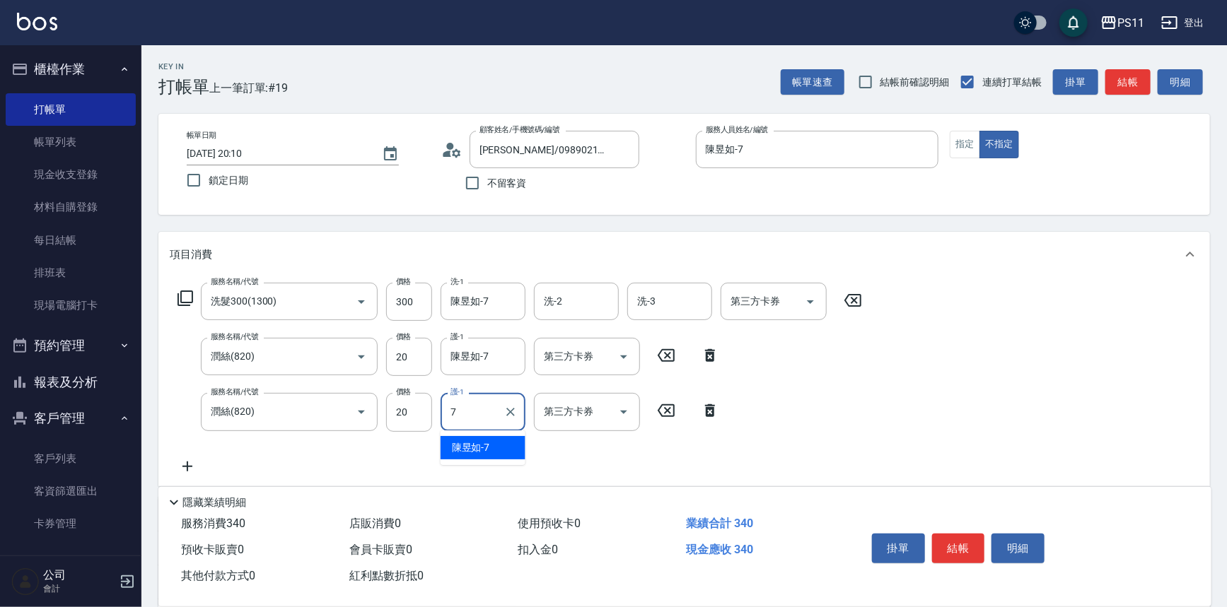
type input "陳昱如-7"
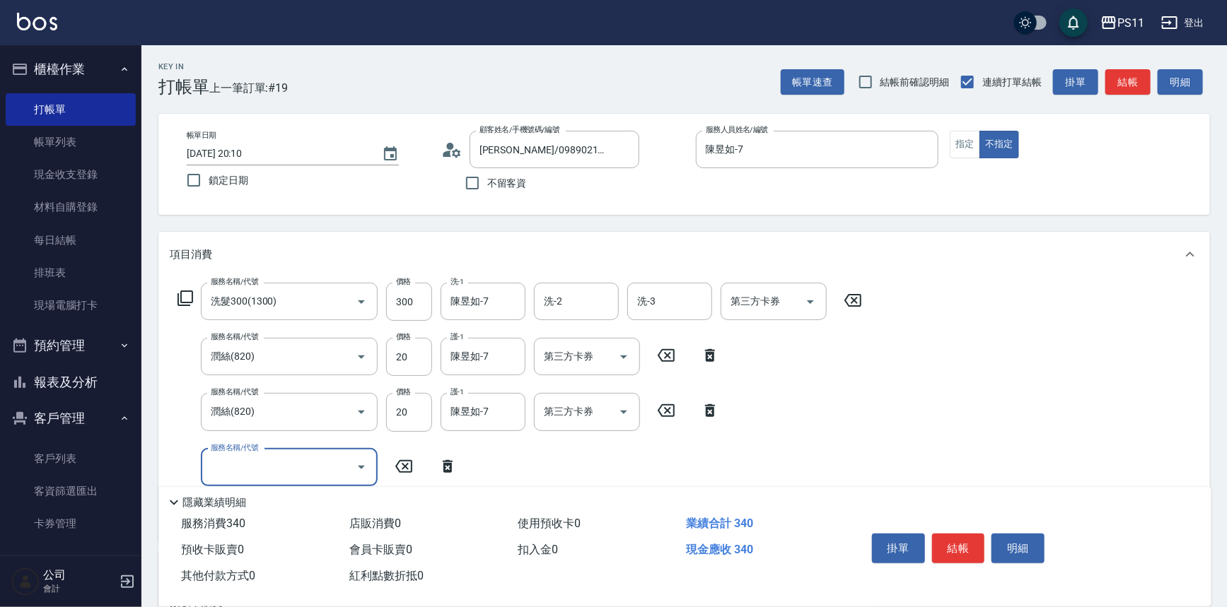
click at [663, 403] on icon at bounding box center [665, 410] width 35 height 17
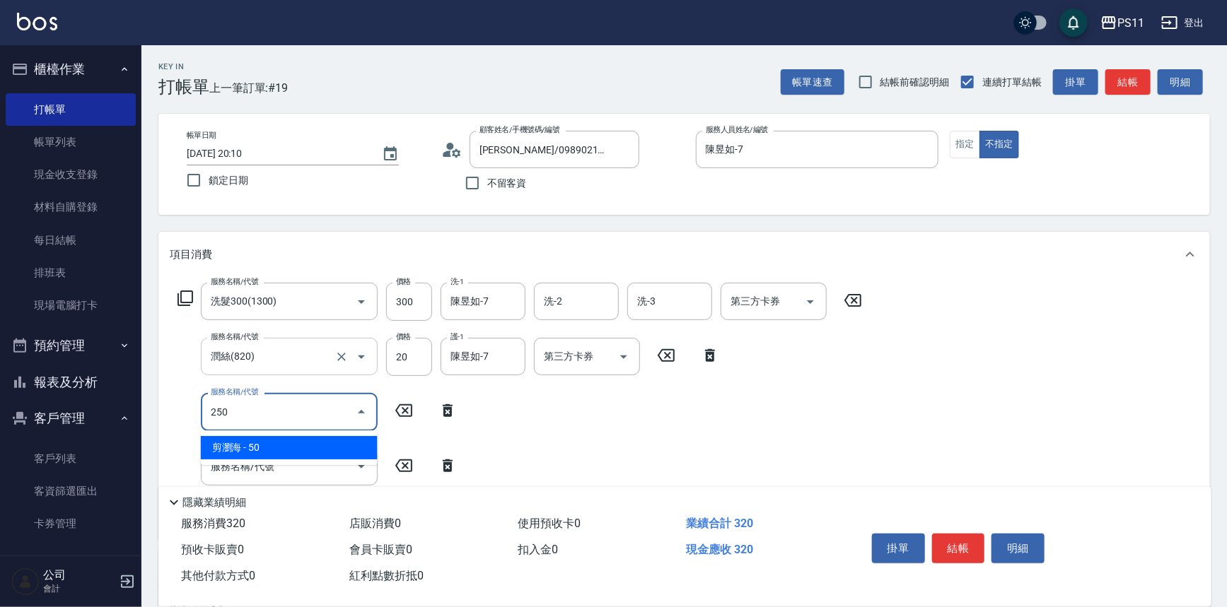
type input "剪瀏海(250)"
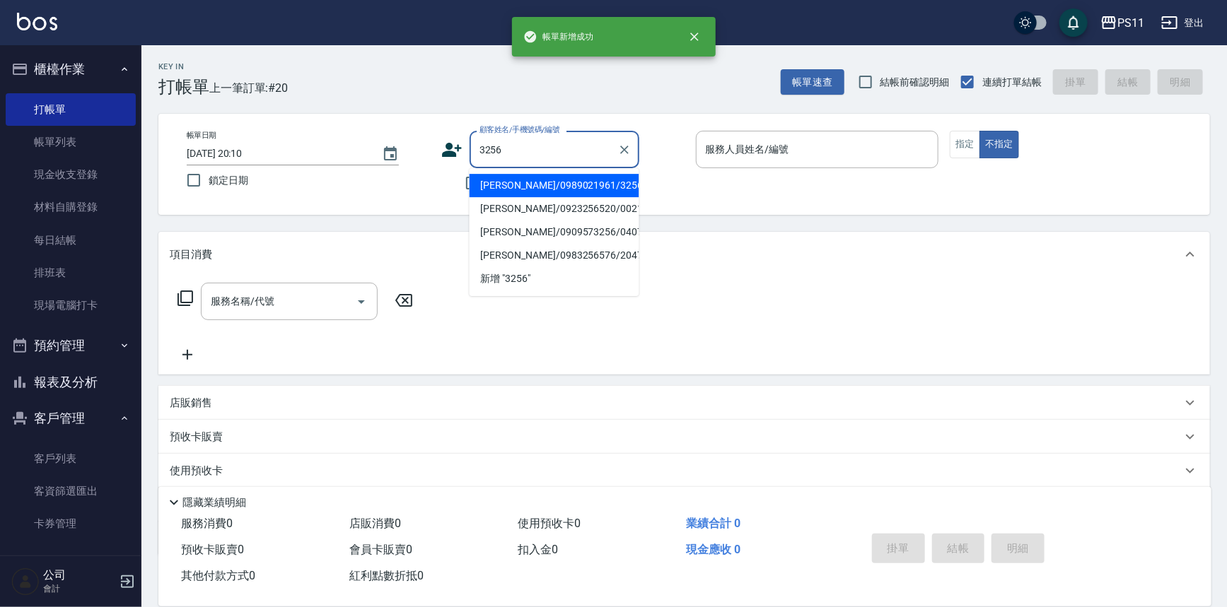
type input "[PERSON_NAME]/0989021961/3256"
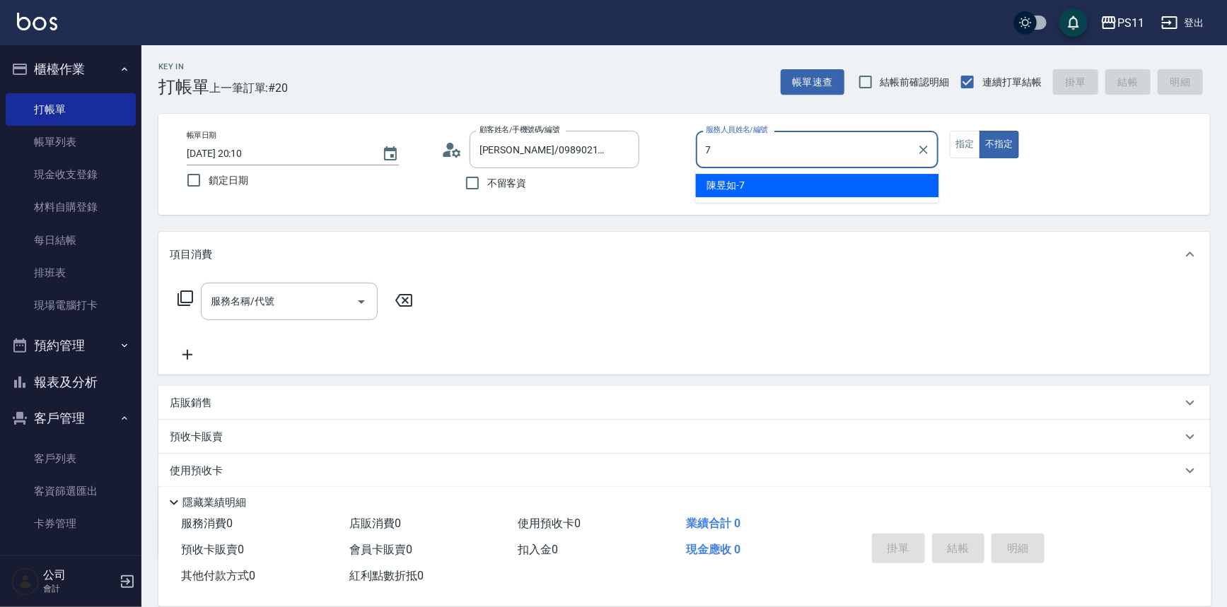
type input "陳昱如-7"
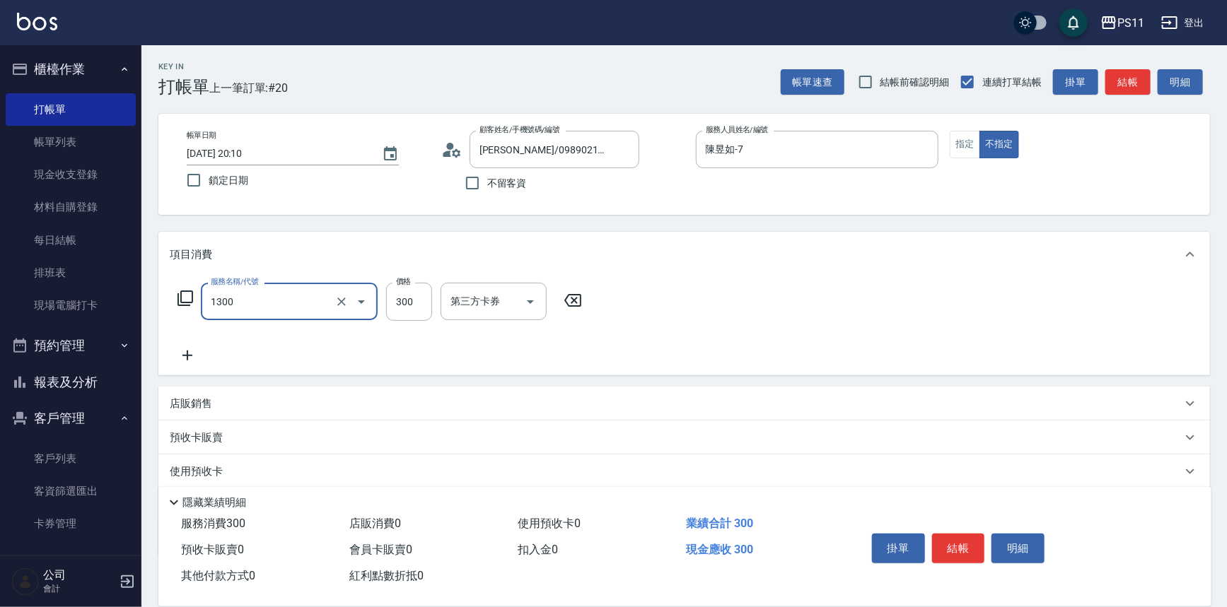
type input "洗髮300(1300)"
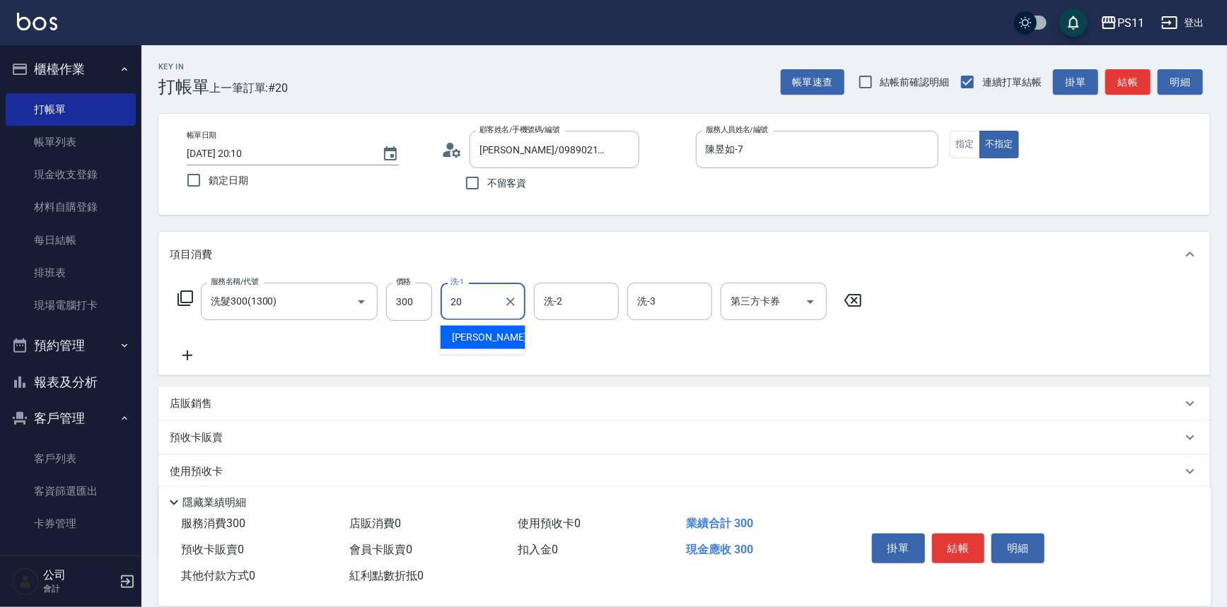
type input "[PERSON_NAME]-20"
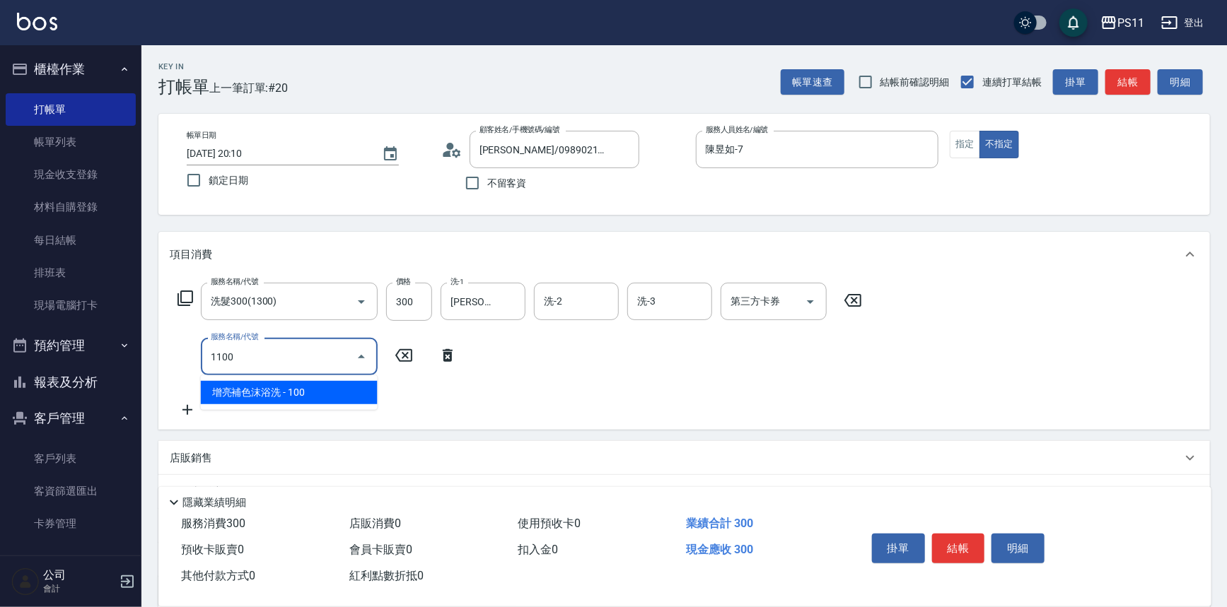
type input "增亮補色沫浴洗(1100)"
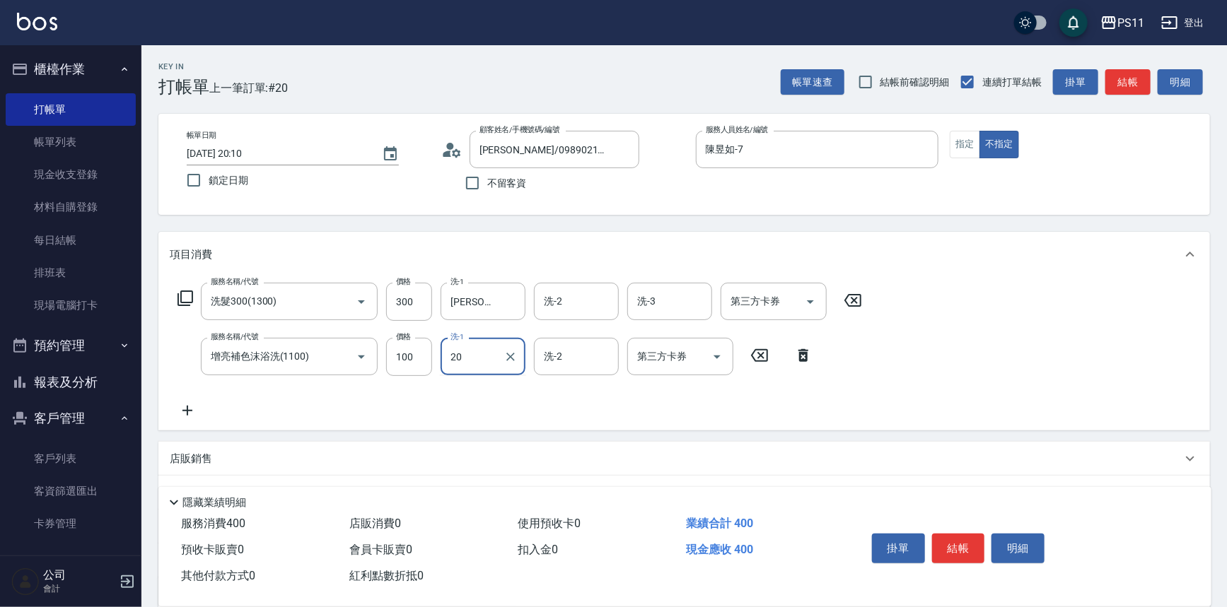
type input "[PERSON_NAME]-20"
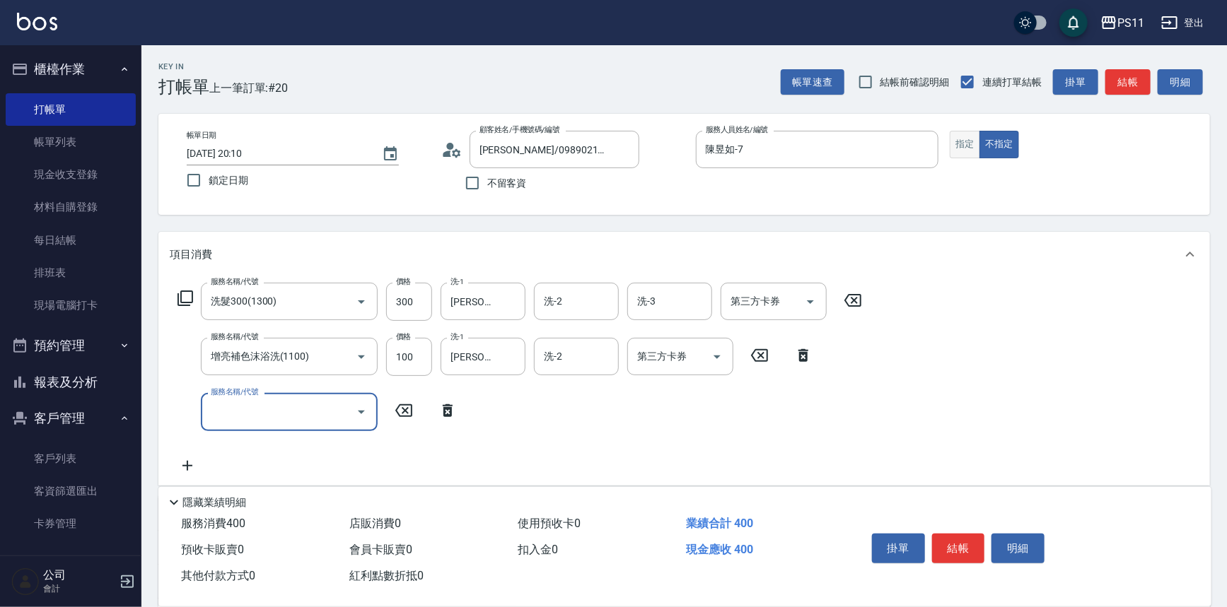
click at [962, 149] on button "指定" at bounding box center [965, 145] width 30 height 28
type button "true"
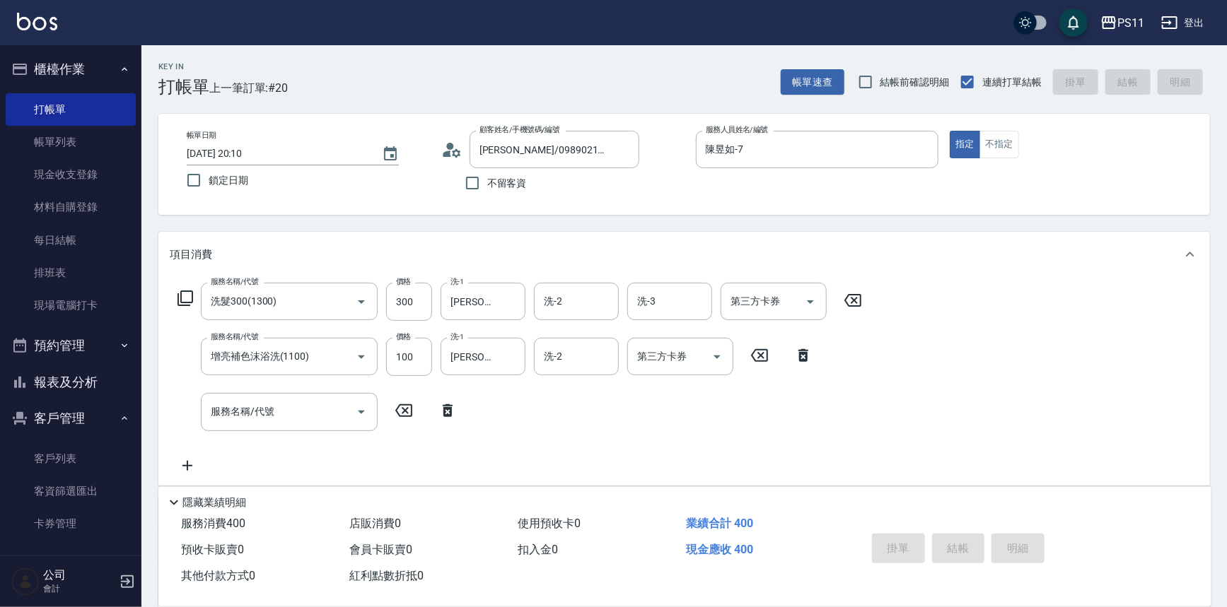
type input "[DATE] 20:11"
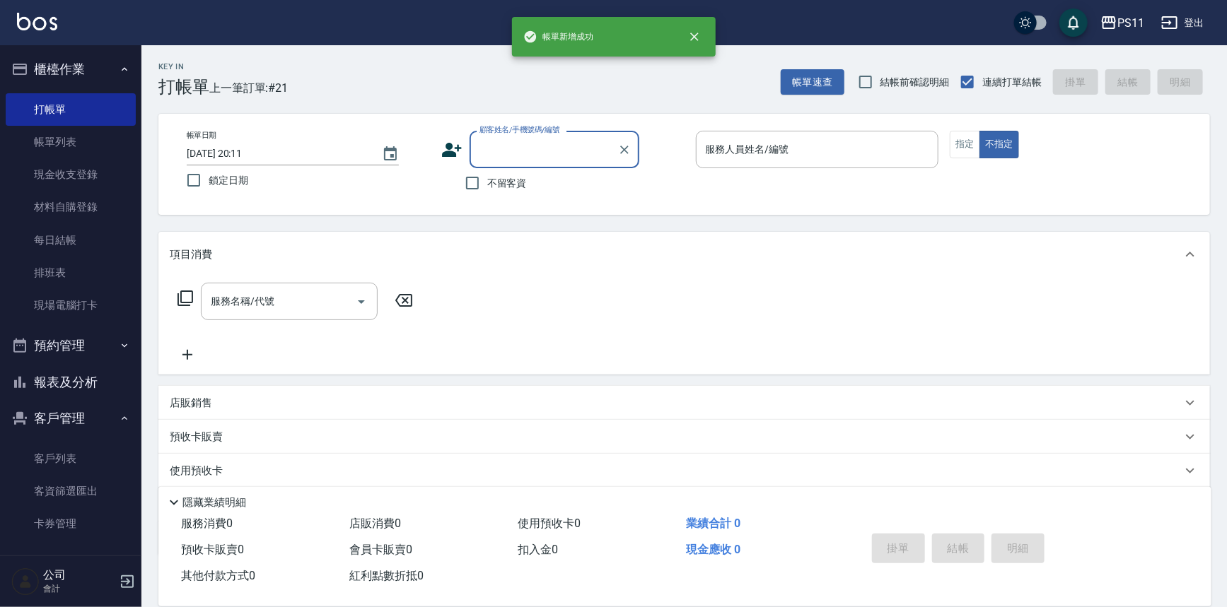
click at [91, 375] on button "報表及分析" at bounding box center [71, 382] width 130 height 37
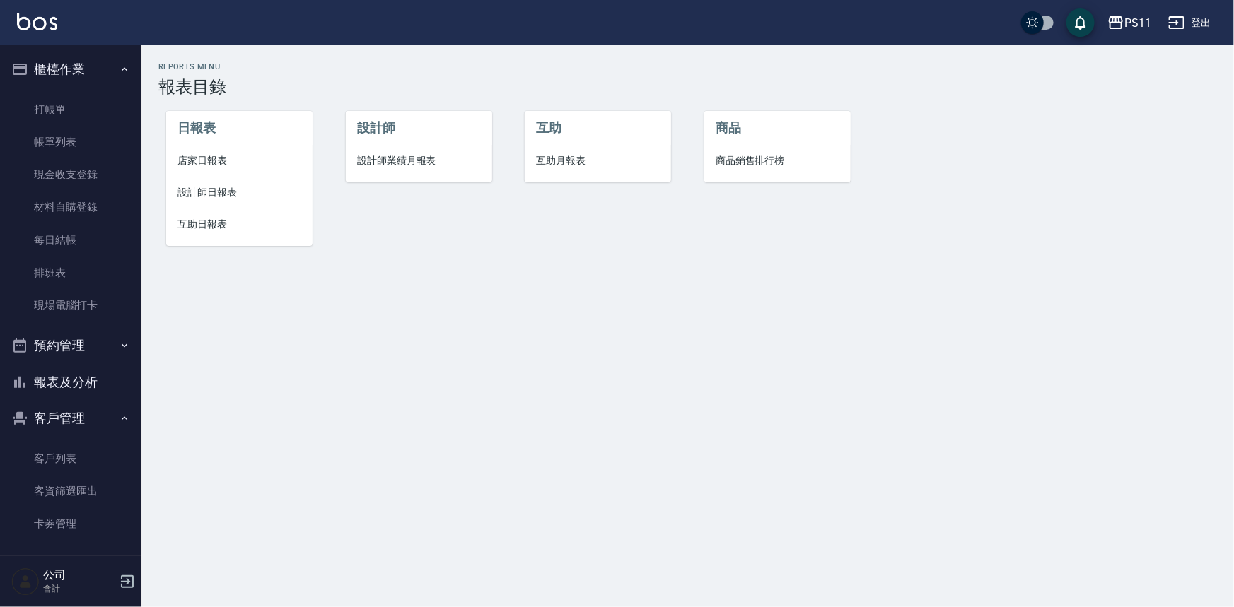
click at [182, 173] on li "店家日報表" at bounding box center [239, 161] width 146 height 32
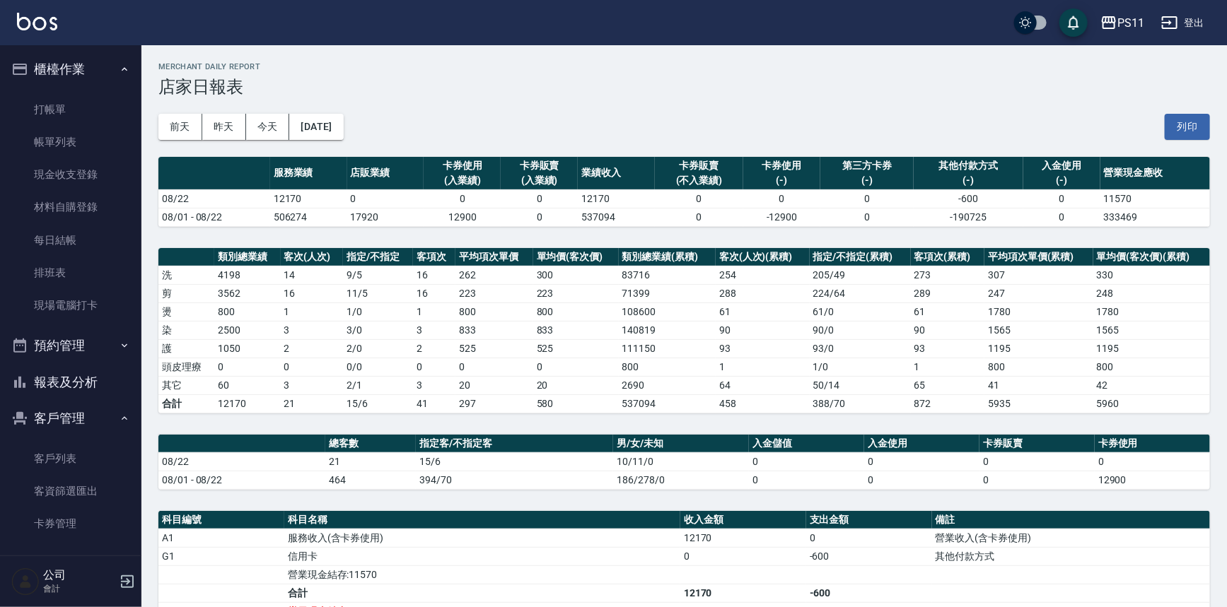
scroll to position [64, 0]
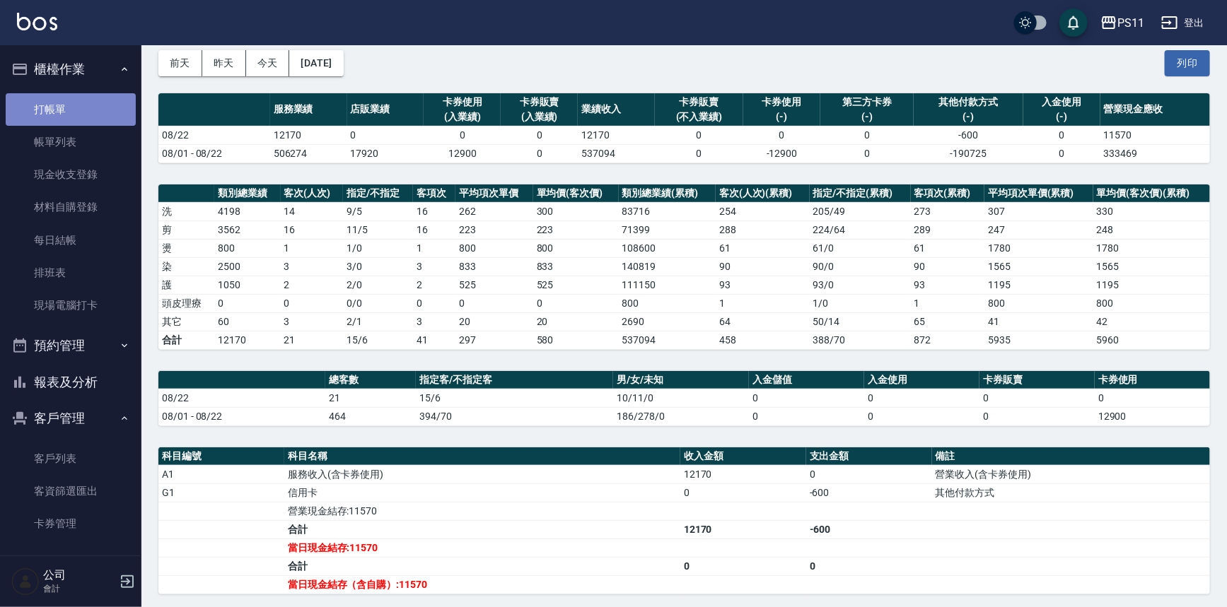
click at [106, 98] on link "打帳單" at bounding box center [71, 109] width 130 height 33
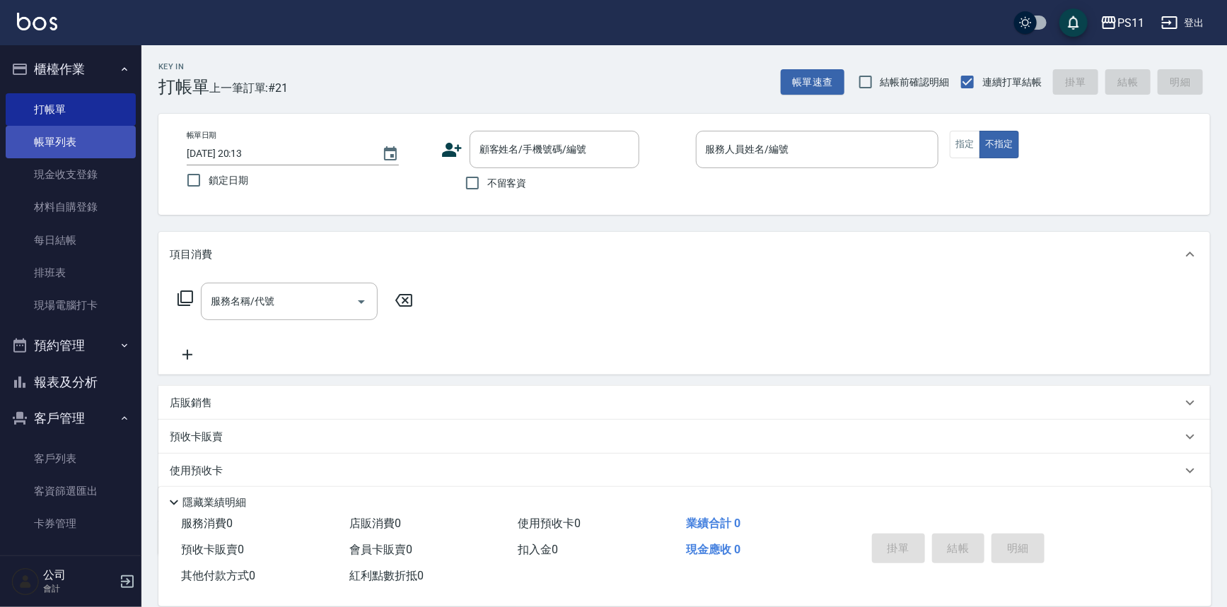
click at [49, 145] on link "帳單列表" at bounding box center [71, 142] width 130 height 33
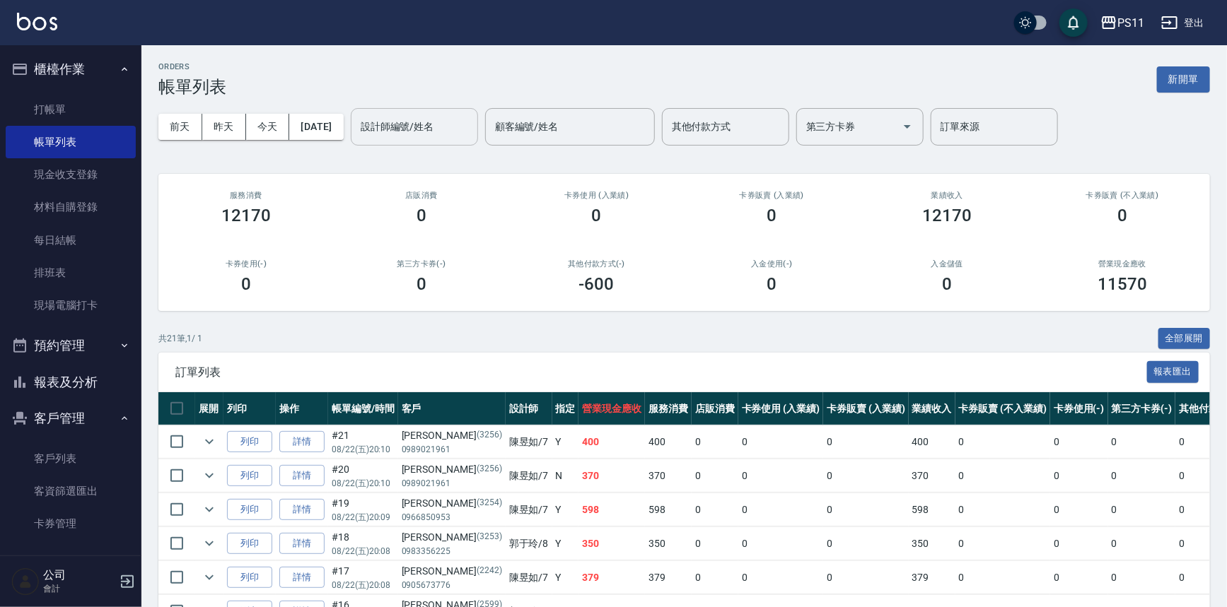
click at [397, 129] on input "設計師編號/姓名" at bounding box center [414, 127] width 115 height 25
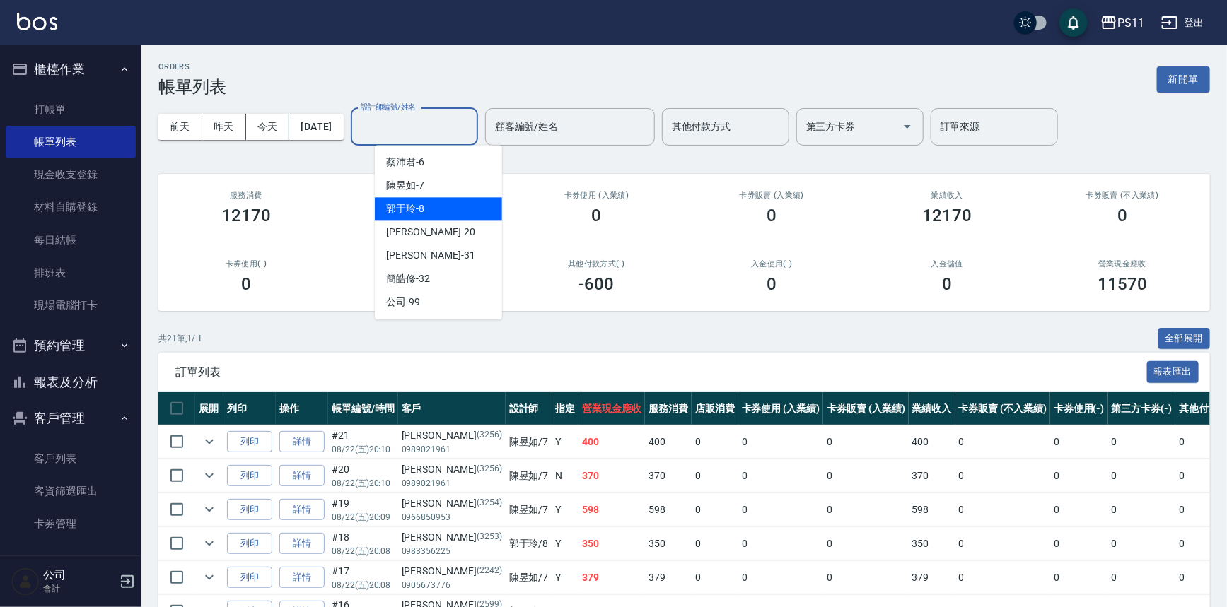
click at [428, 209] on div "[PERSON_NAME]-8" at bounding box center [438, 208] width 127 height 23
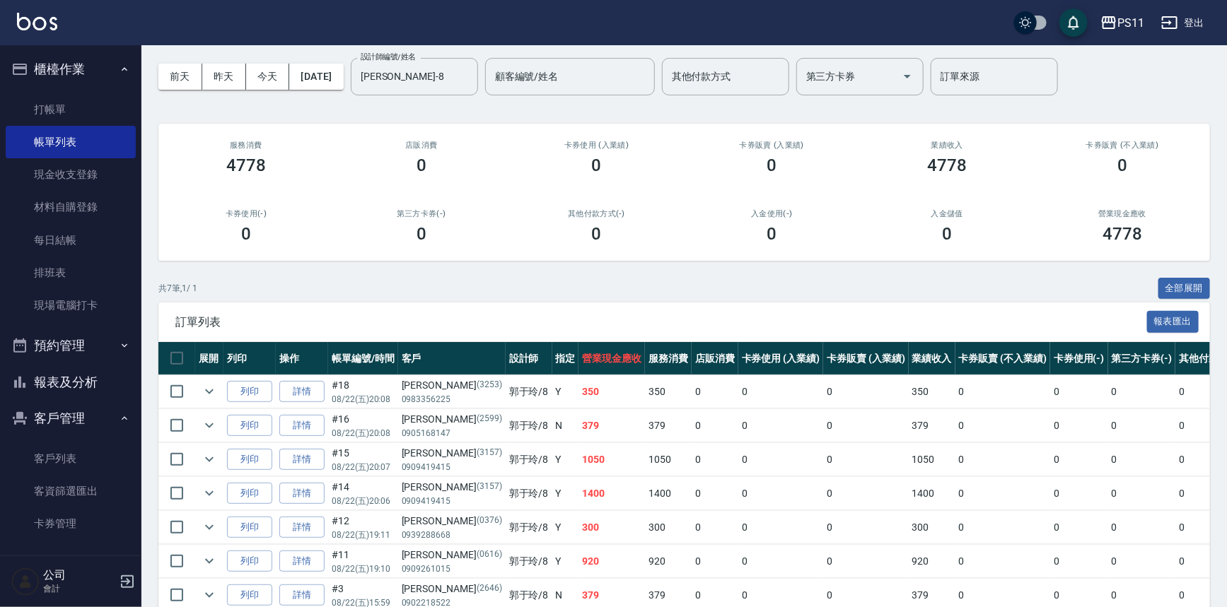
scroll to position [119, 0]
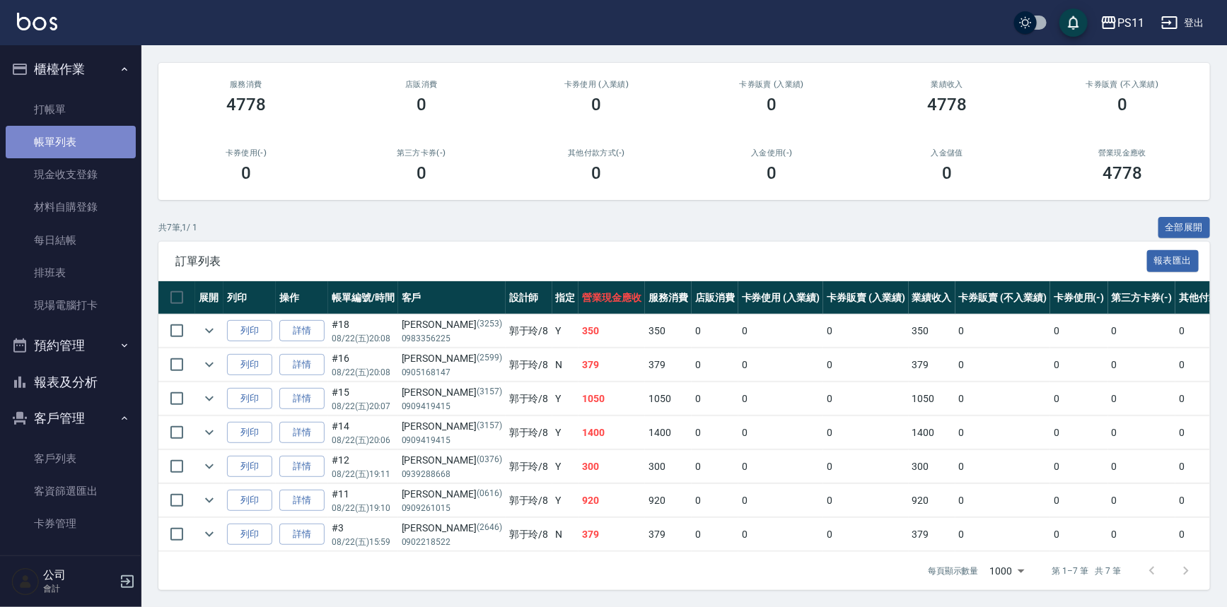
click at [71, 131] on link "帳單列表" at bounding box center [71, 142] width 130 height 33
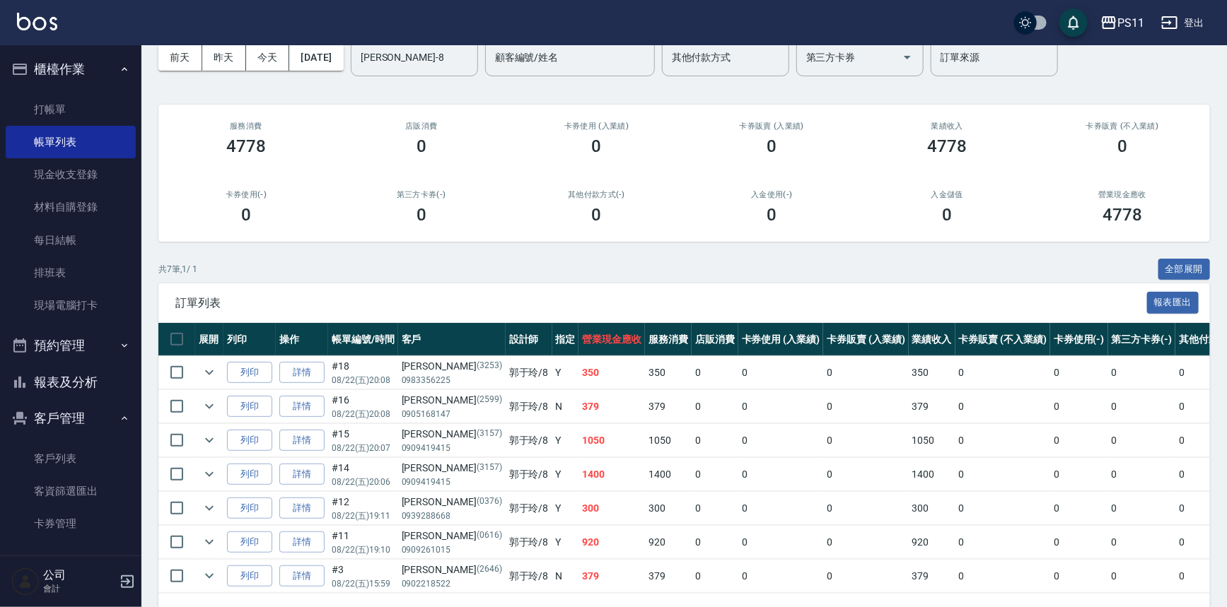
scroll to position [0, 0]
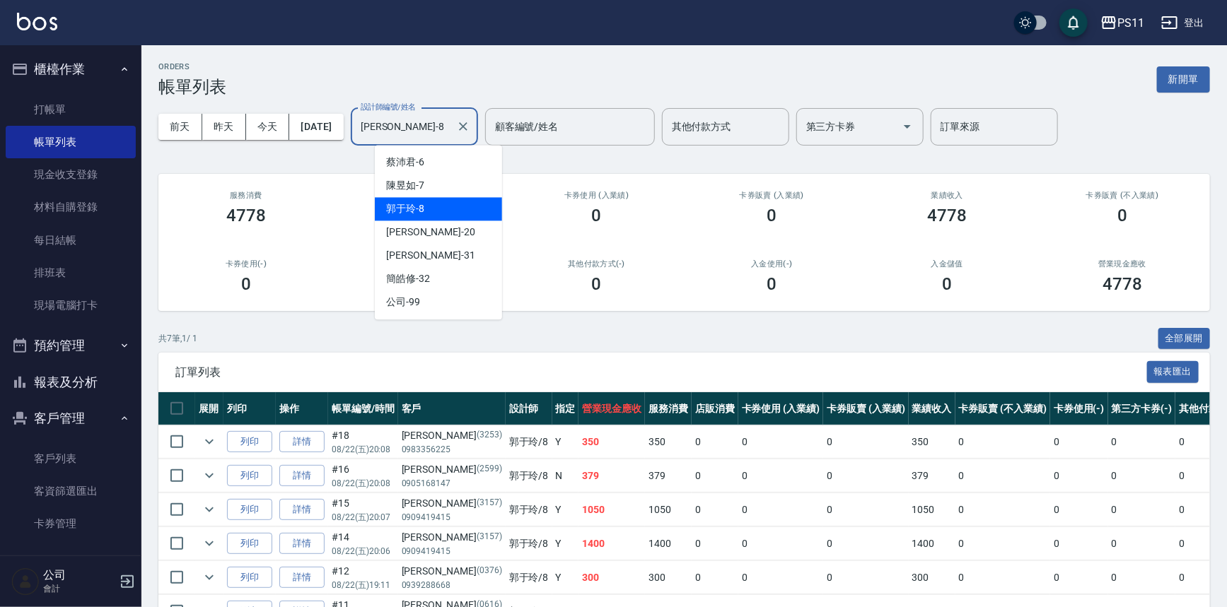
click at [426, 125] on input "[PERSON_NAME]-8" at bounding box center [403, 127] width 93 height 25
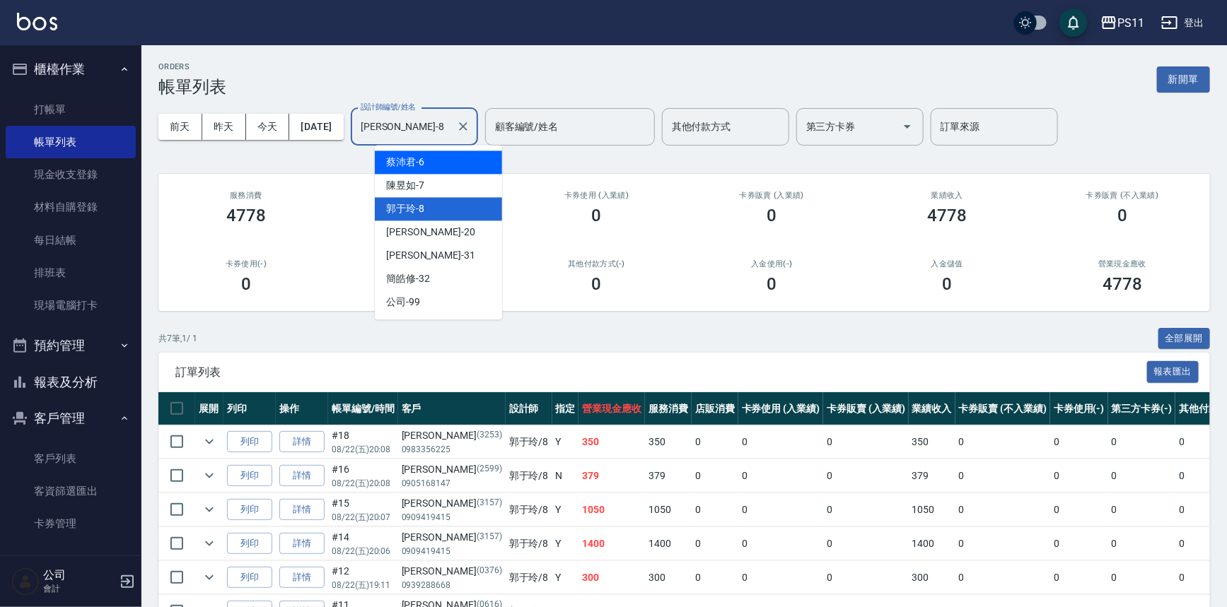
click at [440, 160] on div "[PERSON_NAME]6" at bounding box center [438, 162] width 127 height 23
type input "[PERSON_NAME]6"
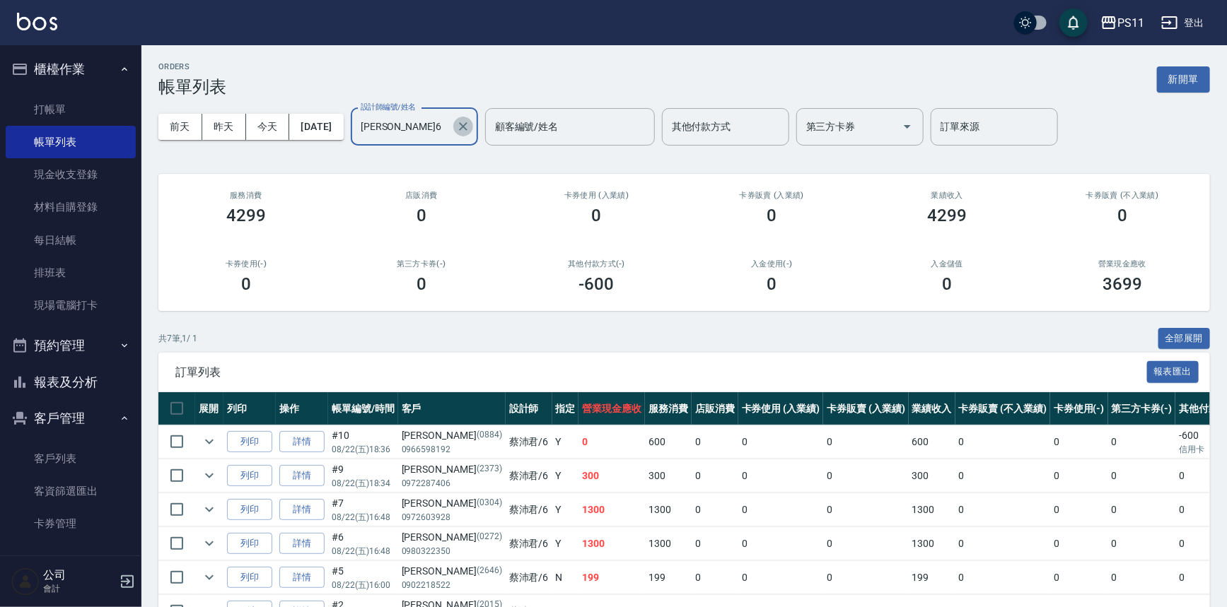
click at [470, 125] on icon "Clear" at bounding box center [463, 126] width 14 height 14
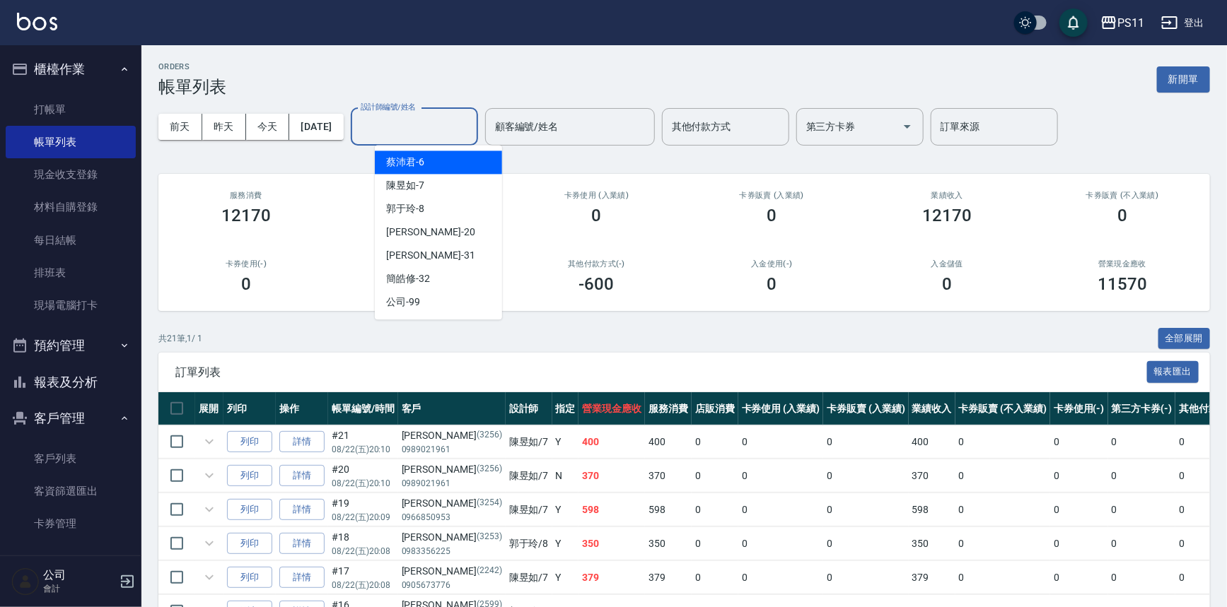
click at [457, 134] on input "設計師編號/姓名" at bounding box center [414, 127] width 115 height 25
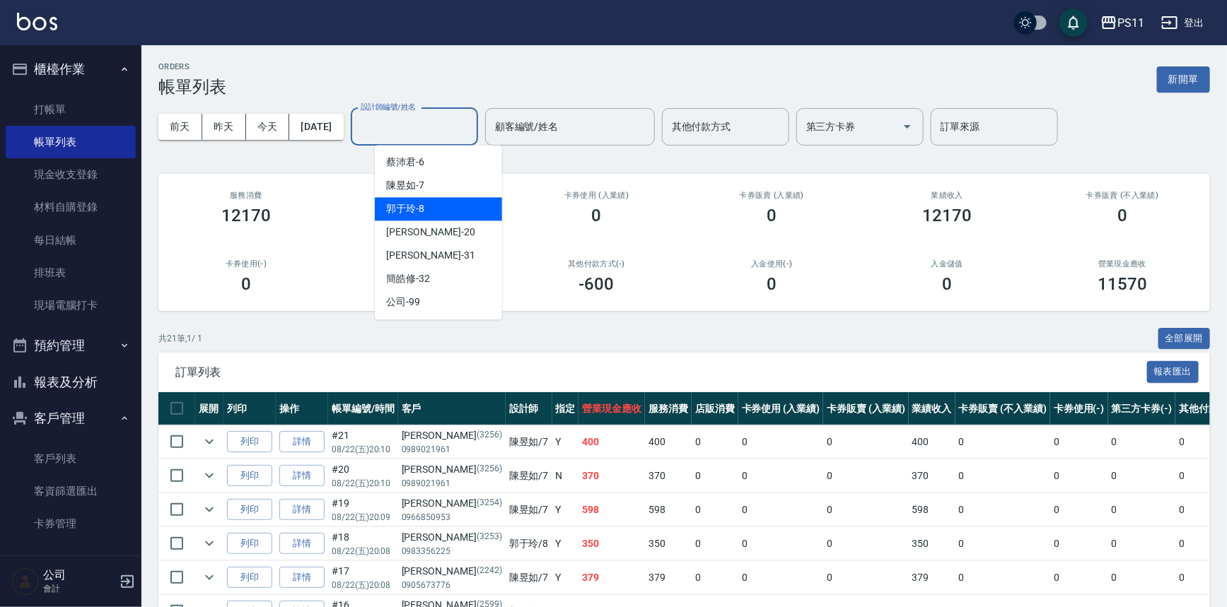
click at [460, 211] on div "[PERSON_NAME]-8" at bounding box center [438, 208] width 127 height 23
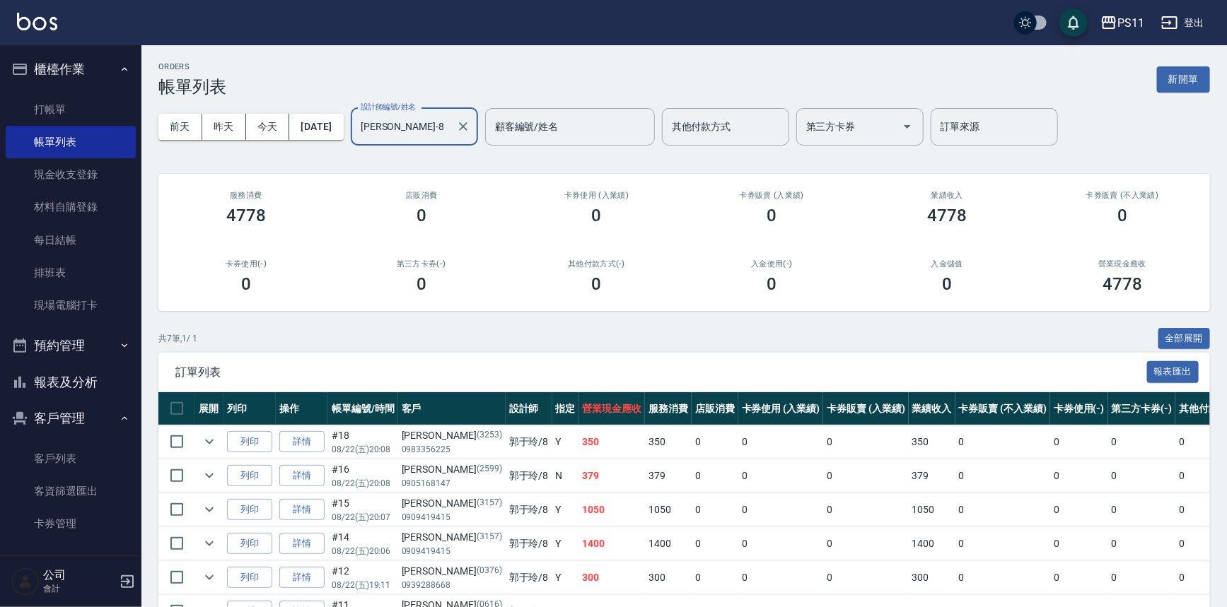
click at [424, 122] on input "[PERSON_NAME]-8" at bounding box center [403, 127] width 93 height 25
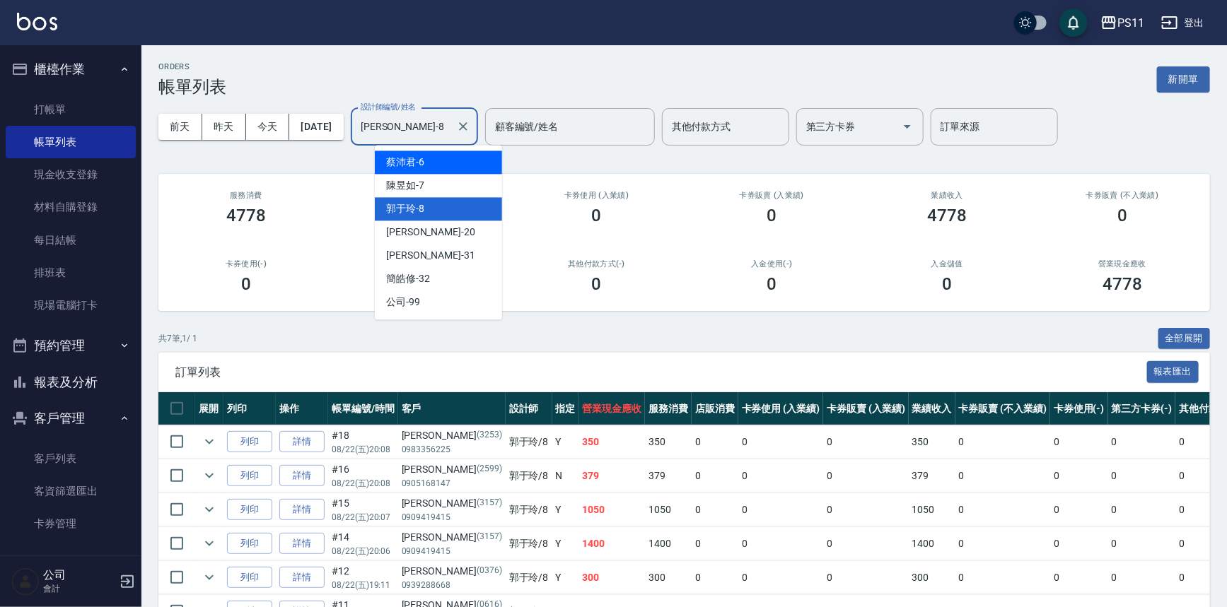
click at [441, 163] on div "[PERSON_NAME]6" at bounding box center [438, 162] width 127 height 23
type input "[PERSON_NAME]6"
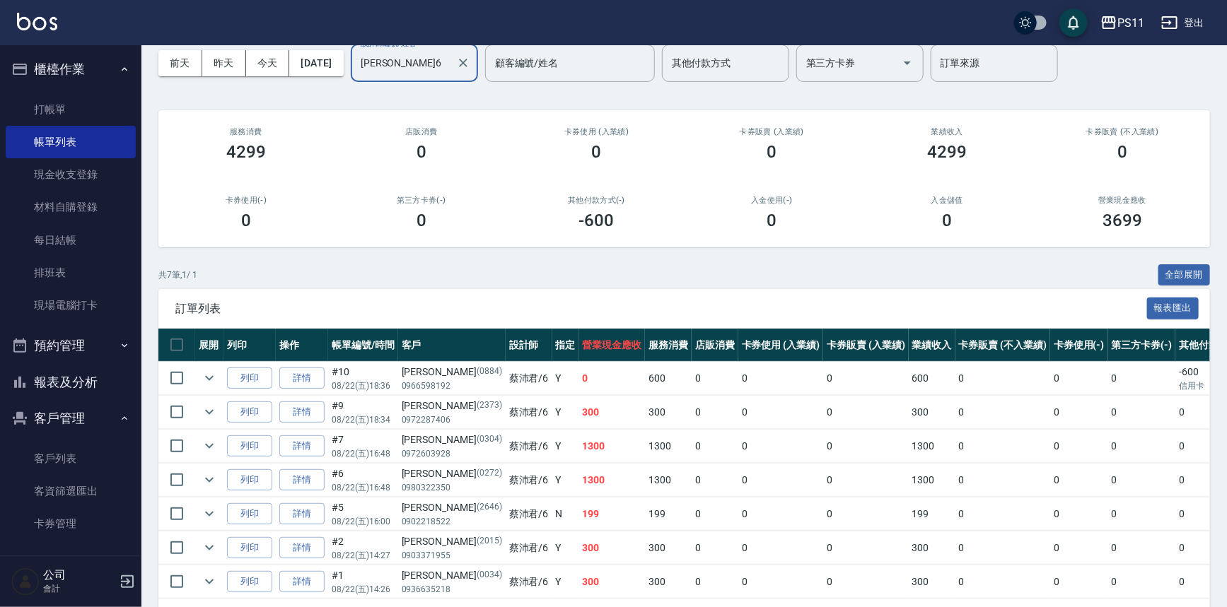
scroll to position [119, 0]
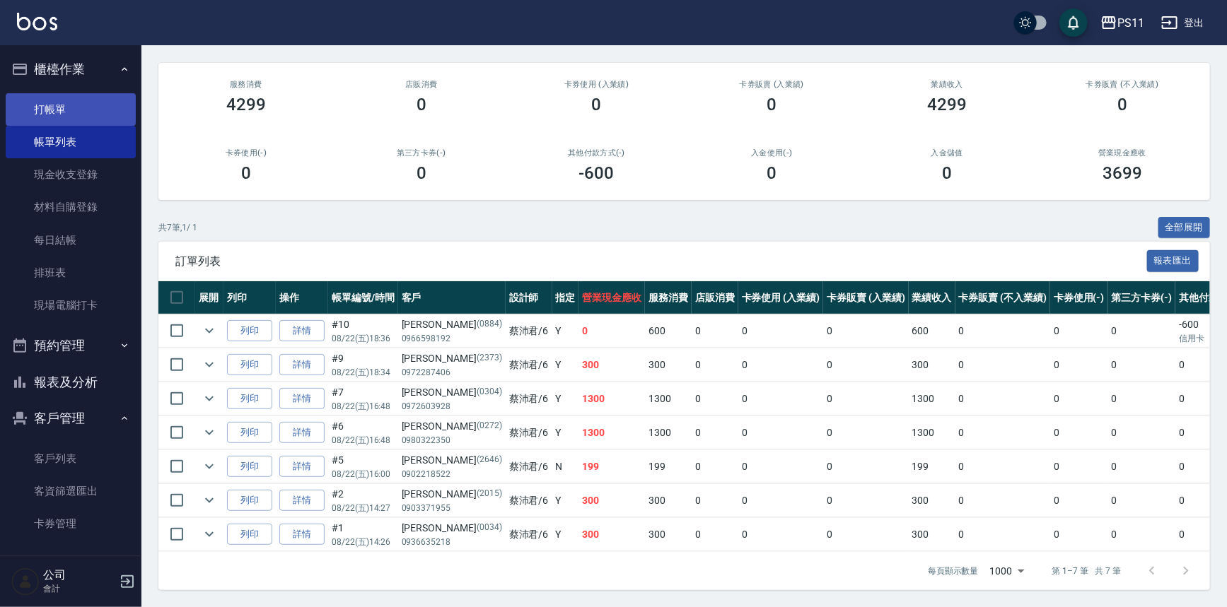
click at [81, 113] on link "打帳單" at bounding box center [71, 109] width 130 height 33
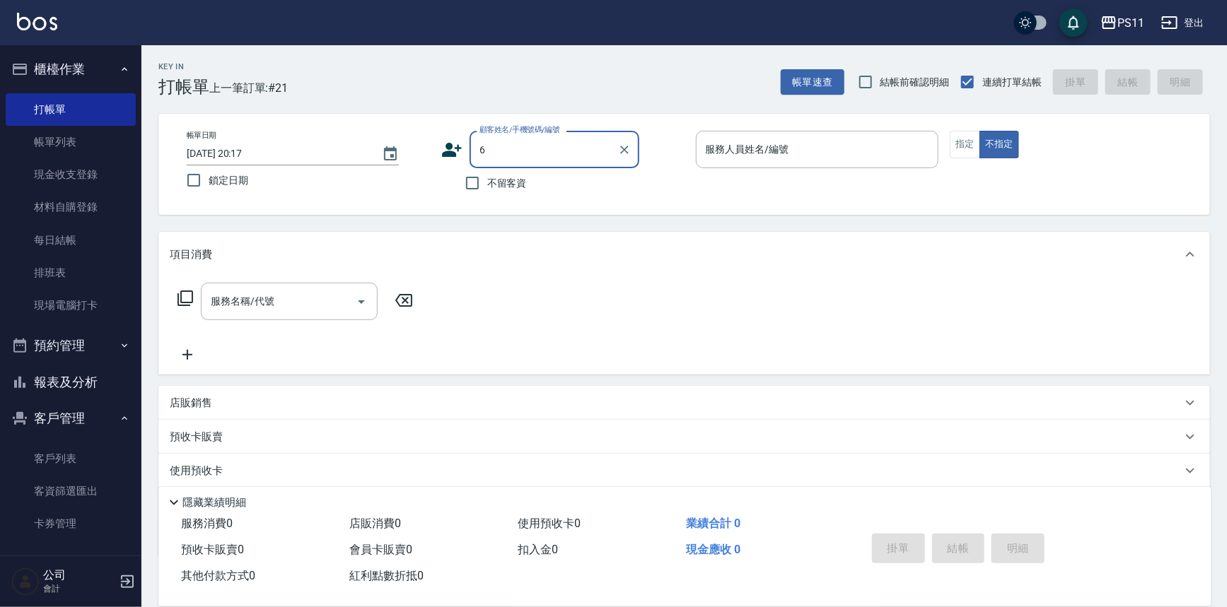
type input "[PERSON_NAME]/0989021961/3256"
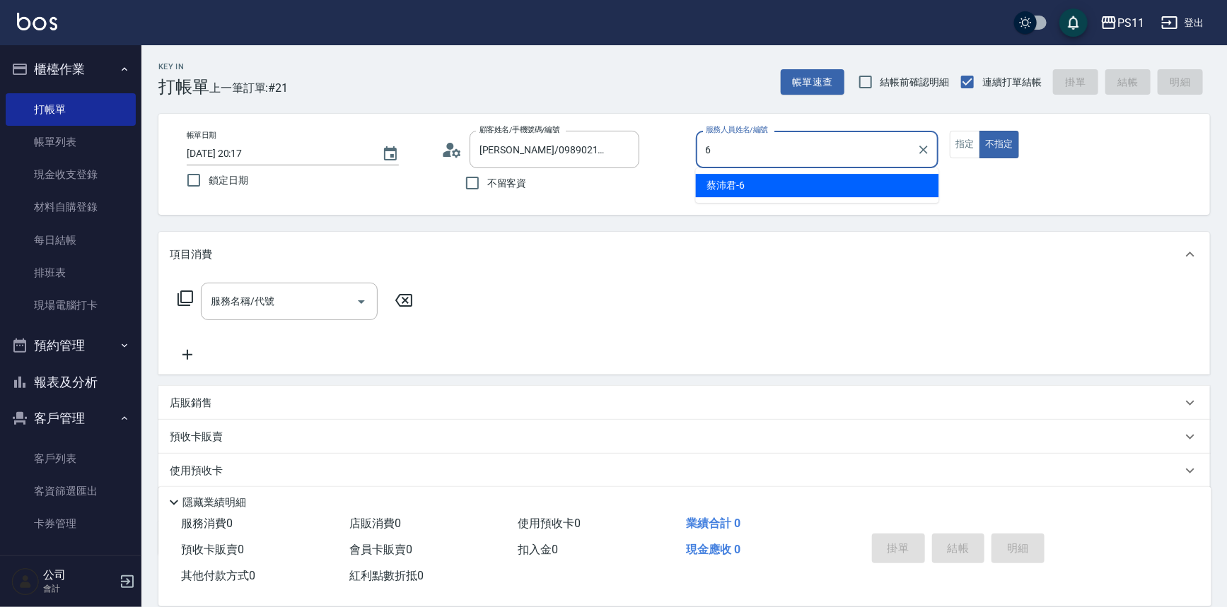
type input "[PERSON_NAME]6"
type button "false"
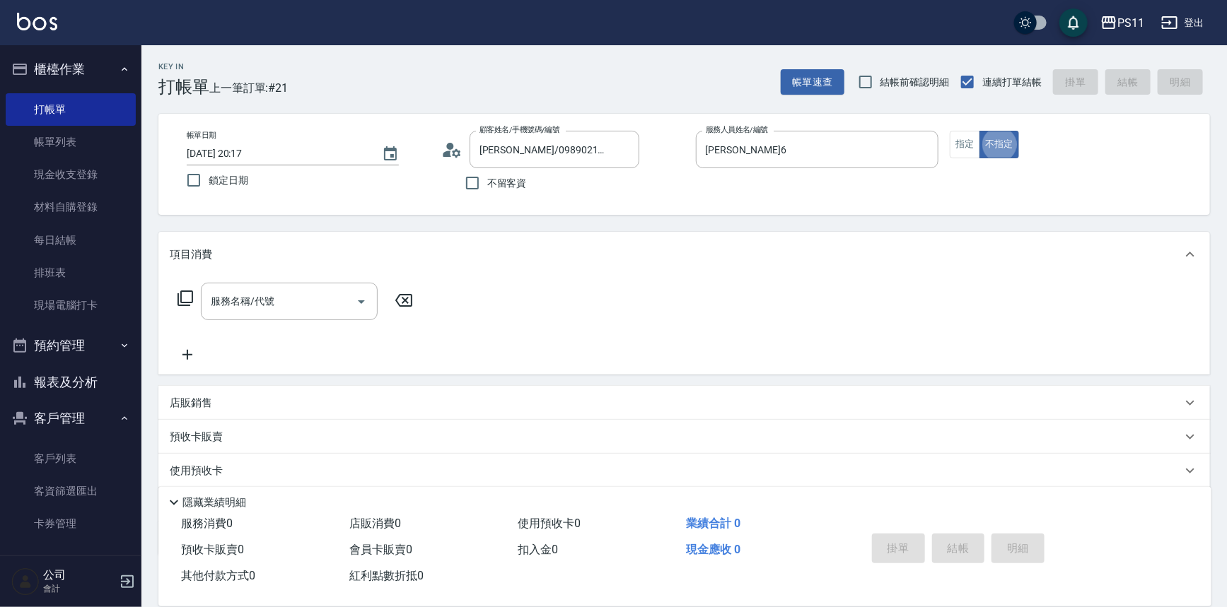
type input "菜佩龜/0916145580/6"
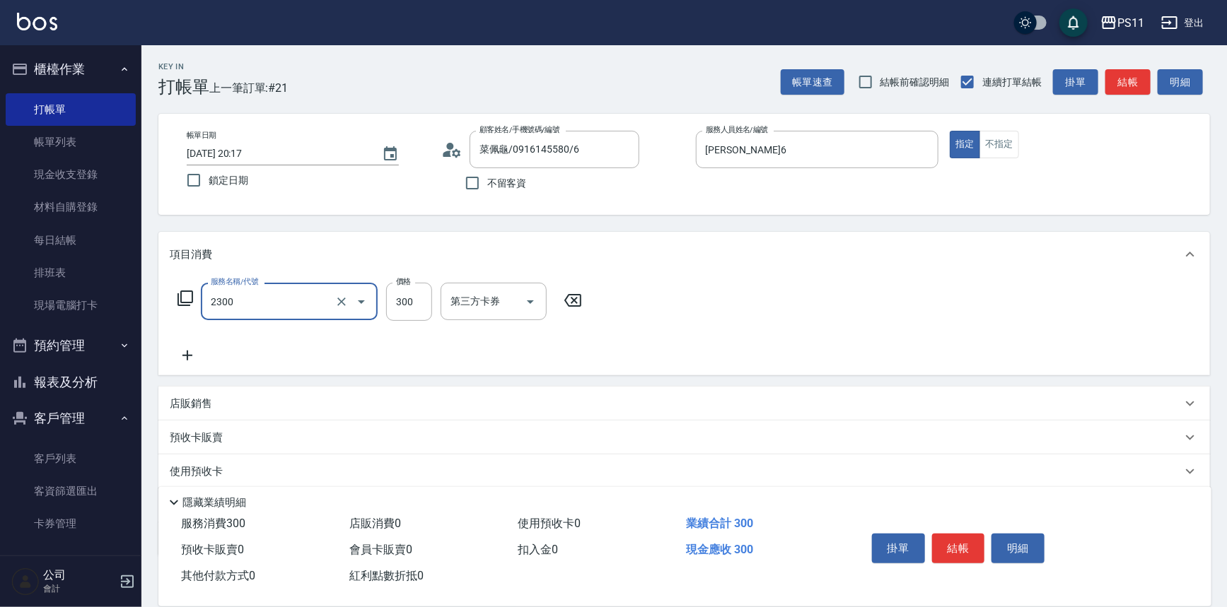
type input "剪髮(2300)"
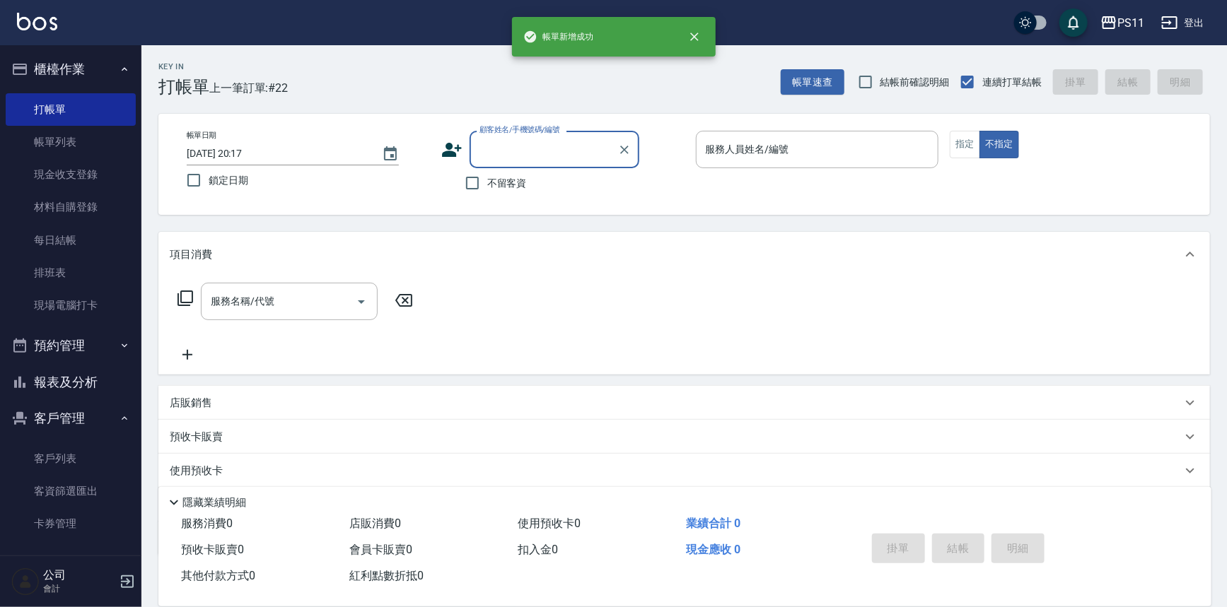
click at [60, 383] on button "報表及分析" at bounding box center [71, 382] width 130 height 37
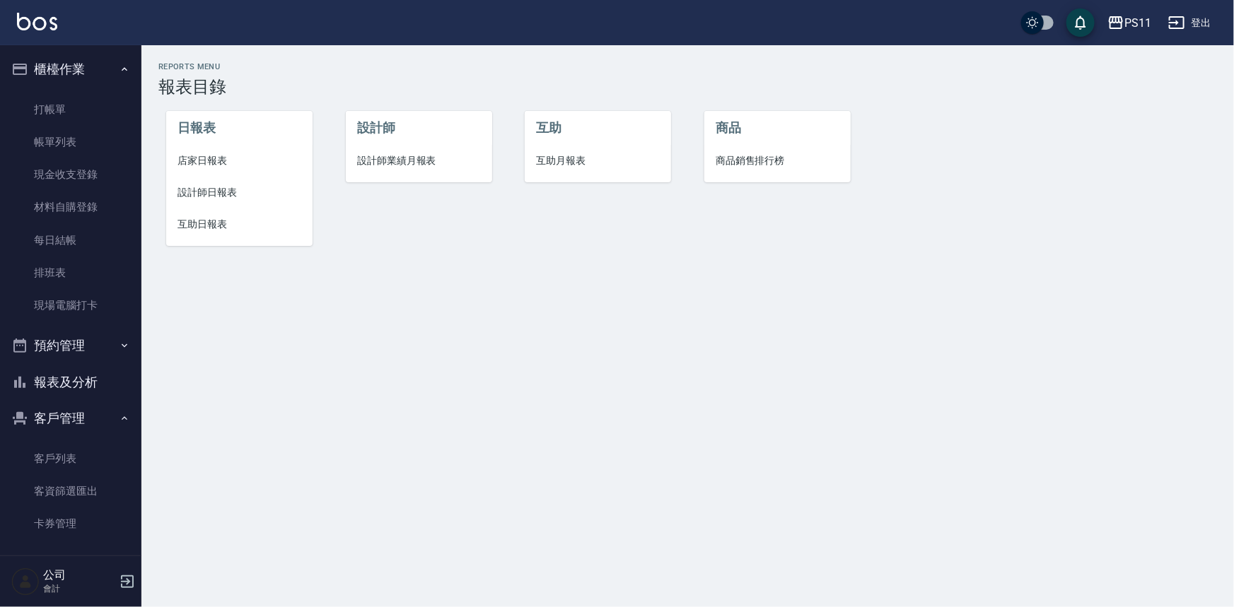
click at [198, 163] on span "店家日報表" at bounding box center [239, 160] width 124 height 15
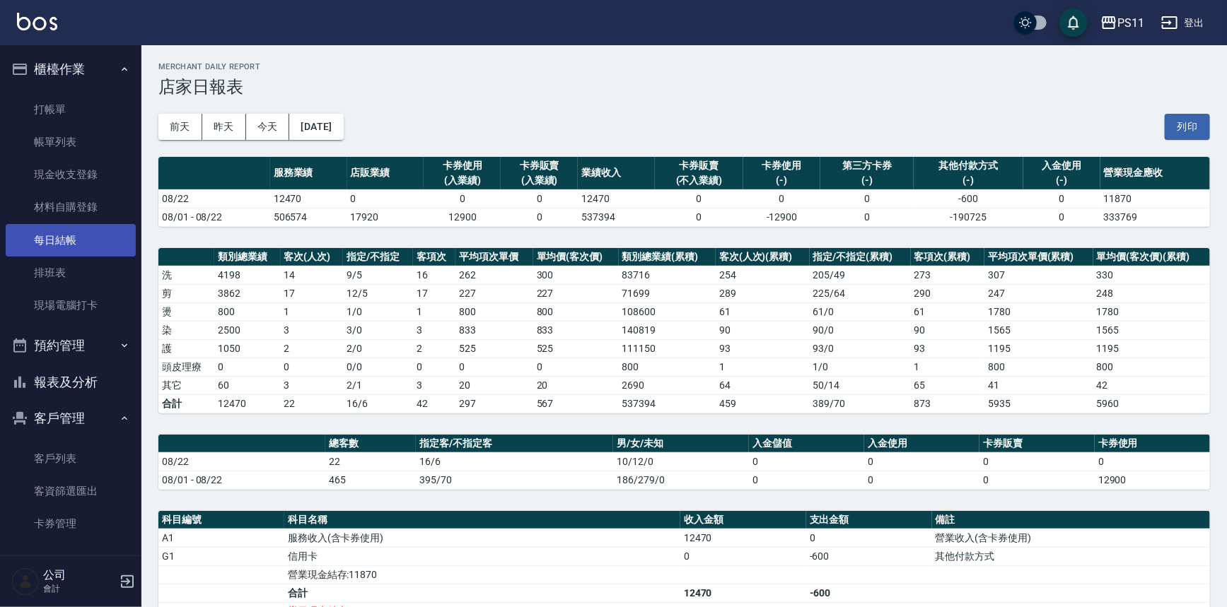
click at [101, 248] on link "每日結帳" at bounding box center [71, 240] width 130 height 33
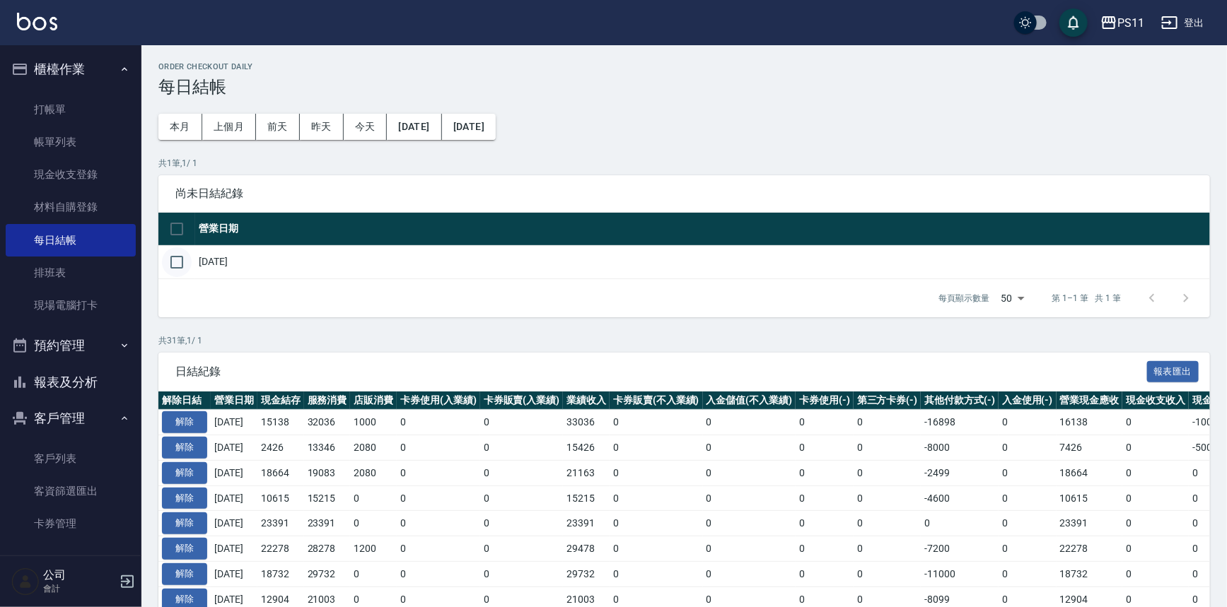
click at [176, 259] on input "checkbox" at bounding box center [177, 262] width 30 height 30
checkbox input "true"
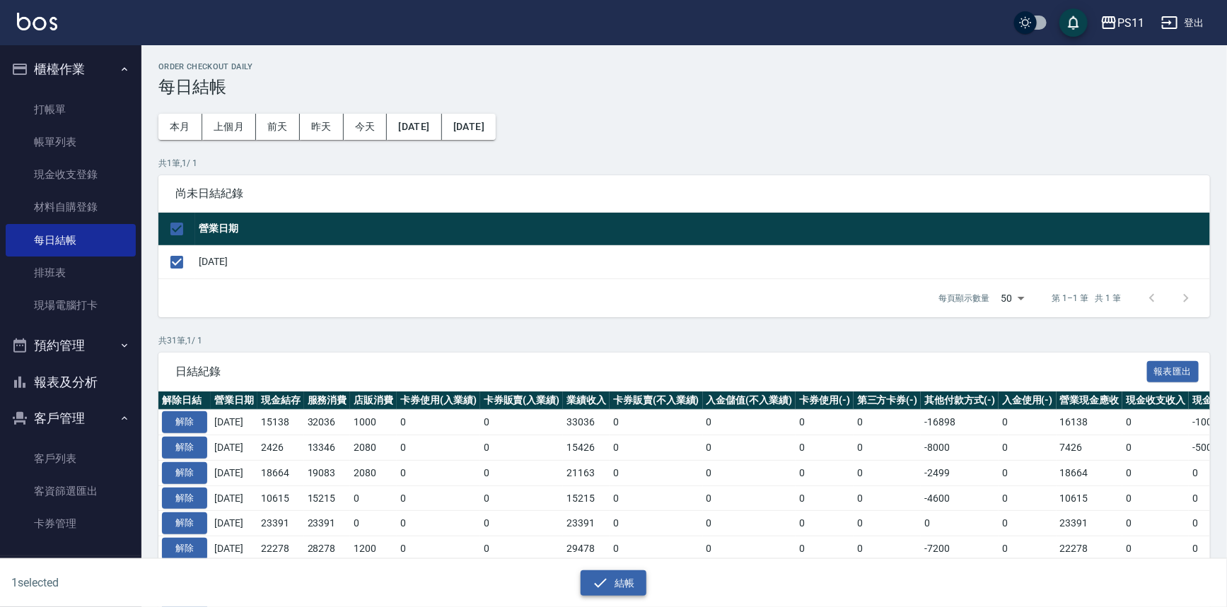
click at [609, 574] on button "結帳" at bounding box center [613, 584] width 66 height 26
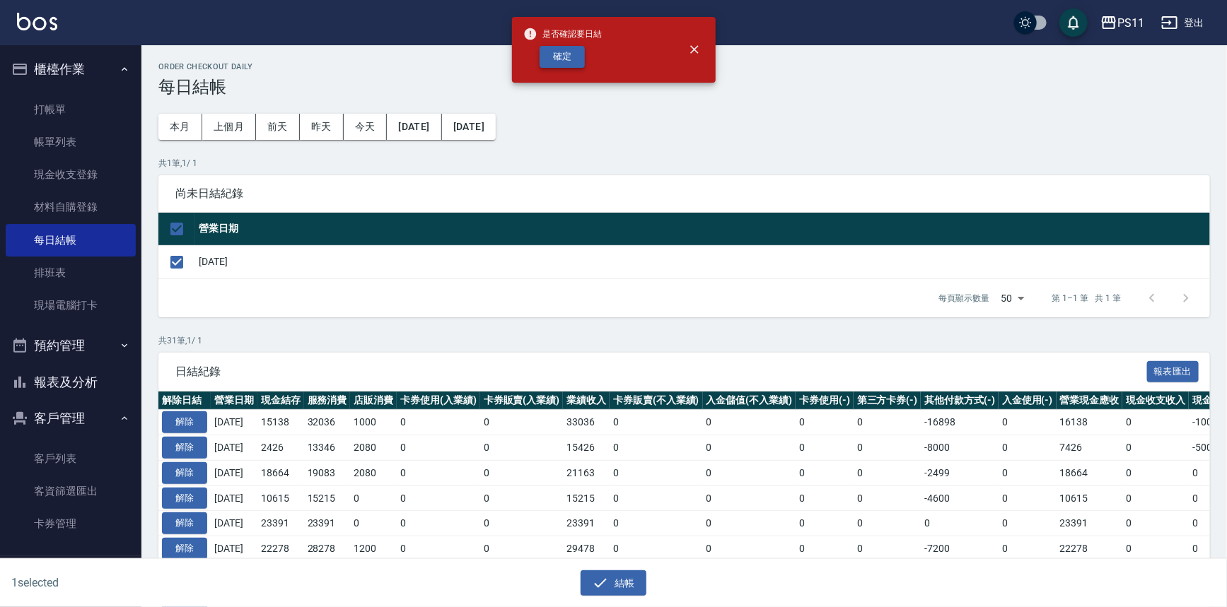
click at [558, 57] on button "確定" at bounding box center [561, 57] width 45 height 22
checkbox input "false"
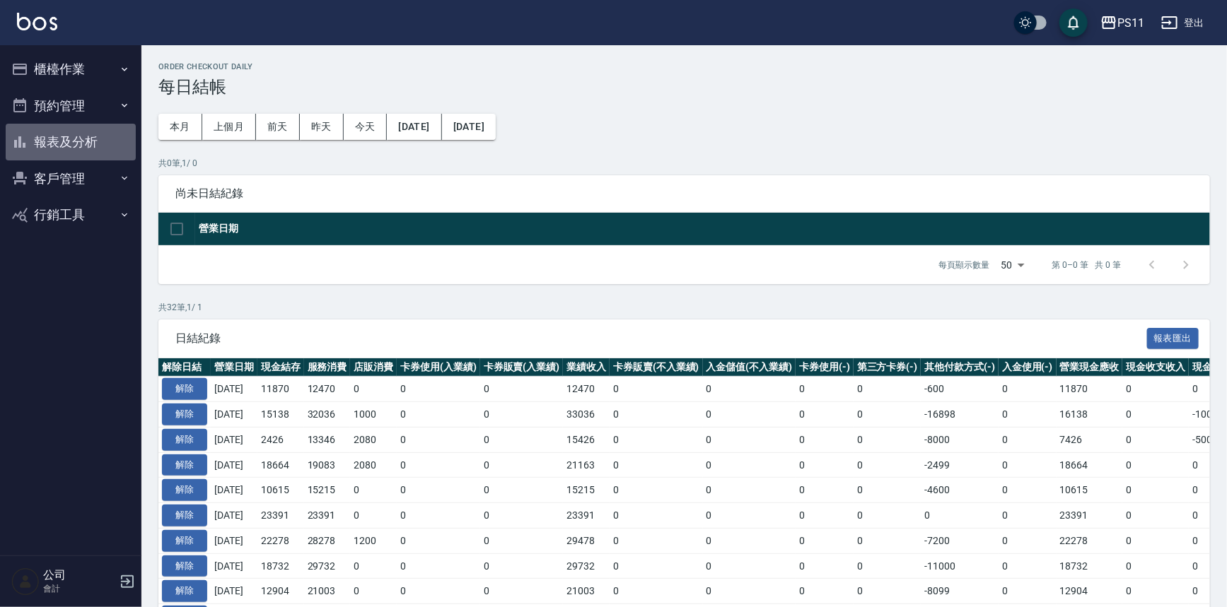
click at [75, 149] on button "報表及分析" at bounding box center [71, 142] width 130 height 37
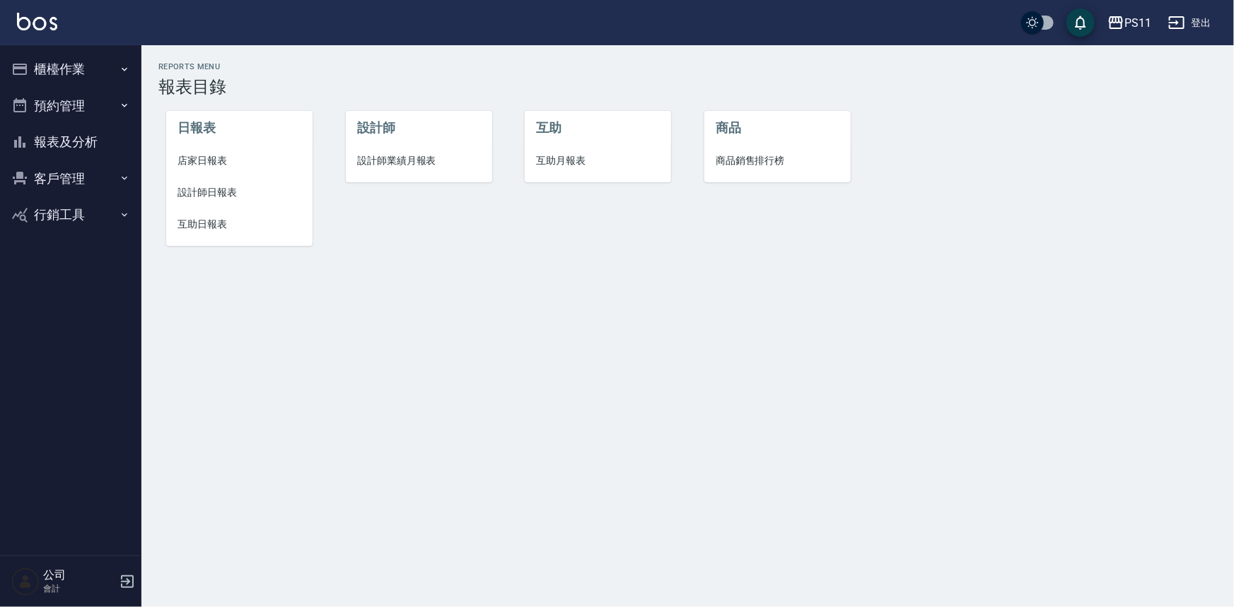
click at [208, 192] on span "設計師日報表" at bounding box center [239, 192] width 124 height 15
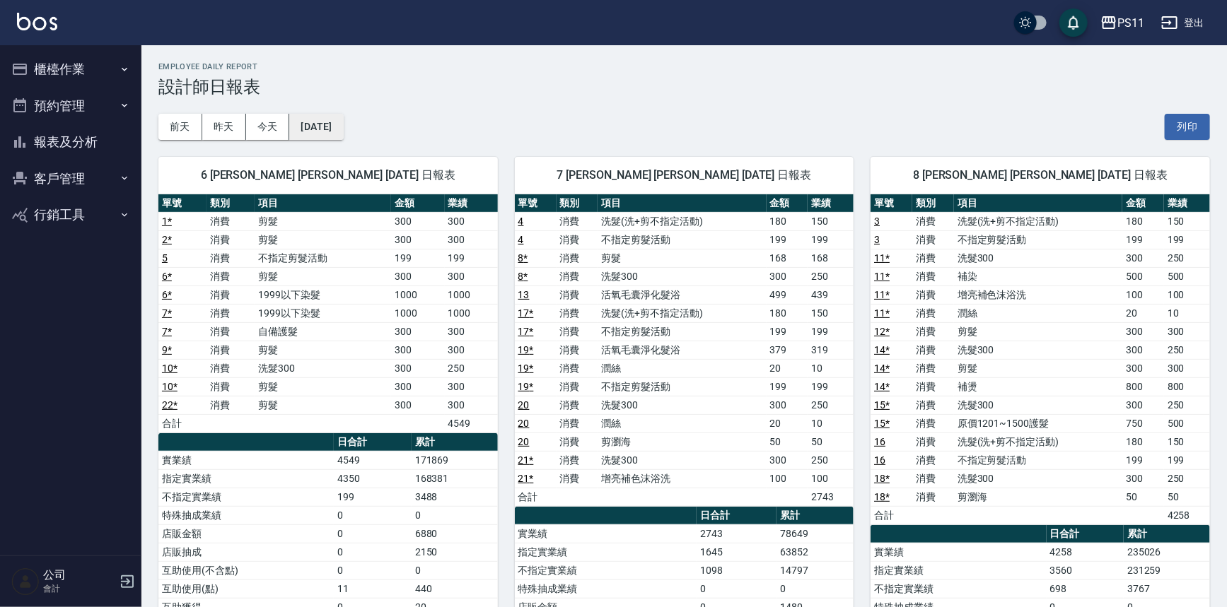
click at [319, 115] on button "[DATE]" at bounding box center [316, 127] width 54 height 26
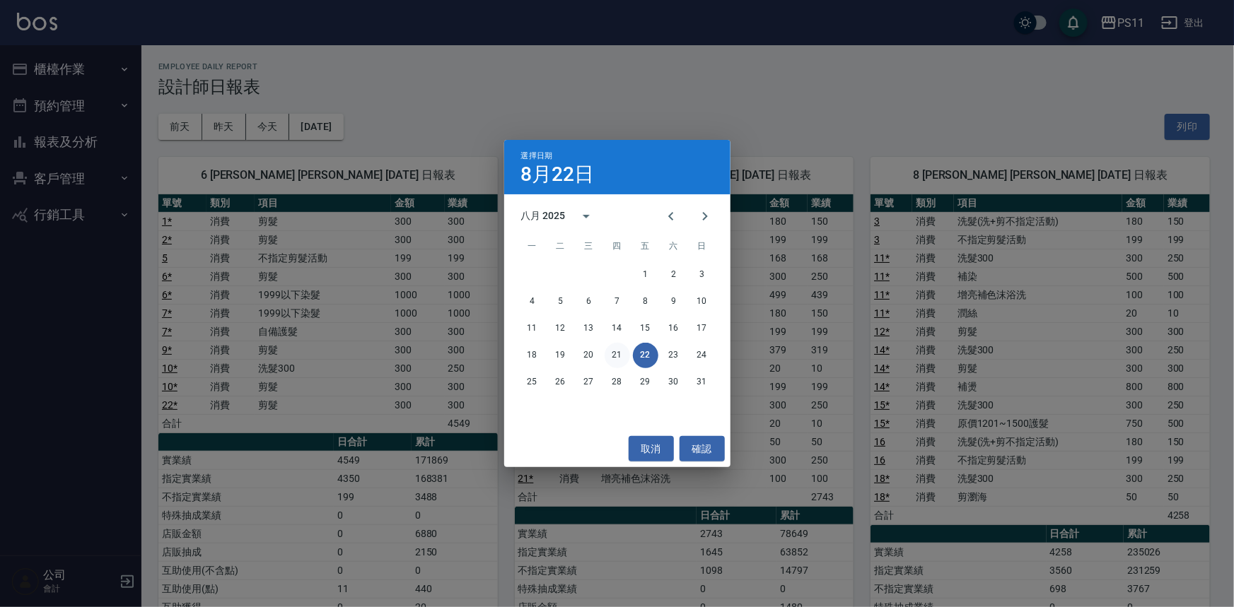
click at [624, 354] on button "21" at bounding box center [617, 355] width 25 height 25
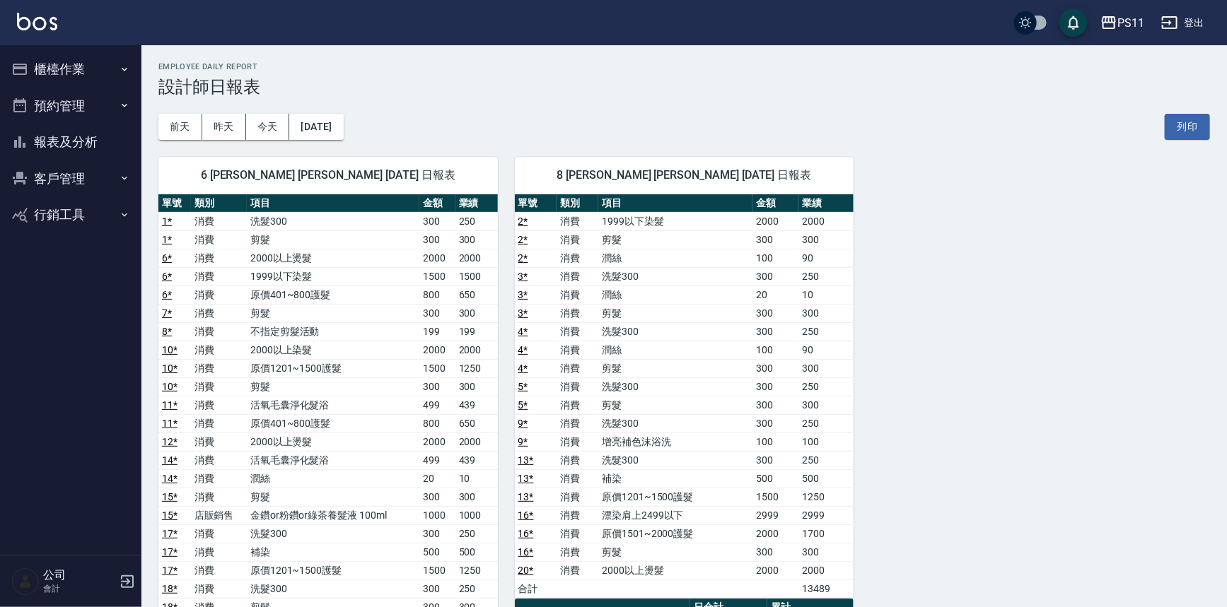
click at [52, 141] on button "報表及分析" at bounding box center [71, 142] width 130 height 37
